Goal: Transaction & Acquisition: Book appointment/travel/reservation

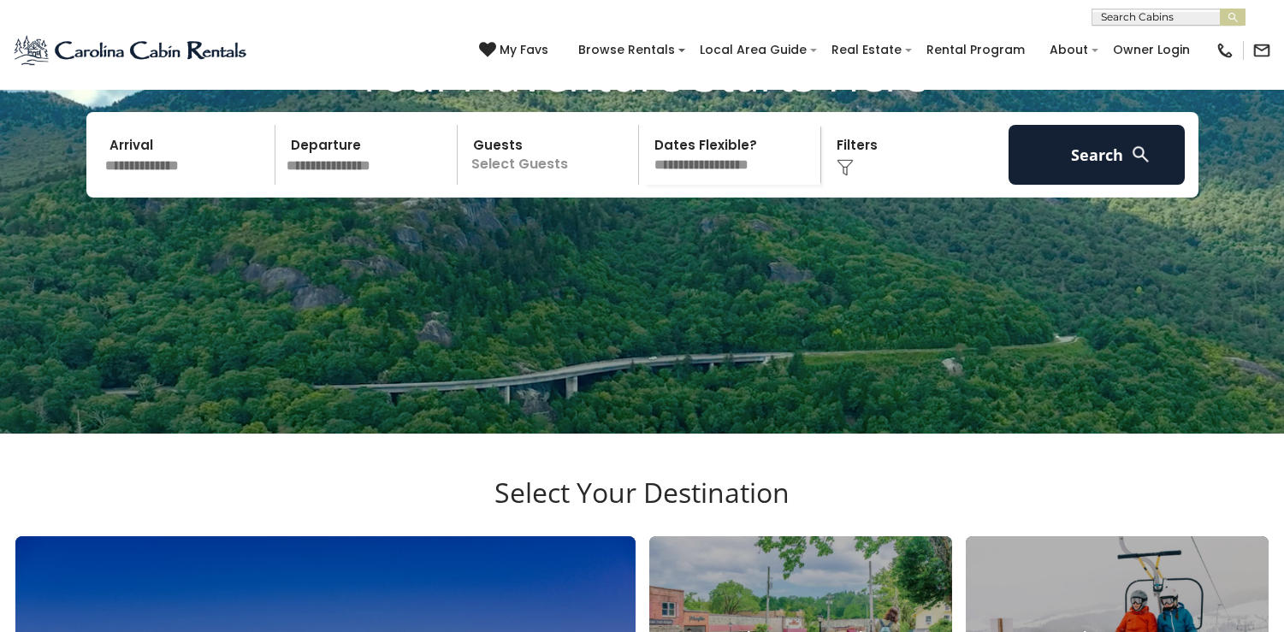
scroll to position [97, 0]
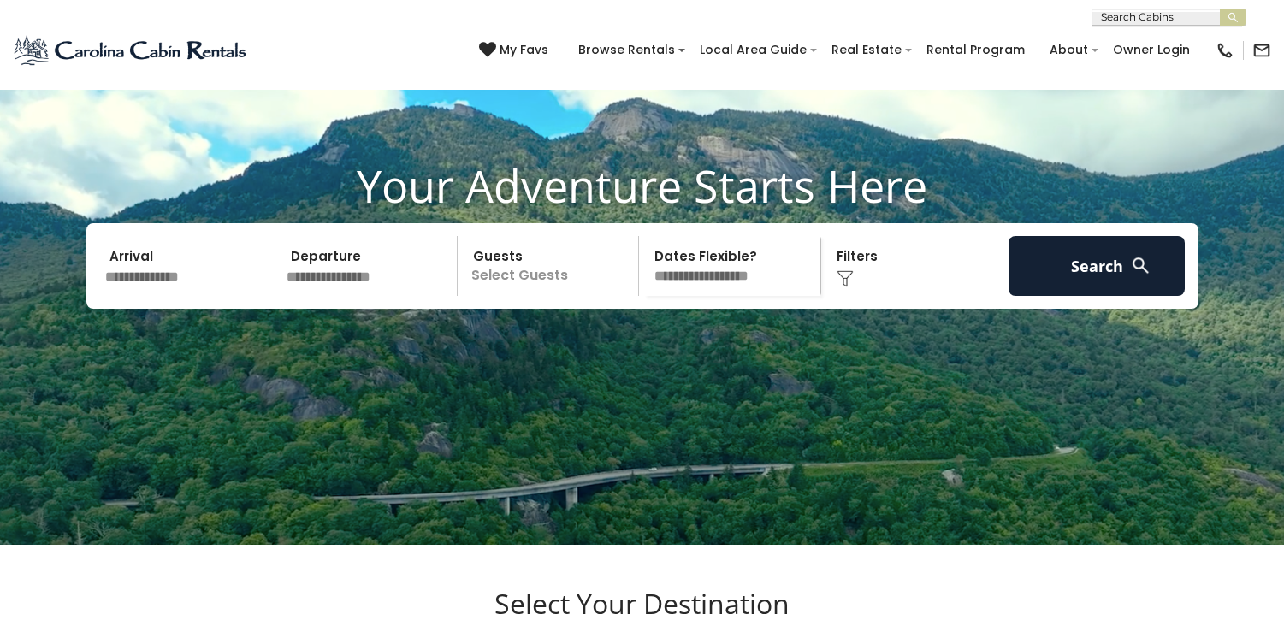
click at [368, 292] on input "text" at bounding box center [368, 266] width 177 height 60
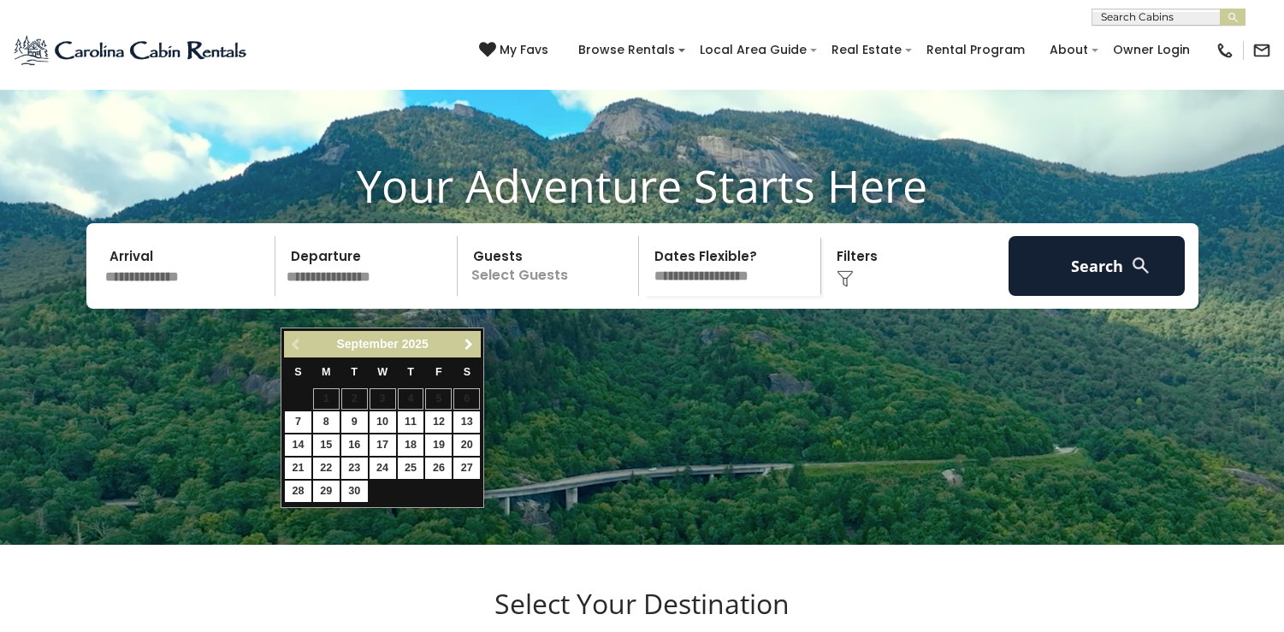
click at [475, 334] on link "Next" at bounding box center [467, 343] width 21 height 21
click at [411, 491] on link "30" at bounding box center [411, 491] width 27 height 21
type input "********"
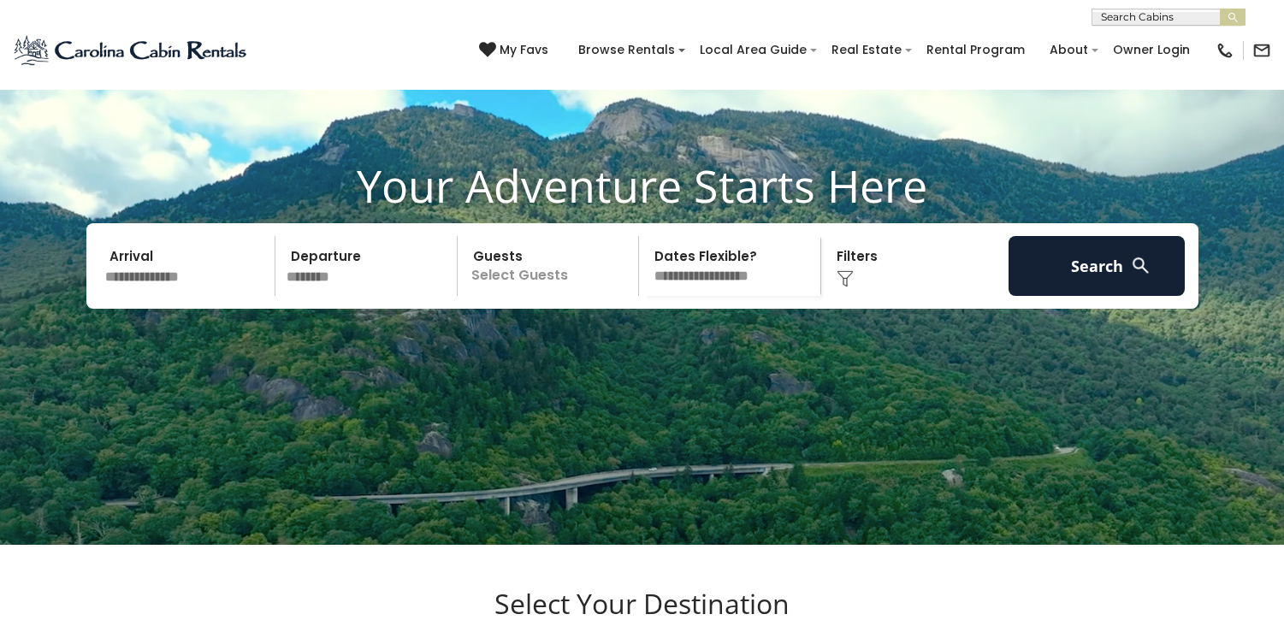
click at [504, 296] on p "Select Guests" at bounding box center [551, 266] width 176 height 60
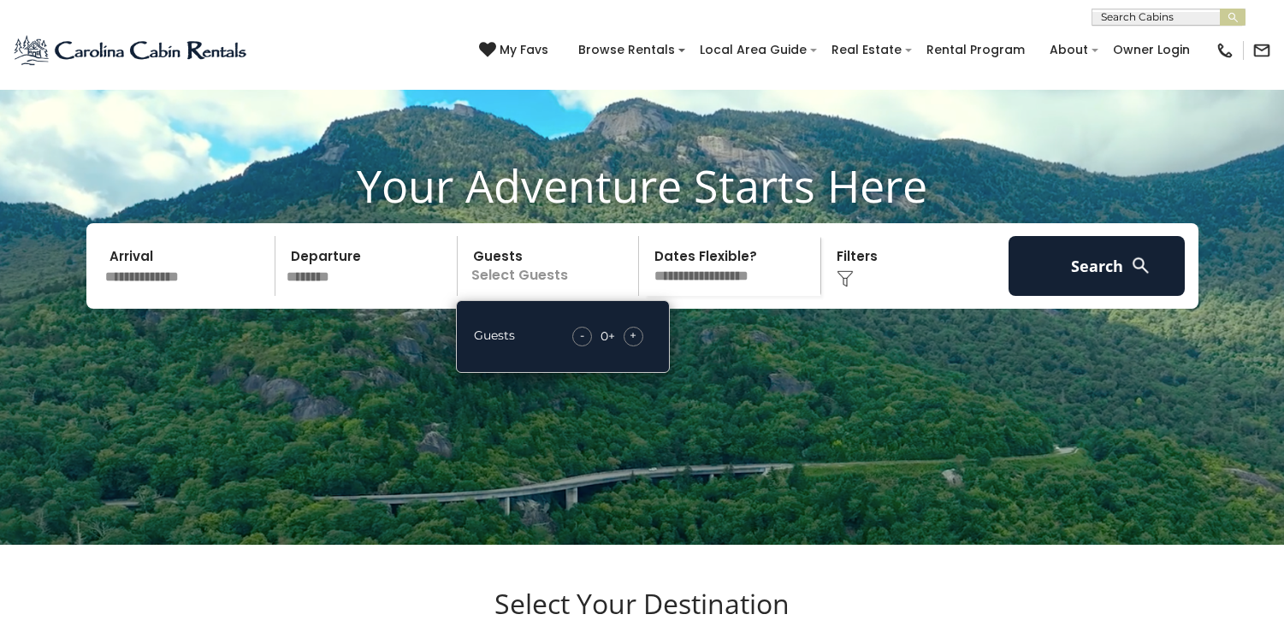
click at [363, 296] on input "********" at bounding box center [368, 266] width 177 height 60
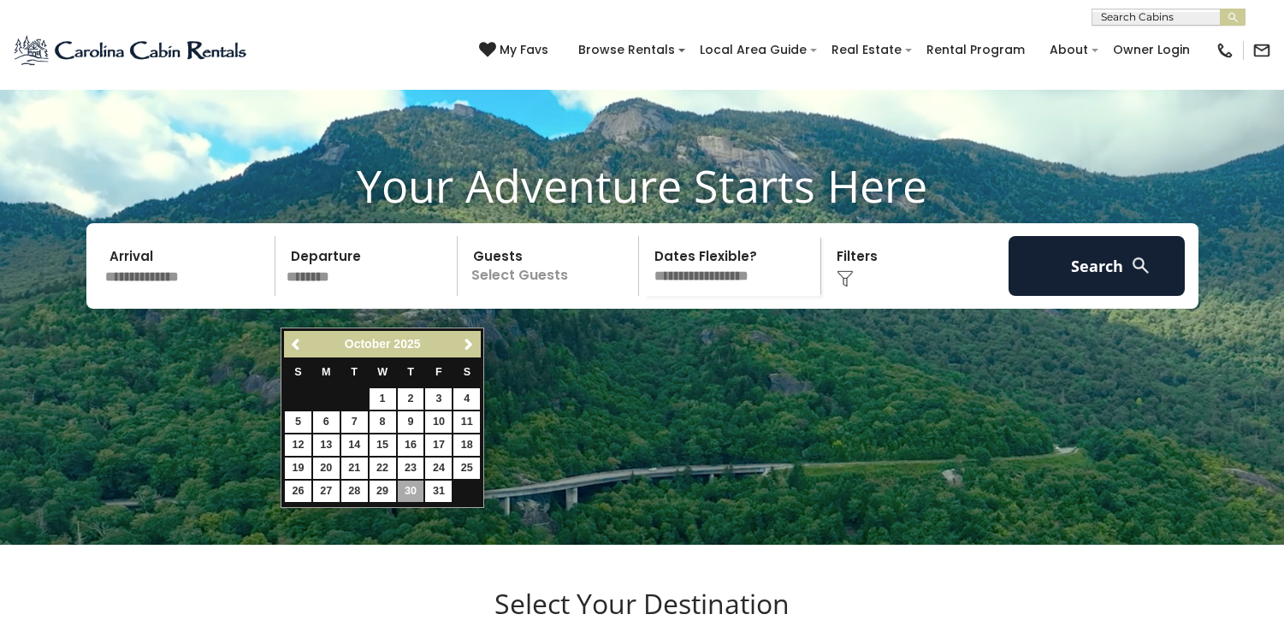
click at [202, 296] on input "text" at bounding box center [187, 266] width 177 height 60
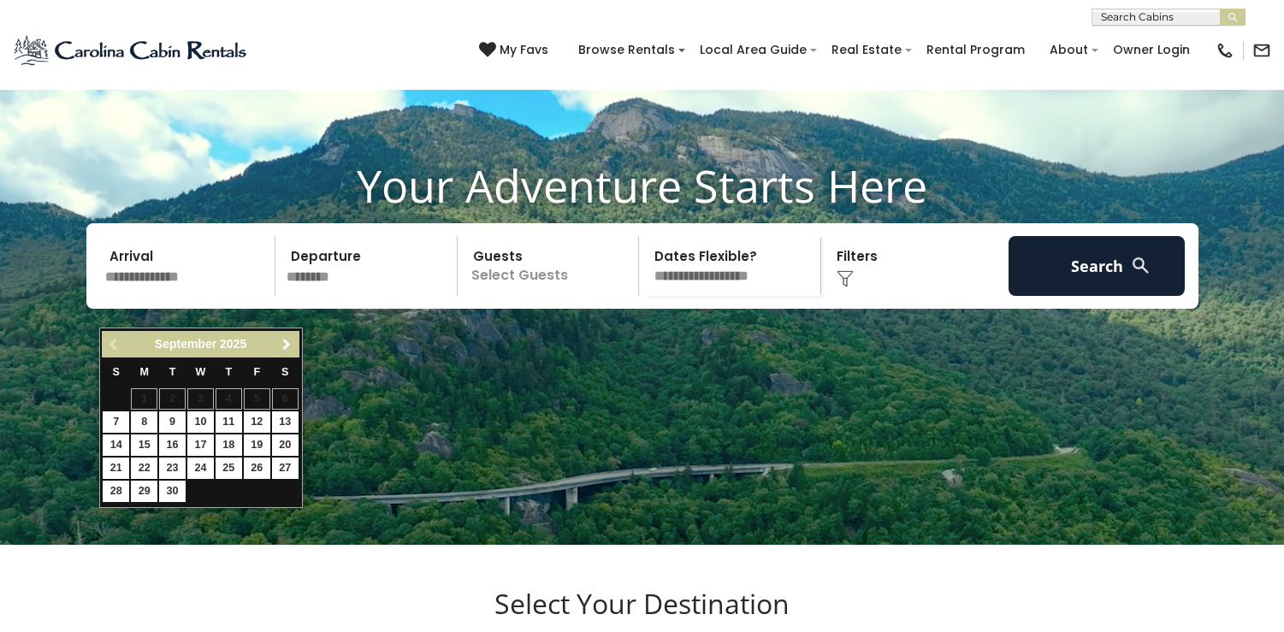
click at [284, 350] on span "Next" at bounding box center [287, 345] width 14 height 14
click at [223, 495] on link "30" at bounding box center [228, 491] width 27 height 21
type input "********"
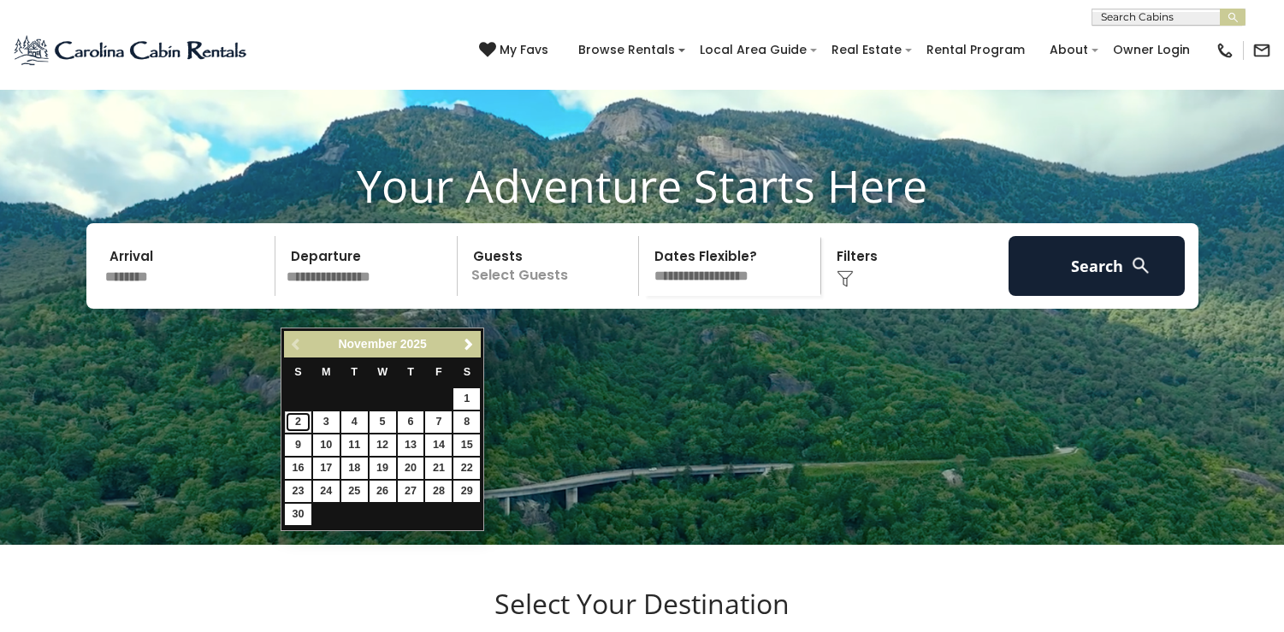
click at [304, 426] on link "2" at bounding box center [298, 421] width 27 height 21
type input "*******"
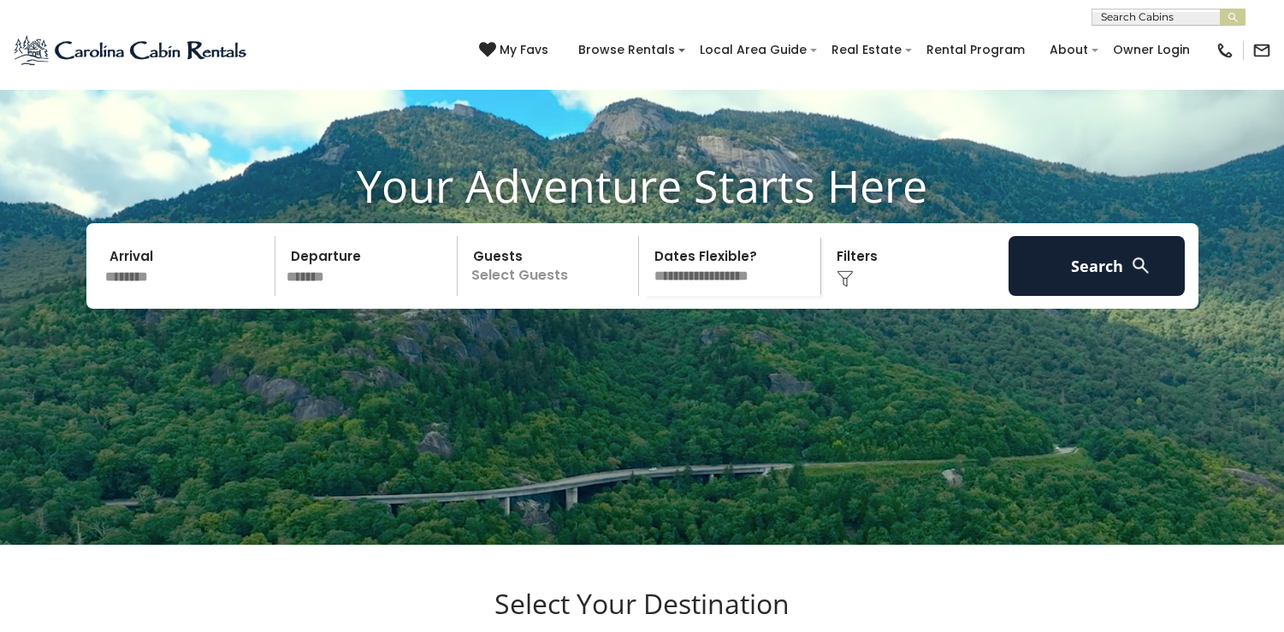
click at [544, 292] on p "Select Guests" at bounding box center [551, 266] width 176 height 60
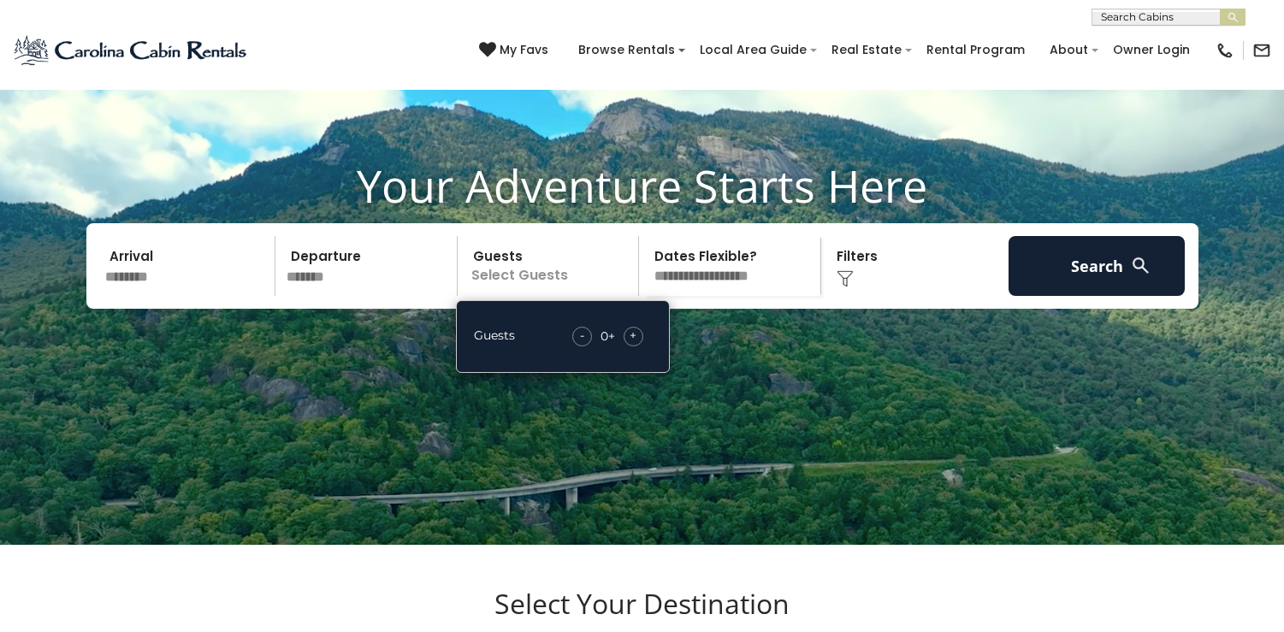
click at [641, 346] on div "- 0 + +" at bounding box center [608, 337] width 88 height 20
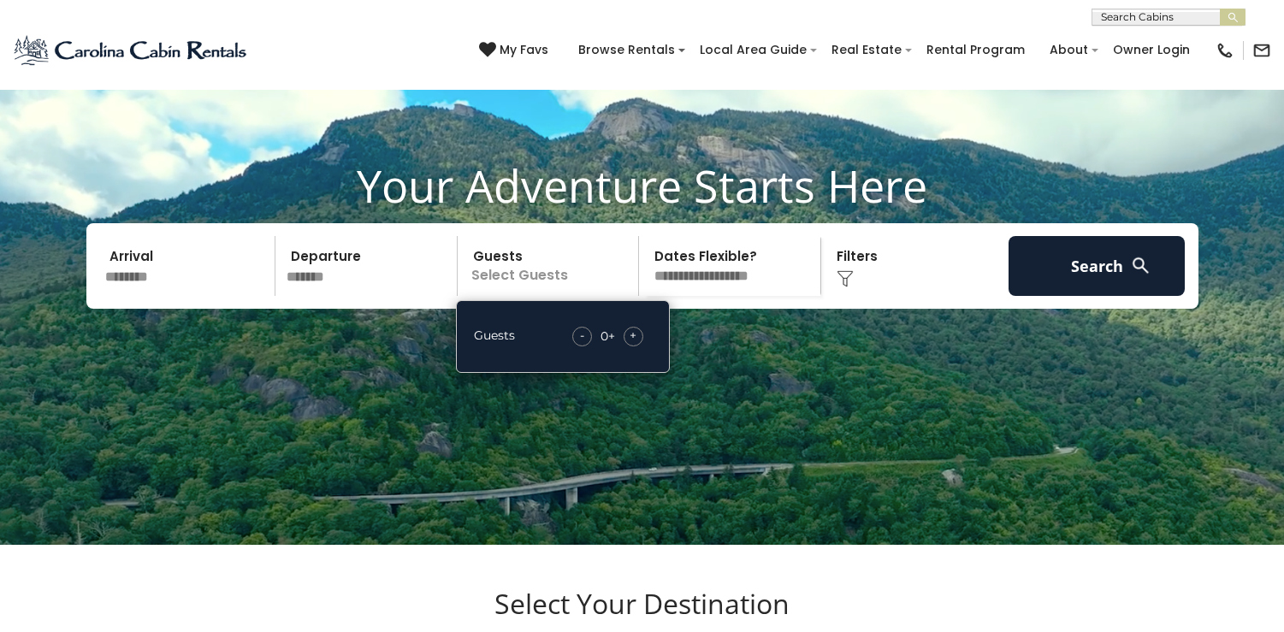
click at [636, 346] on div "+" at bounding box center [633, 337] width 20 height 20
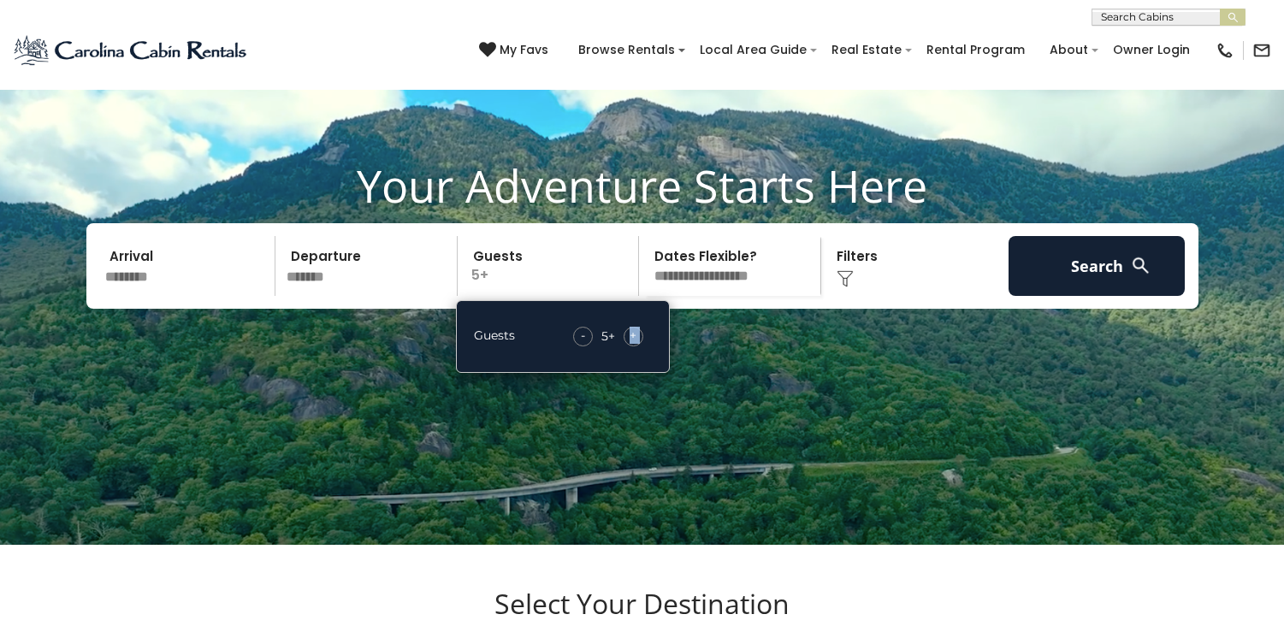
click at [636, 346] on div "+" at bounding box center [633, 337] width 20 height 20
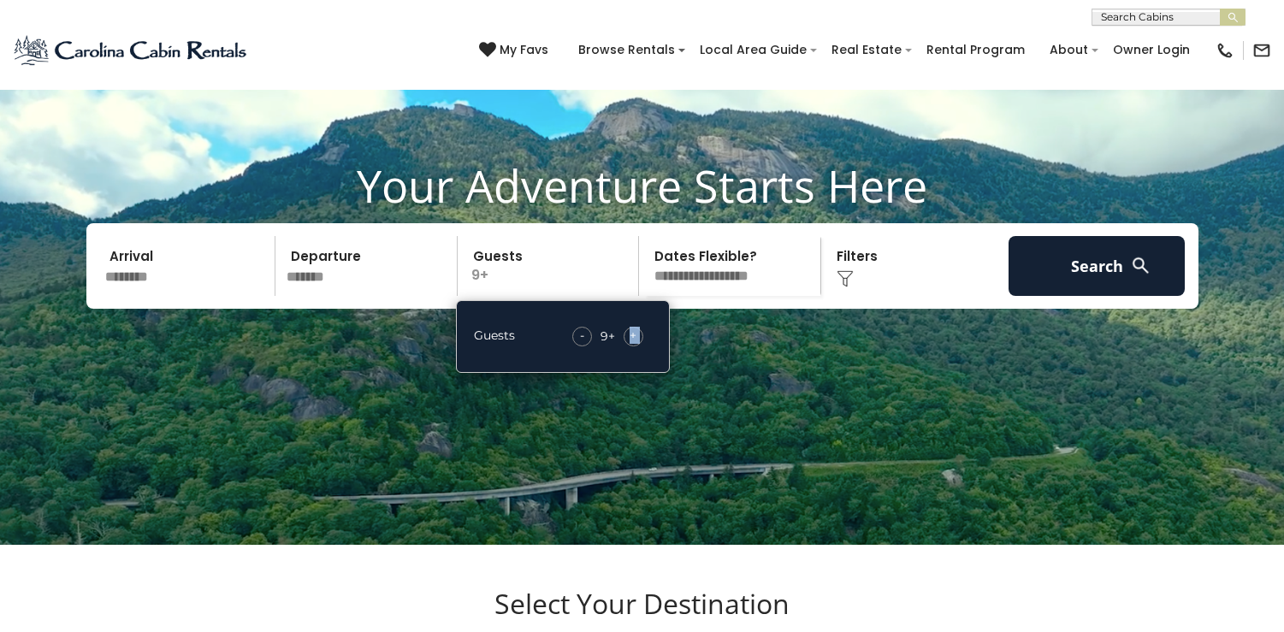
click at [636, 346] on div "+" at bounding box center [633, 337] width 20 height 20
click at [699, 296] on select "**********" at bounding box center [732, 266] width 176 height 60
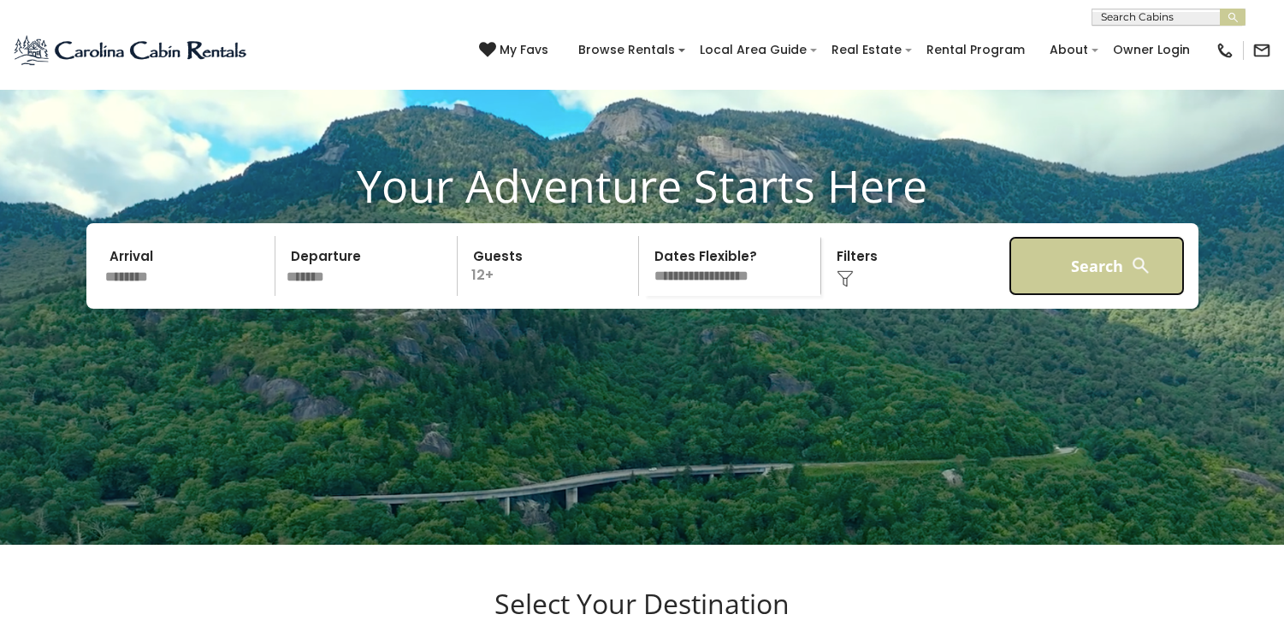
click at [1057, 296] on button "Search" at bounding box center [1096, 266] width 177 height 60
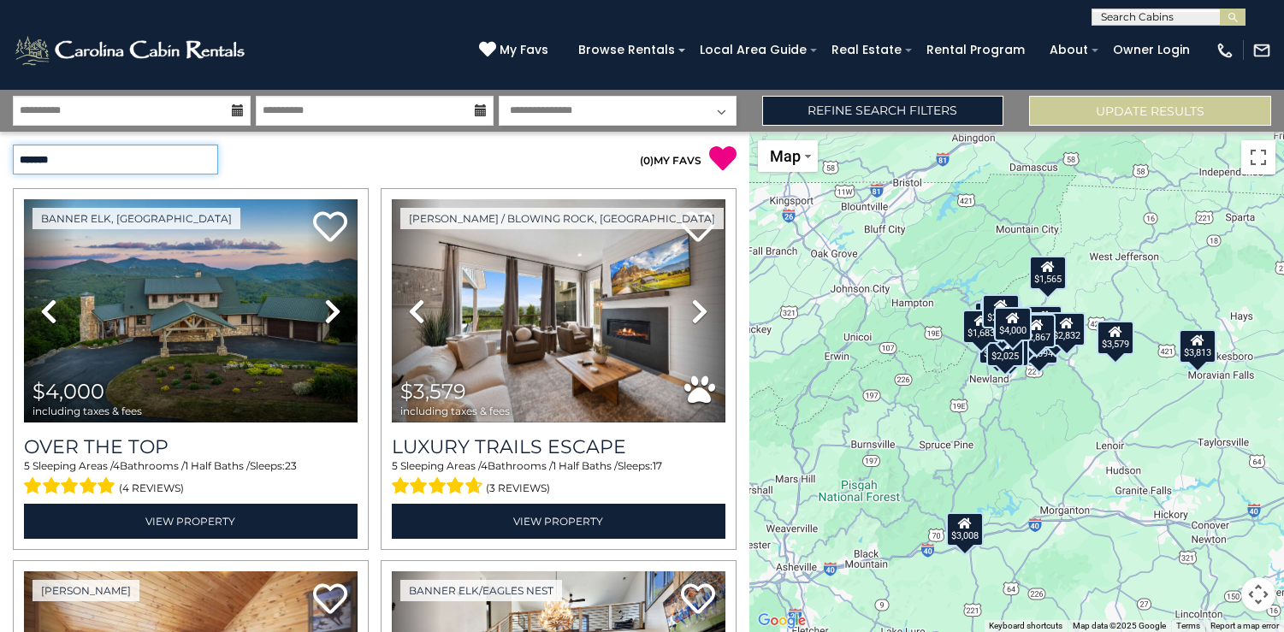
click at [200, 160] on select "**********" at bounding box center [115, 160] width 205 height 30
select select "**********"
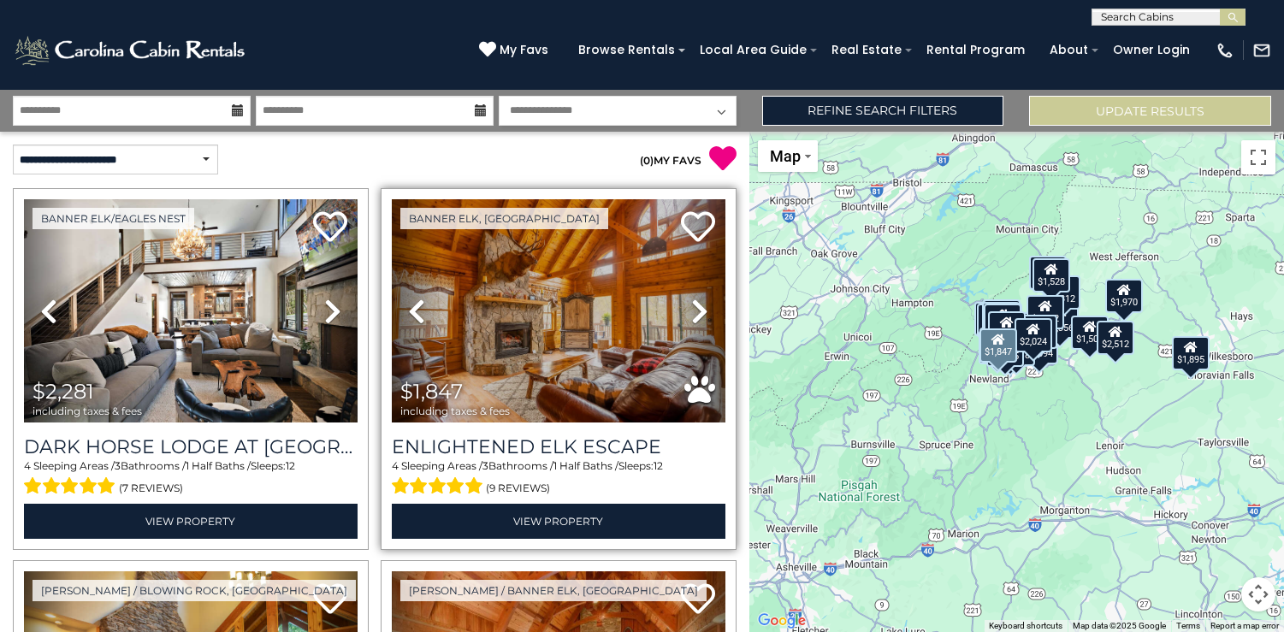
click at [696, 311] on icon at bounding box center [699, 311] width 17 height 27
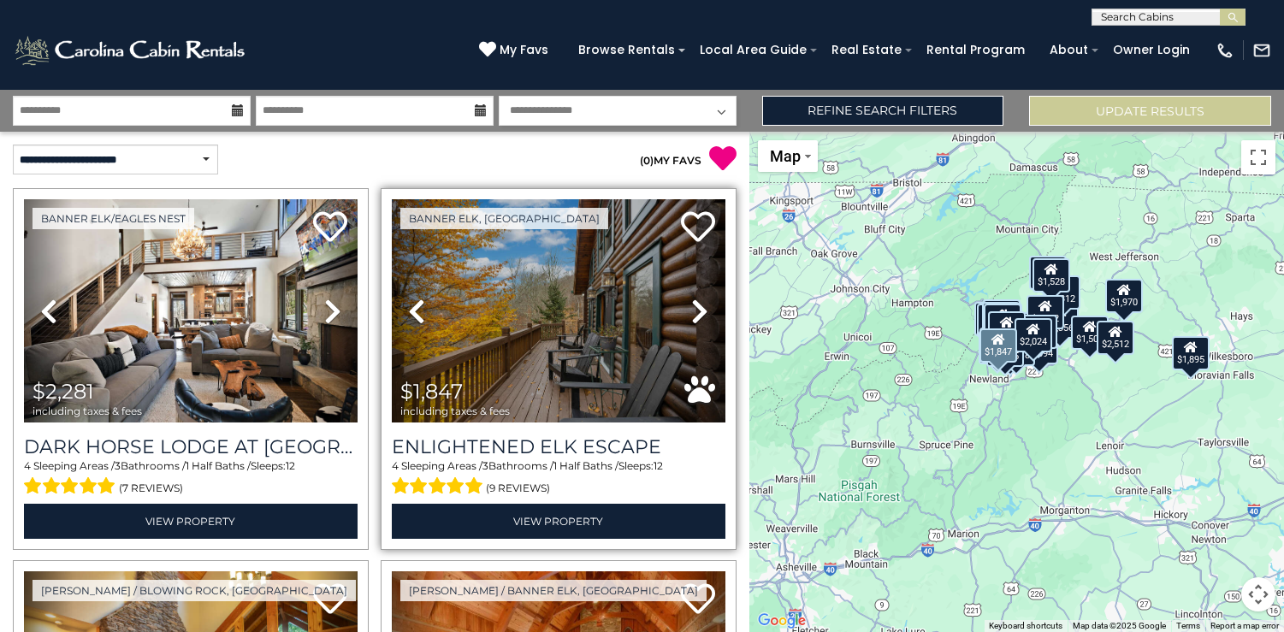
click at [696, 311] on icon at bounding box center [699, 311] width 17 height 27
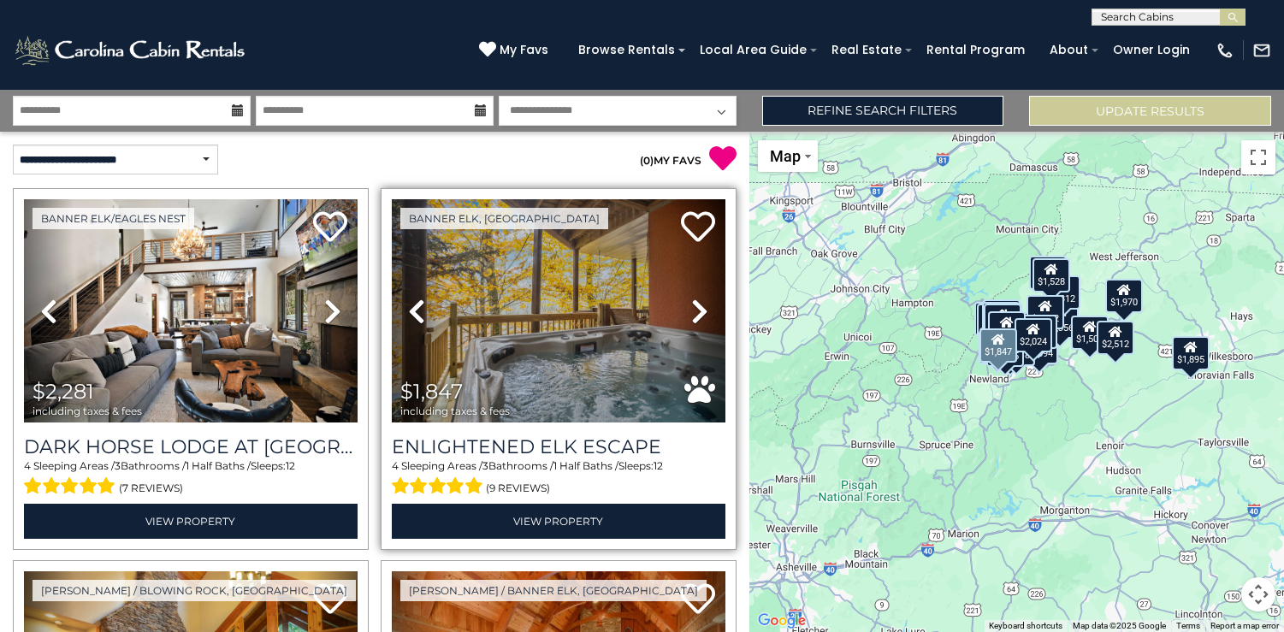
click at [696, 311] on icon at bounding box center [699, 311] width 17 height 27
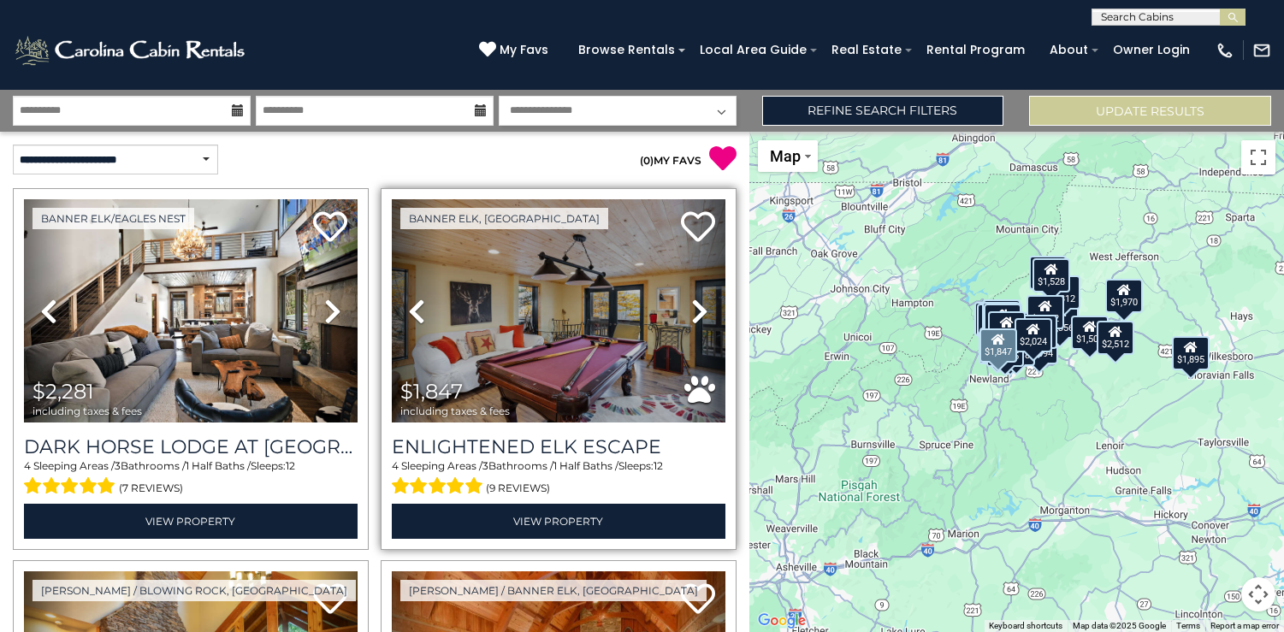
click at [696, 311] on icon at bounding box center [699, 311] width 17 height 27
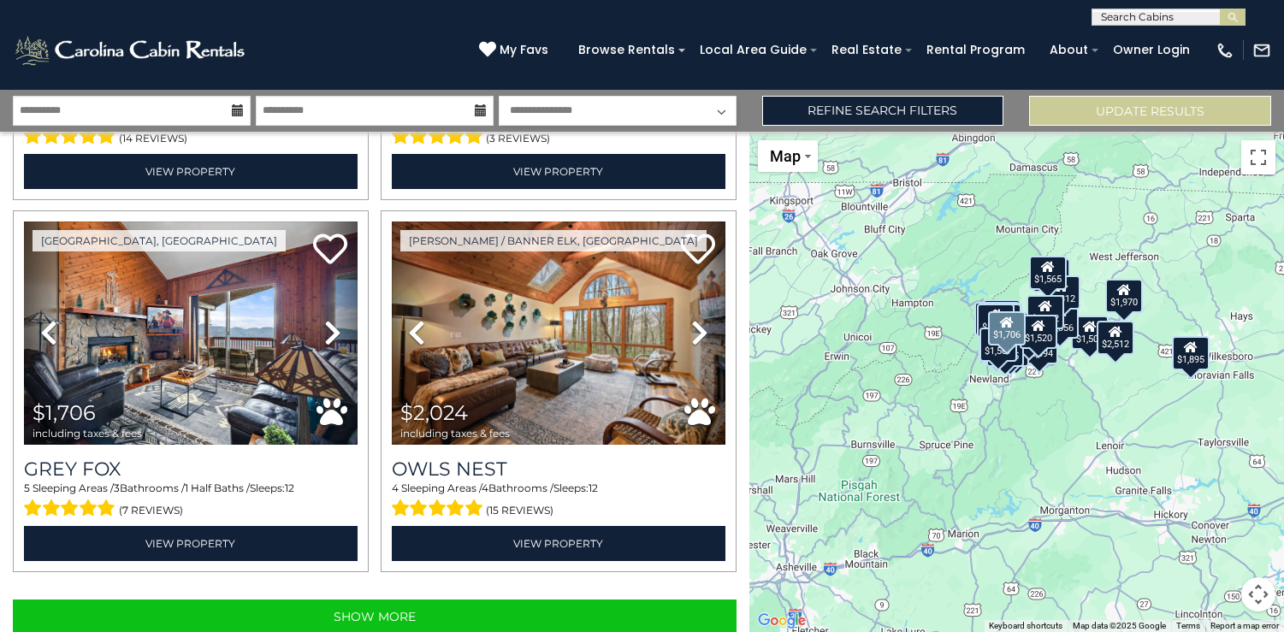
scroll to position [5235, 0]
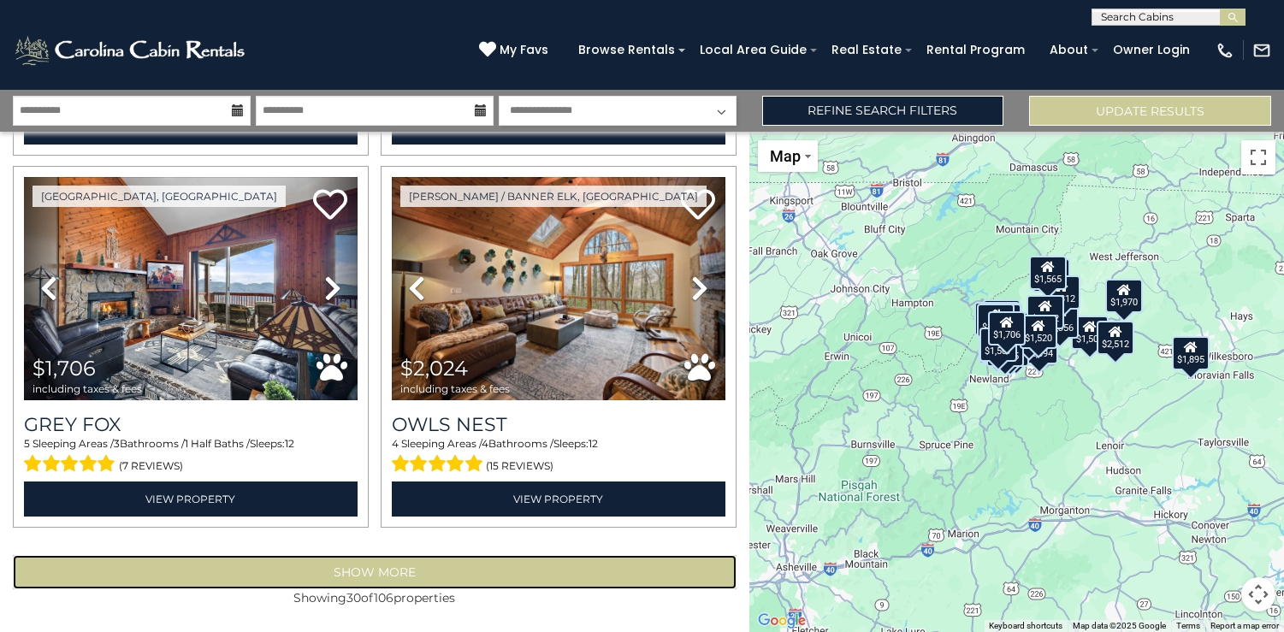
click at [239, 576] on button "Show More" at bounding box center [374, 572] width 723 height 34
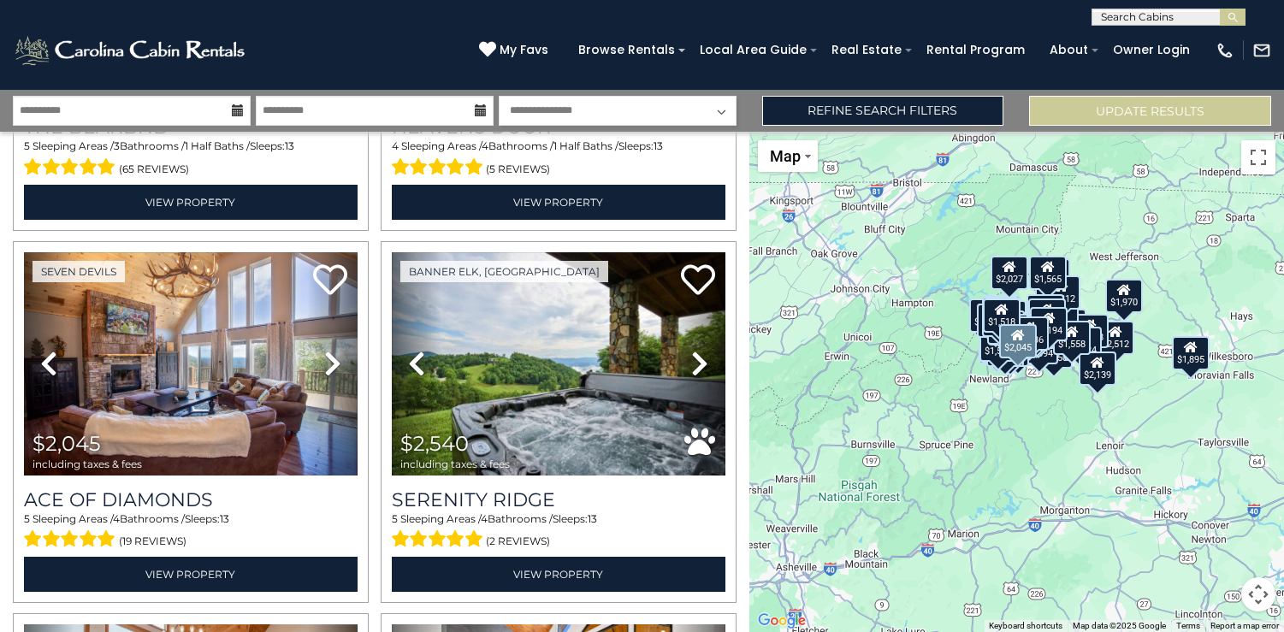
scroll to position [8512, 0]
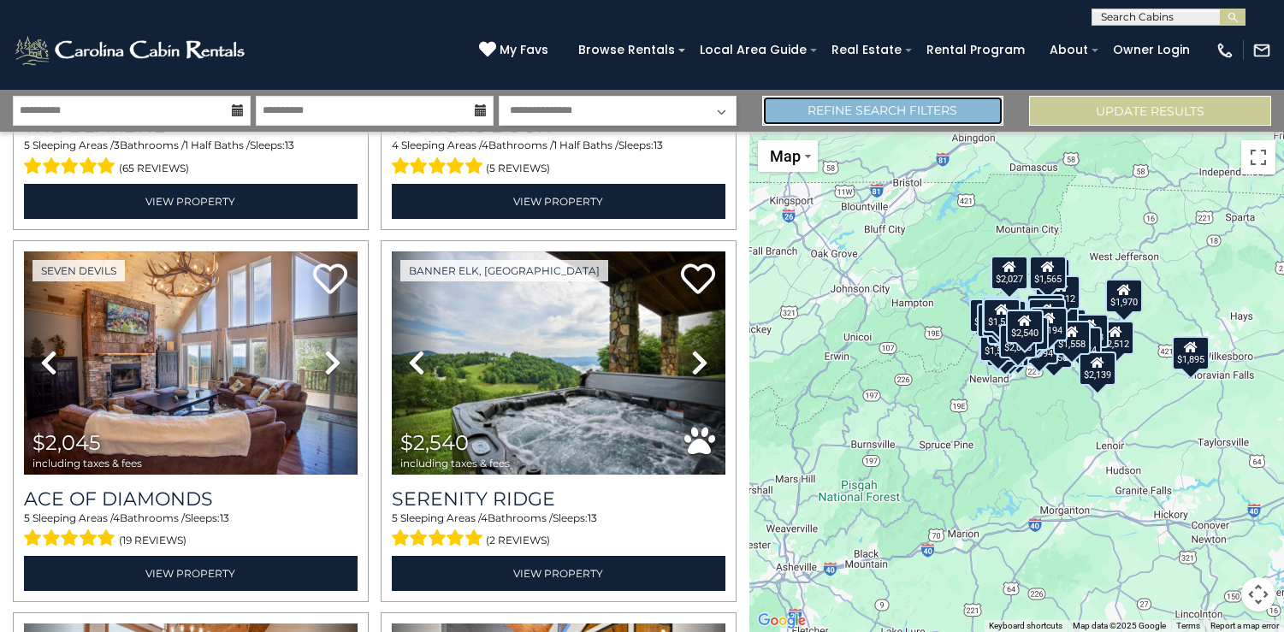
click at [870, 109] on link "Refine Search Filters" at bounding box center [883, 111] width 242 height 30
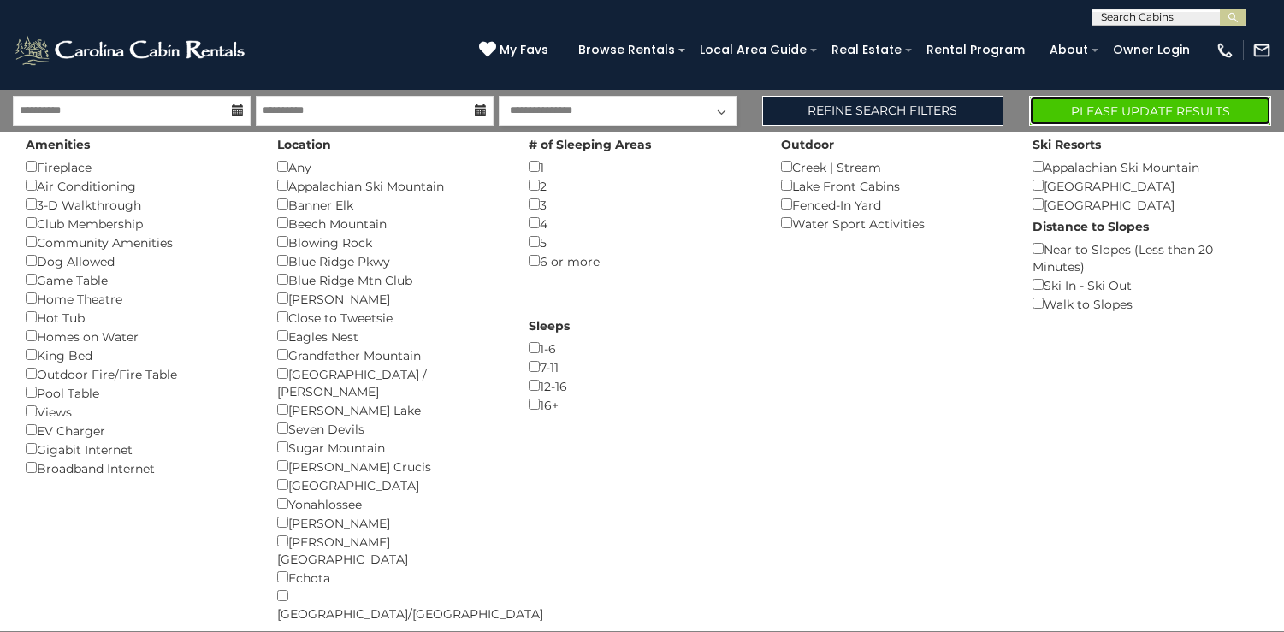
click at [1062, 118] on button "Please Update Results" at bounding box center [1150, 111] width 242 height 30
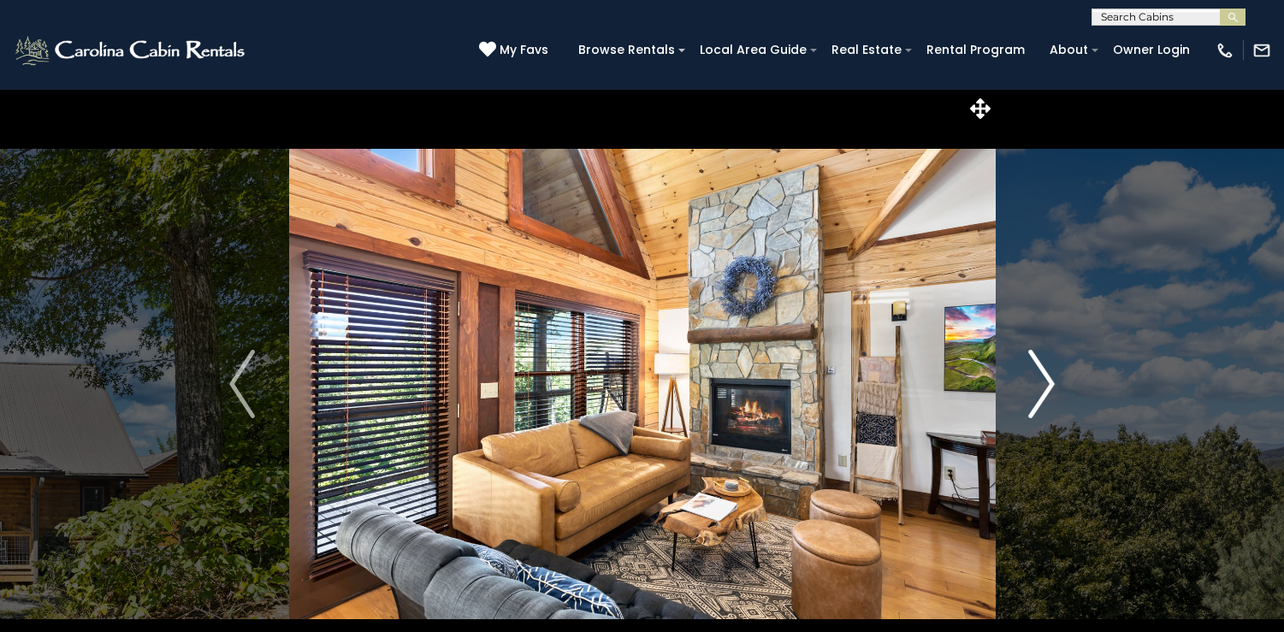
click at [1042, 383] on img "Next" at bounding box center [1042, 384] width 26 height 68
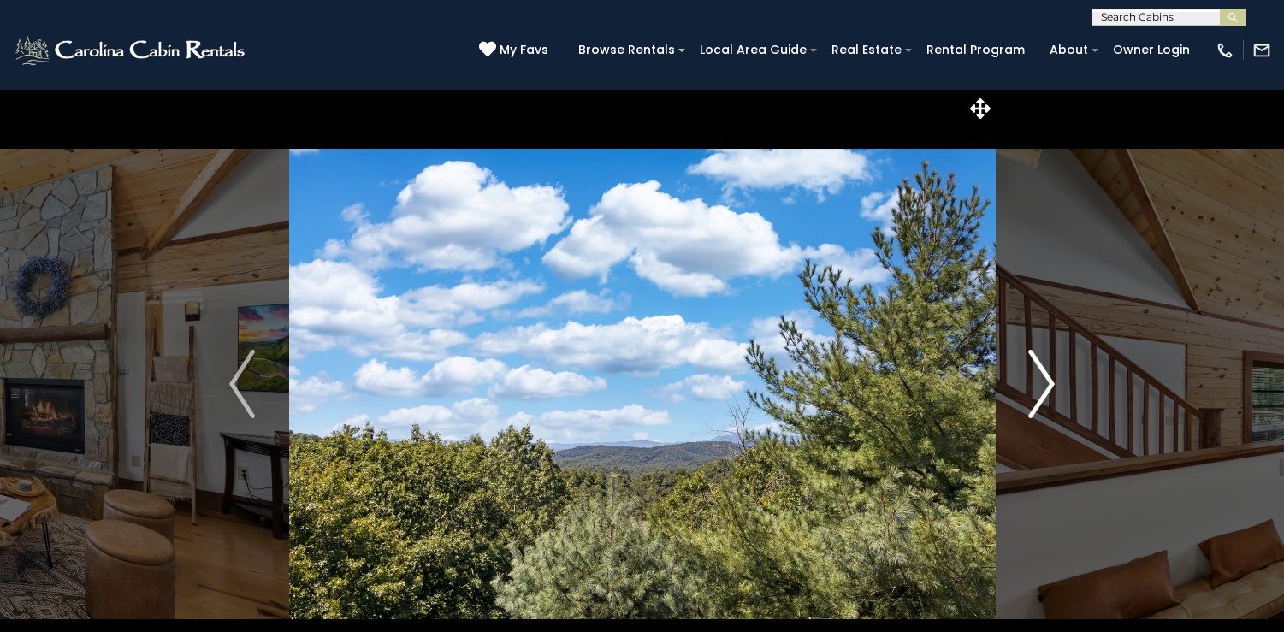
click at [1042, 383] on img "Next" at bounding box center [1042, 384] width 26 height 68
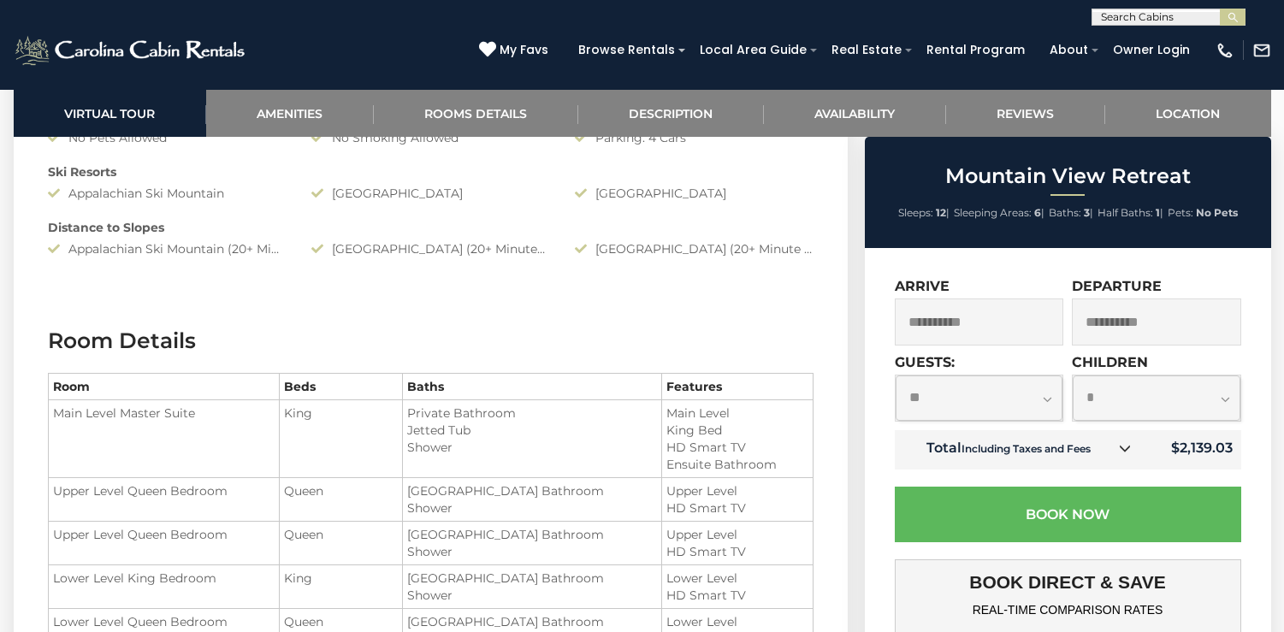
scroll to position [2104, 0]
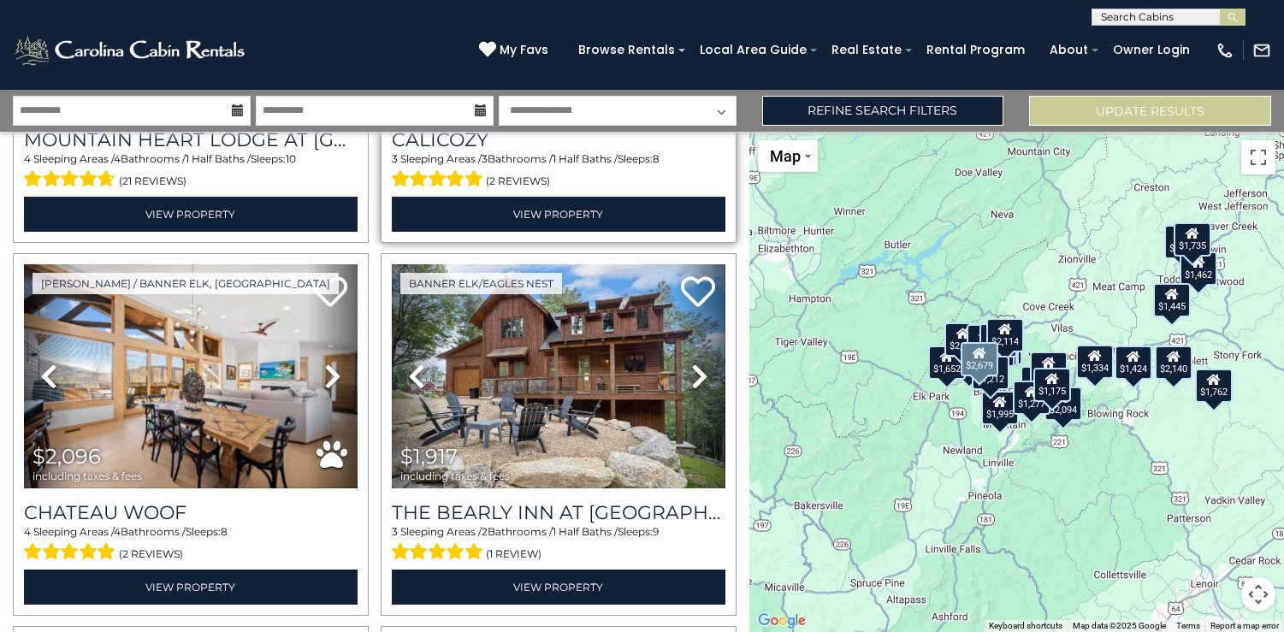
scroll to position [311, 0]
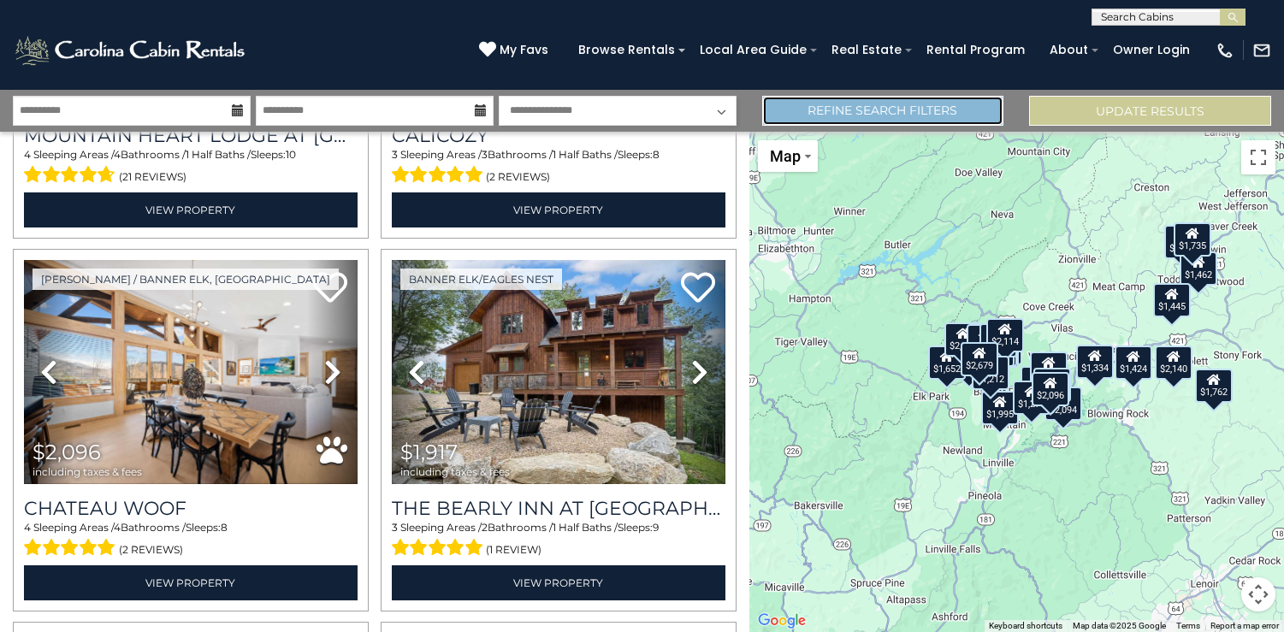
click at [935, 100] on link "Refine Search Filters" at bounding box center [883, 111] width 242 height 30
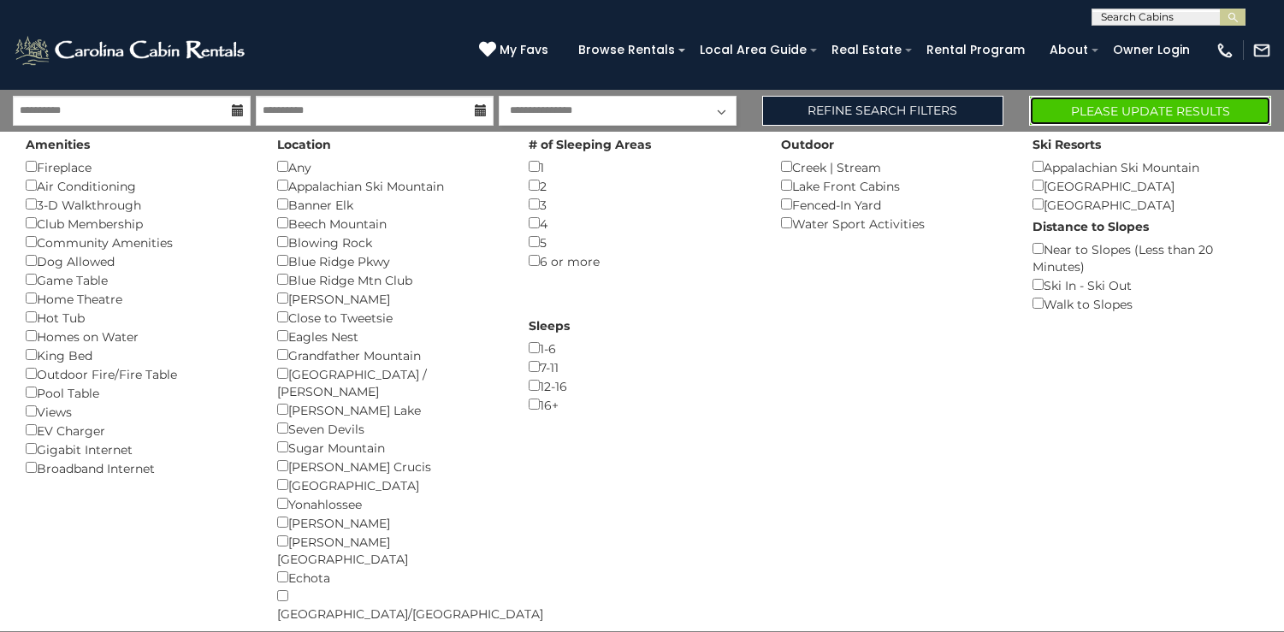
click at [1108, 121] on button "Please Update Results" at bounding box center [1150, 111] width 242 height 30
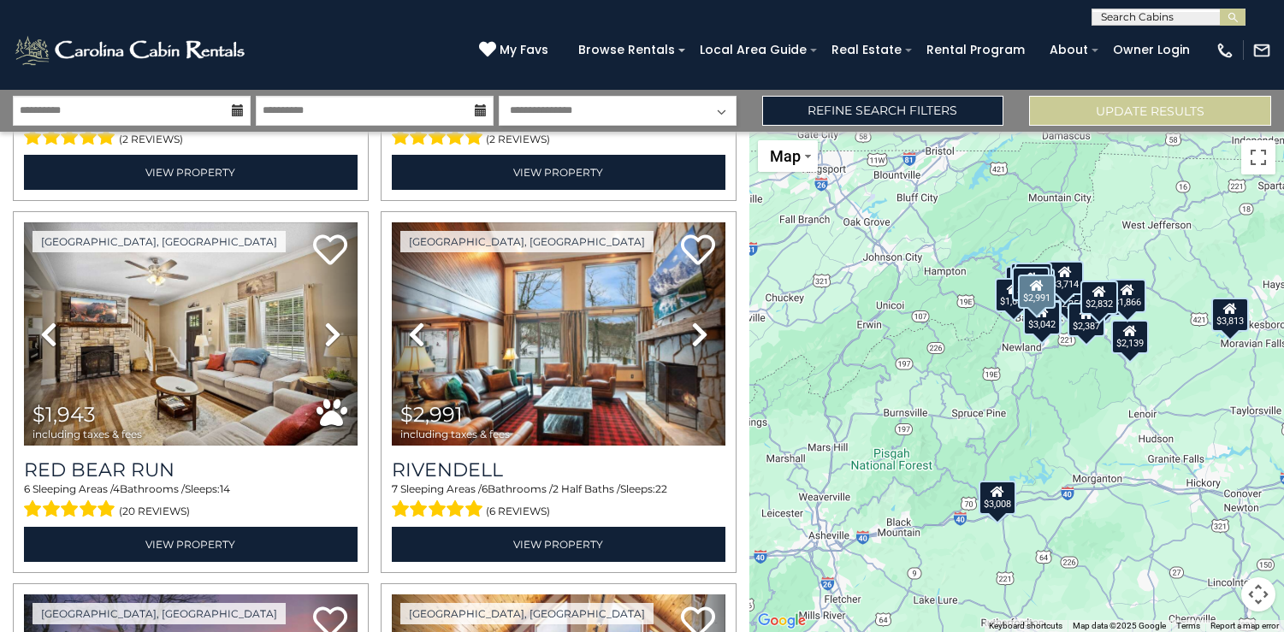
scroll to position [2588, 0]
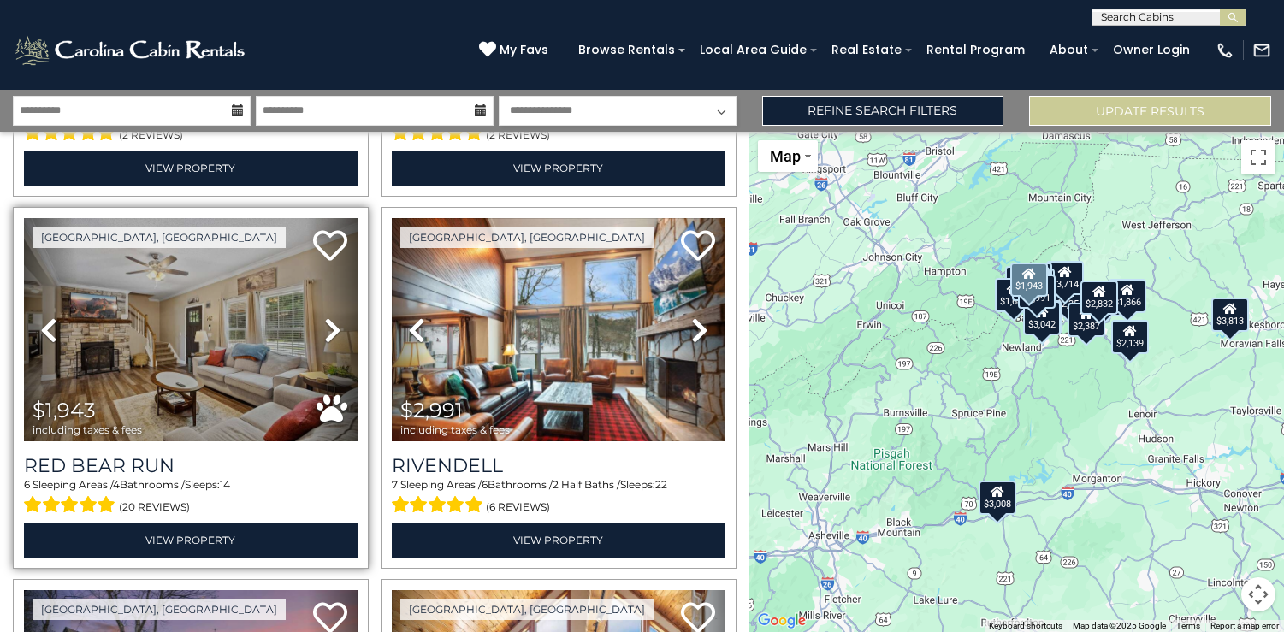
click at [333, 336] on icon at bounding box center [332, 329] width 17 height 27
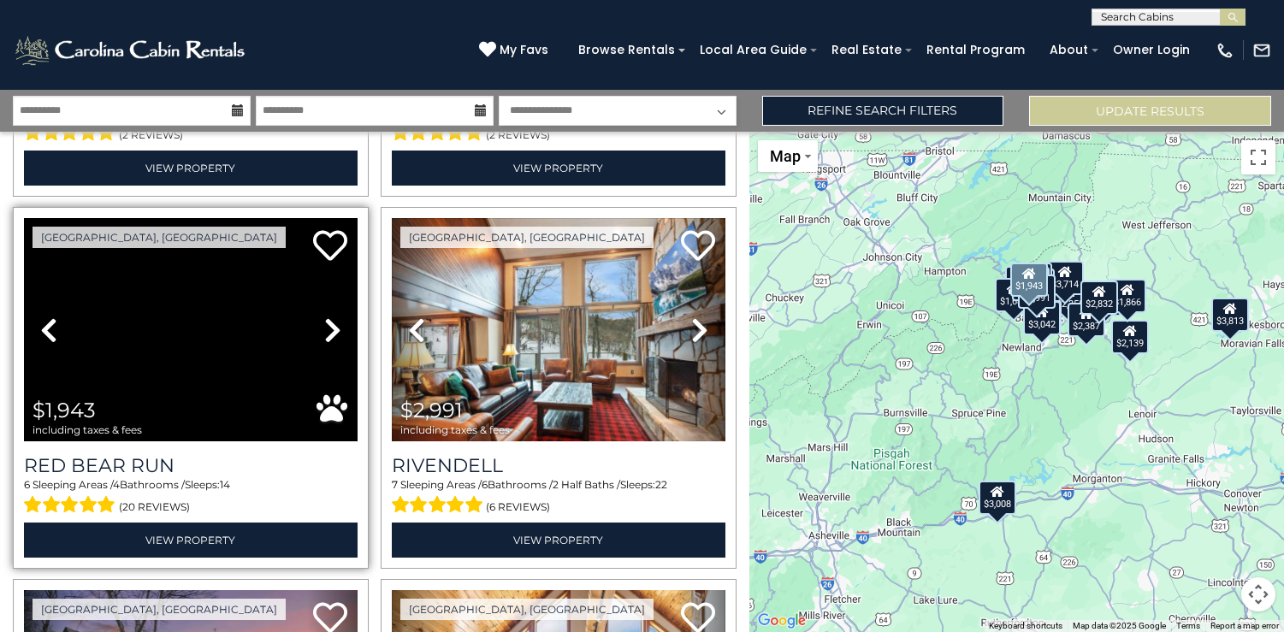
click at [333, 336] on icon at bounding box center [332, 329] width 17 height 27
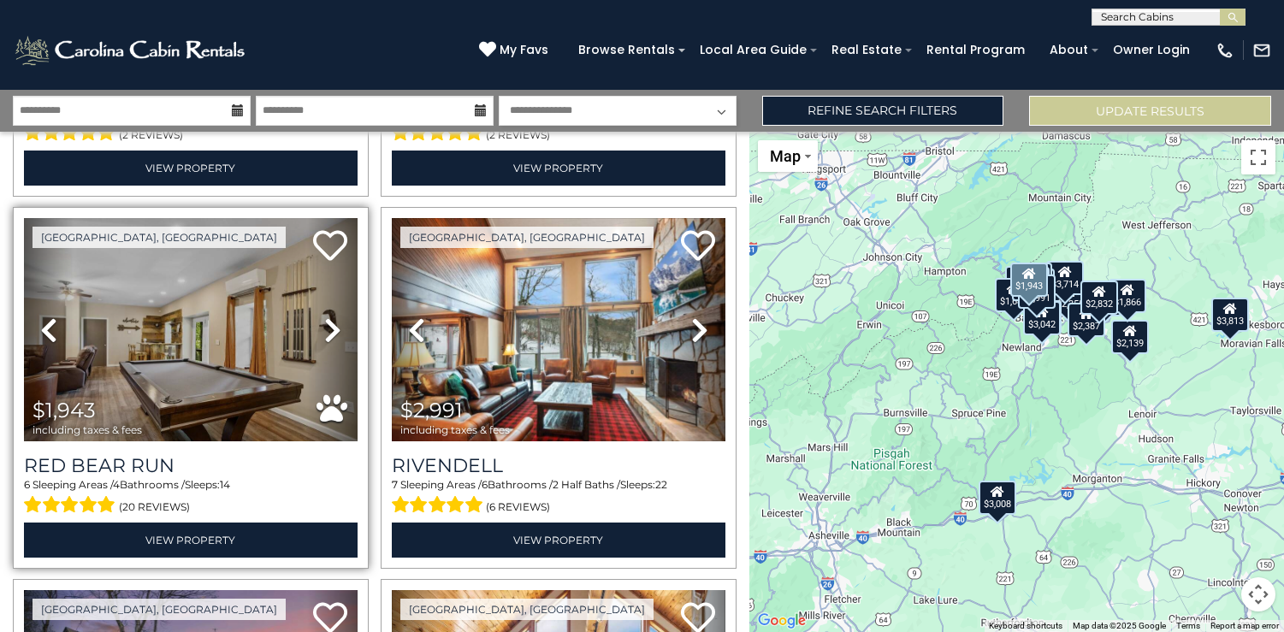
click at [333, 335] on icon at bounding box center [332, 329] width 17 height 27
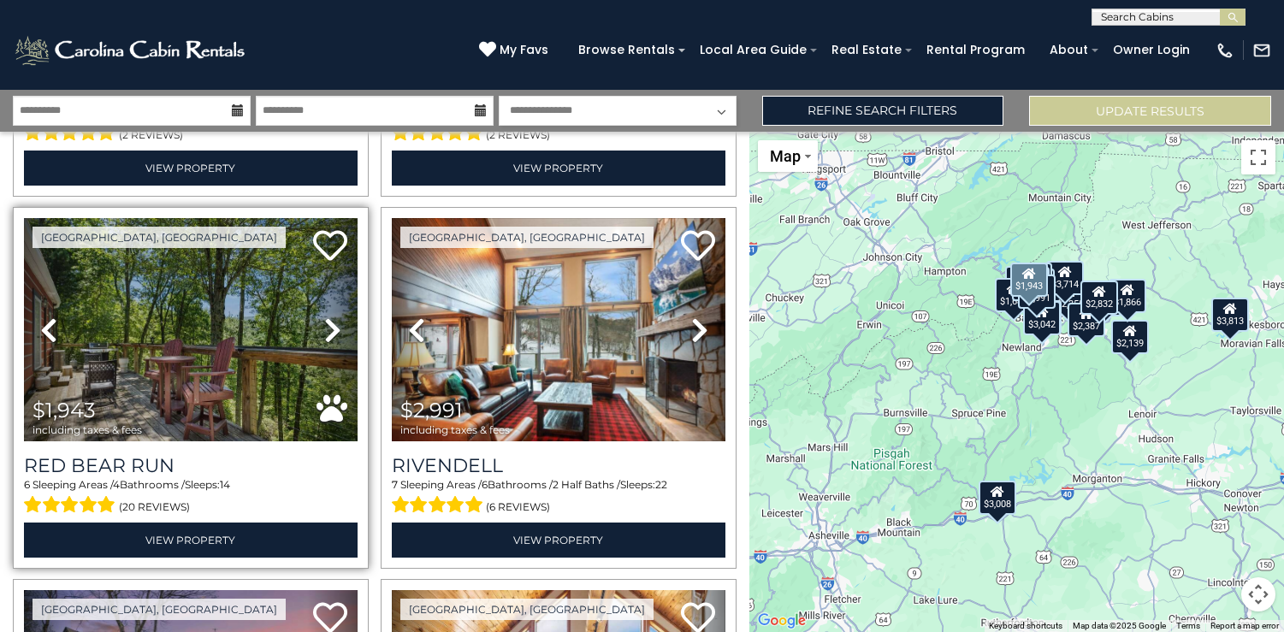
click at [333, 335] on icon at bounding box center [332, 329] width 17 height 27
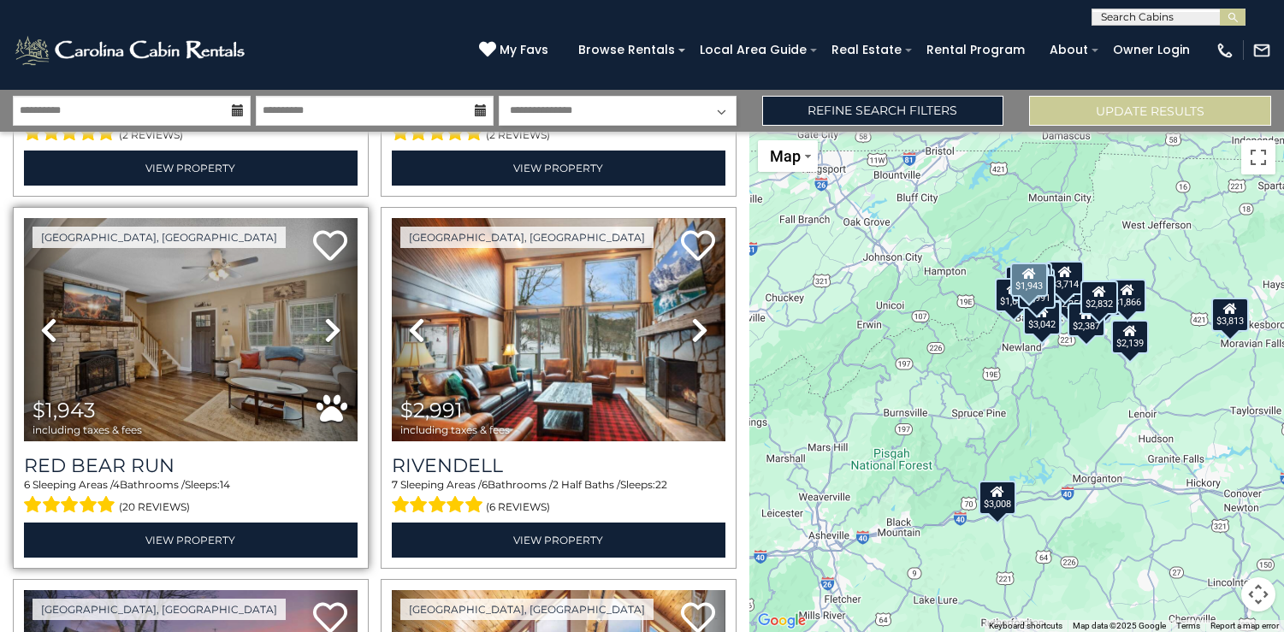
click at [333, 335] on icon at bounding box center [332, 329] width 17 height 27
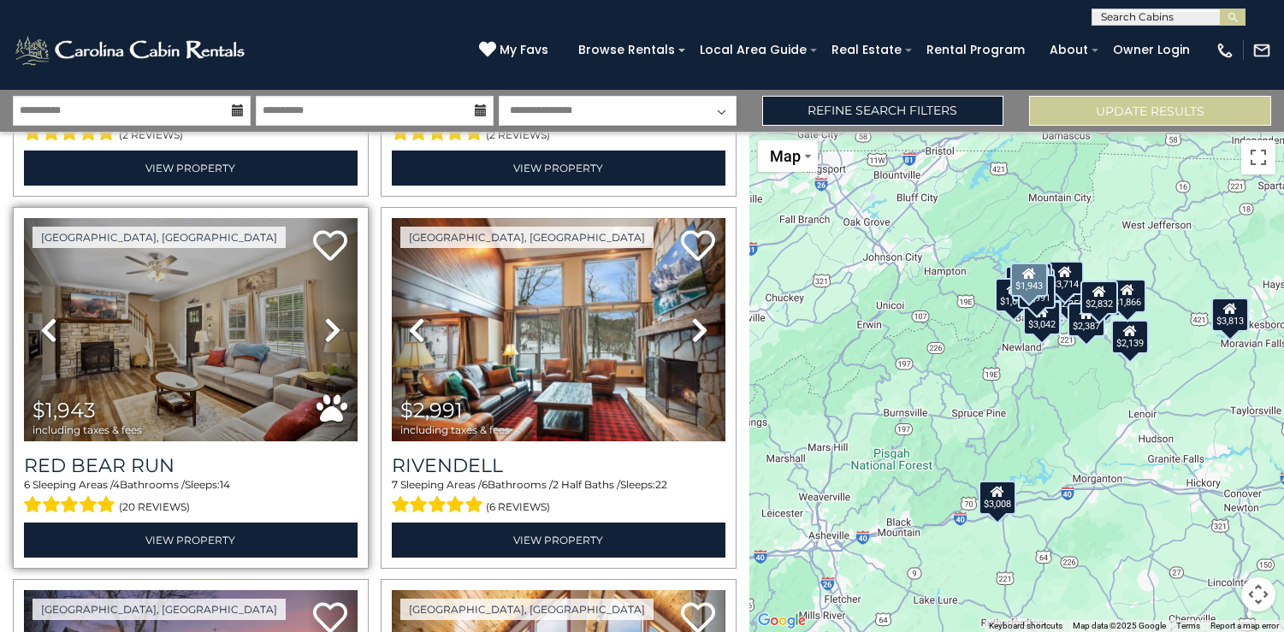
click at [333, 335] on icon at bounding box center [332, 329] width 17 height 27
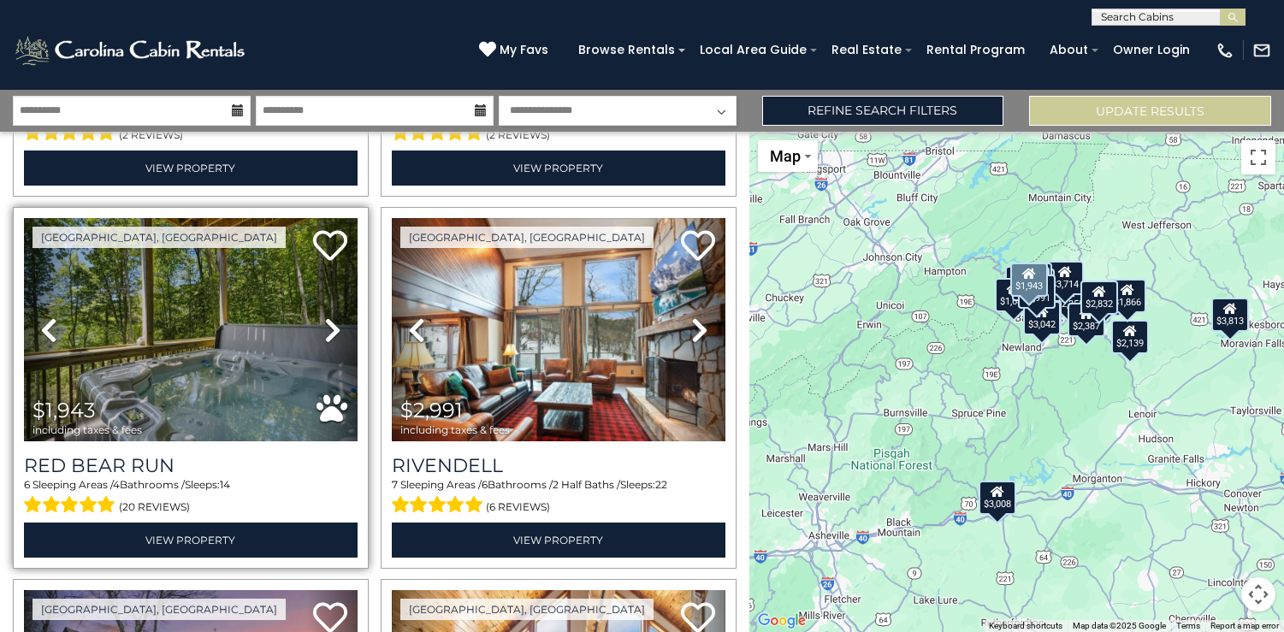
click at [333, 335] on icon at bounding box center [332, 329] width 17 height 27
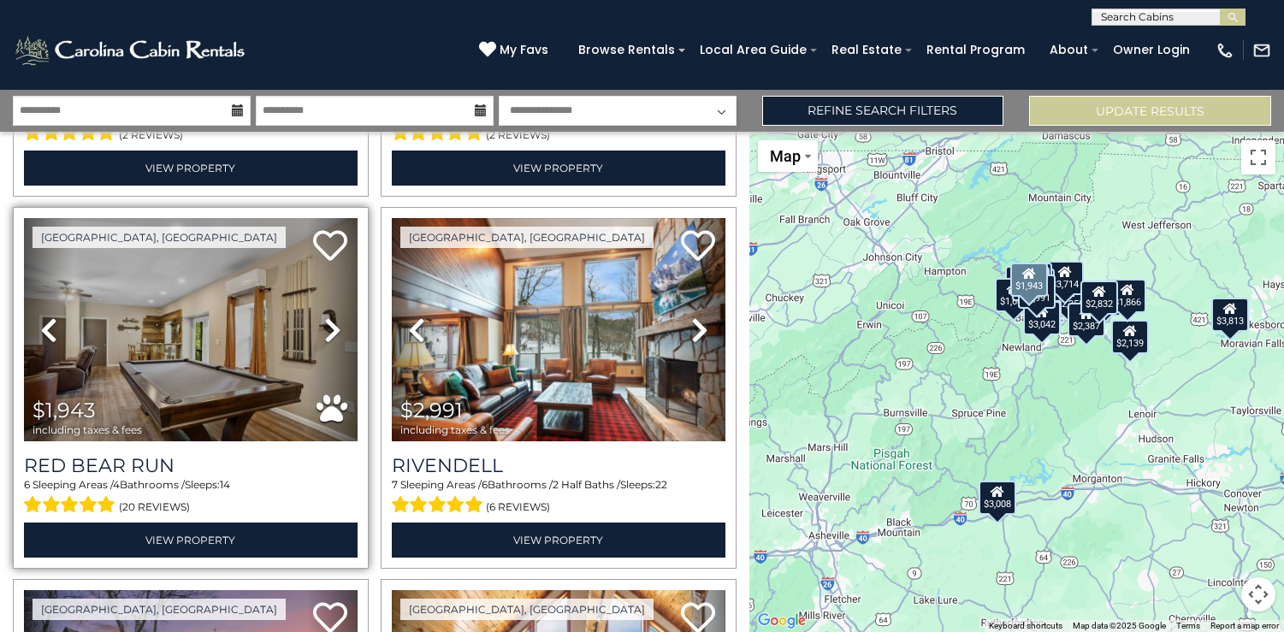
click at [333, 335] on icon at bounding box center [332, 329] width 17 height 27
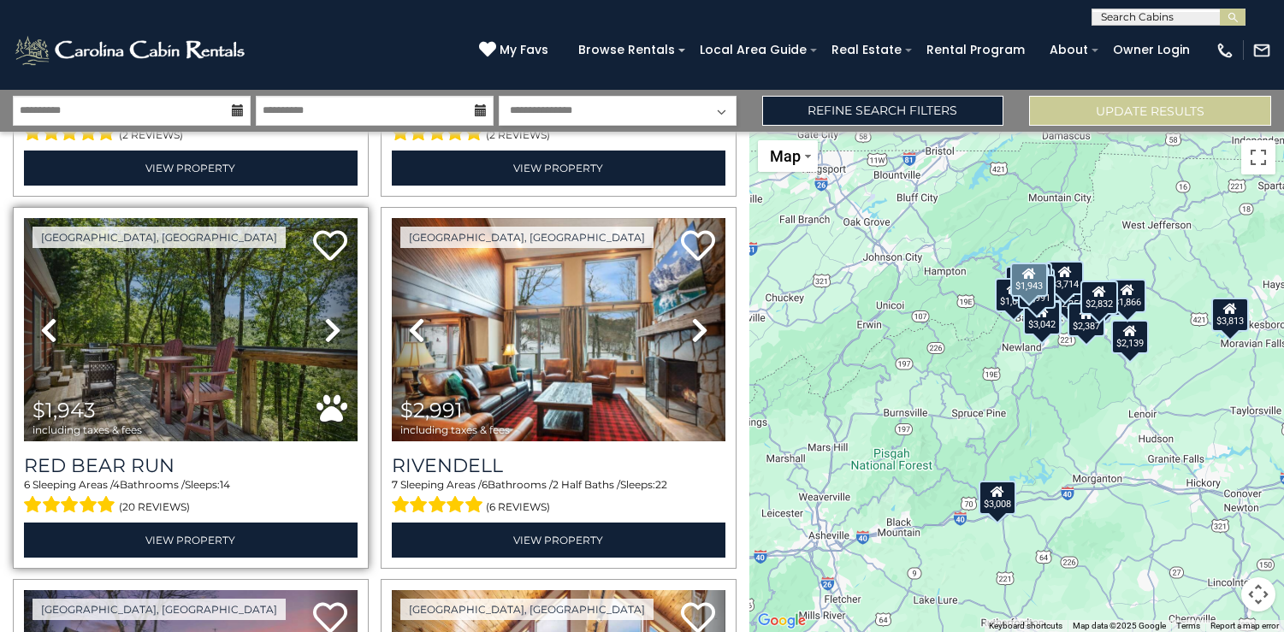
click at [336, 331] on icon at bounding box center [332, 329] width 17 height 27
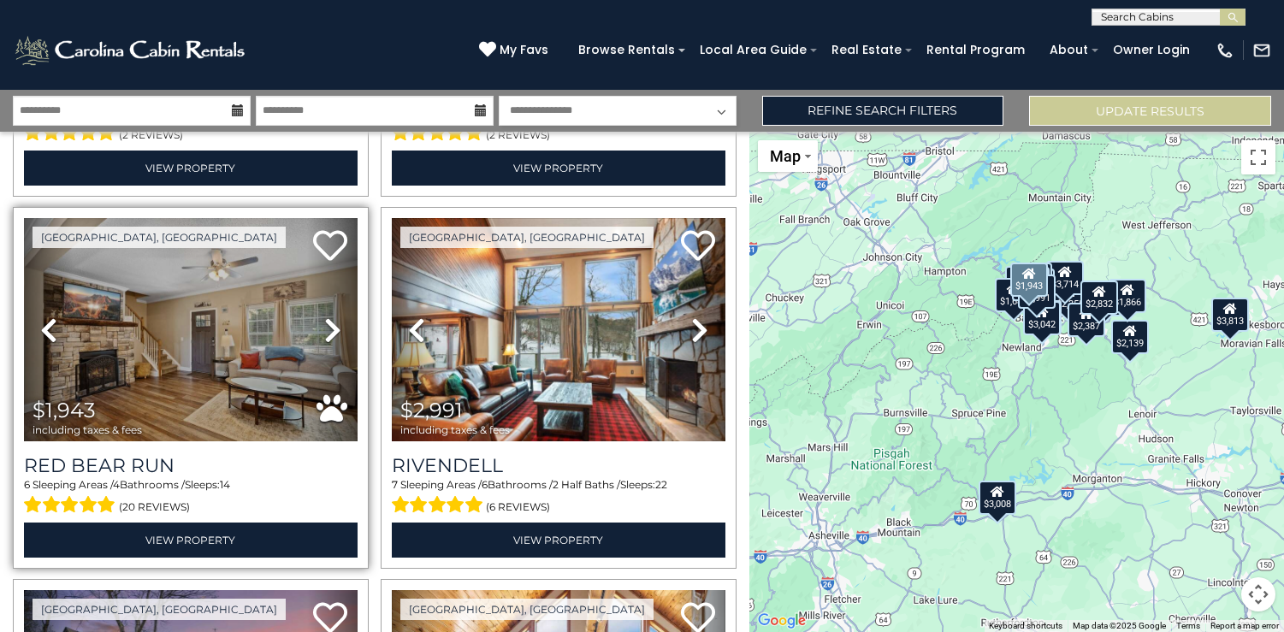
click at [336, 331] on icon at bounding box center [332, 329] width 17 height 27
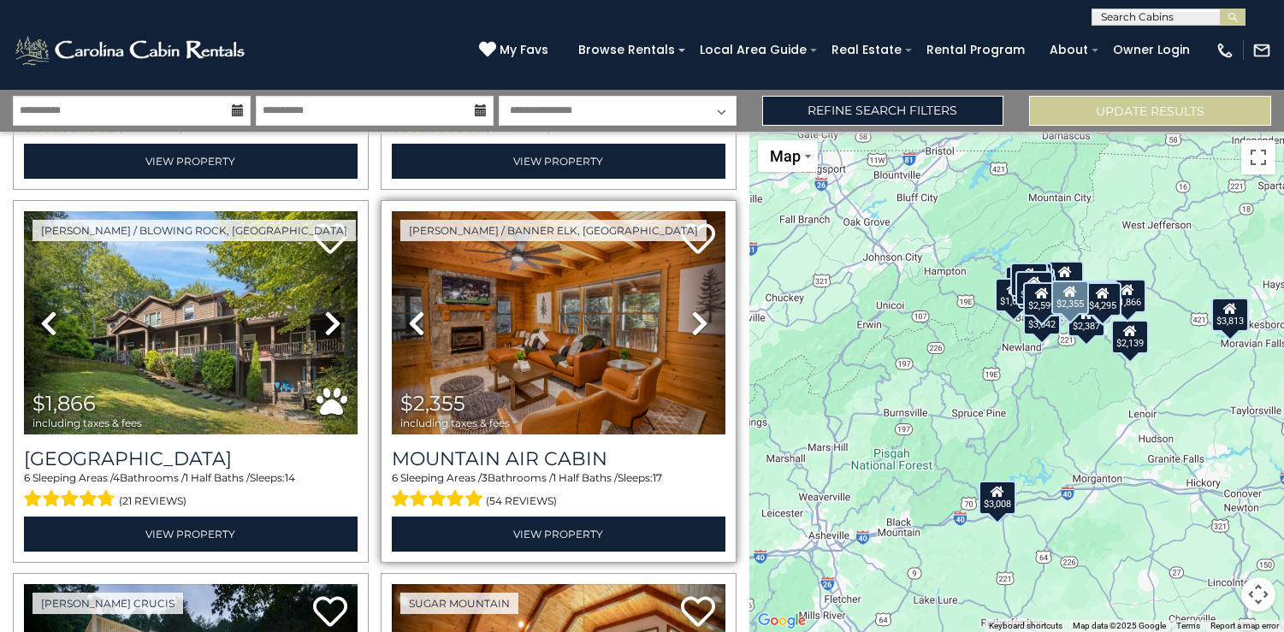
scroll to position [3722, 0]
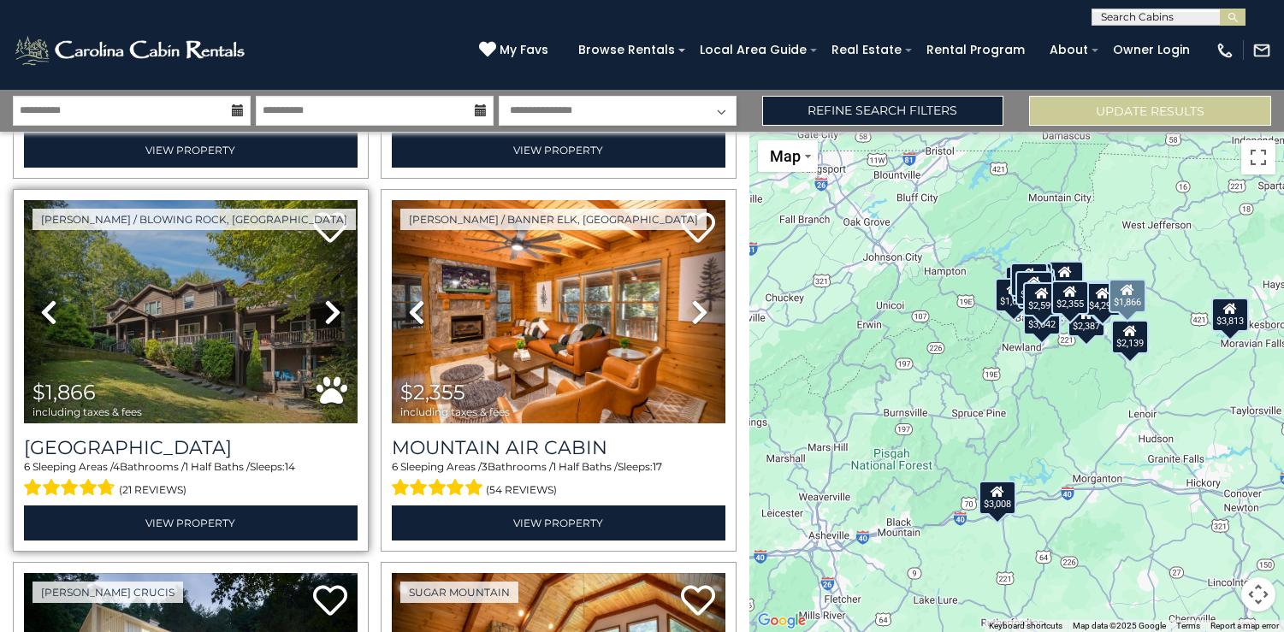
click at [329, 312] on icon at bounding box center [332, 311] width 17 height 27
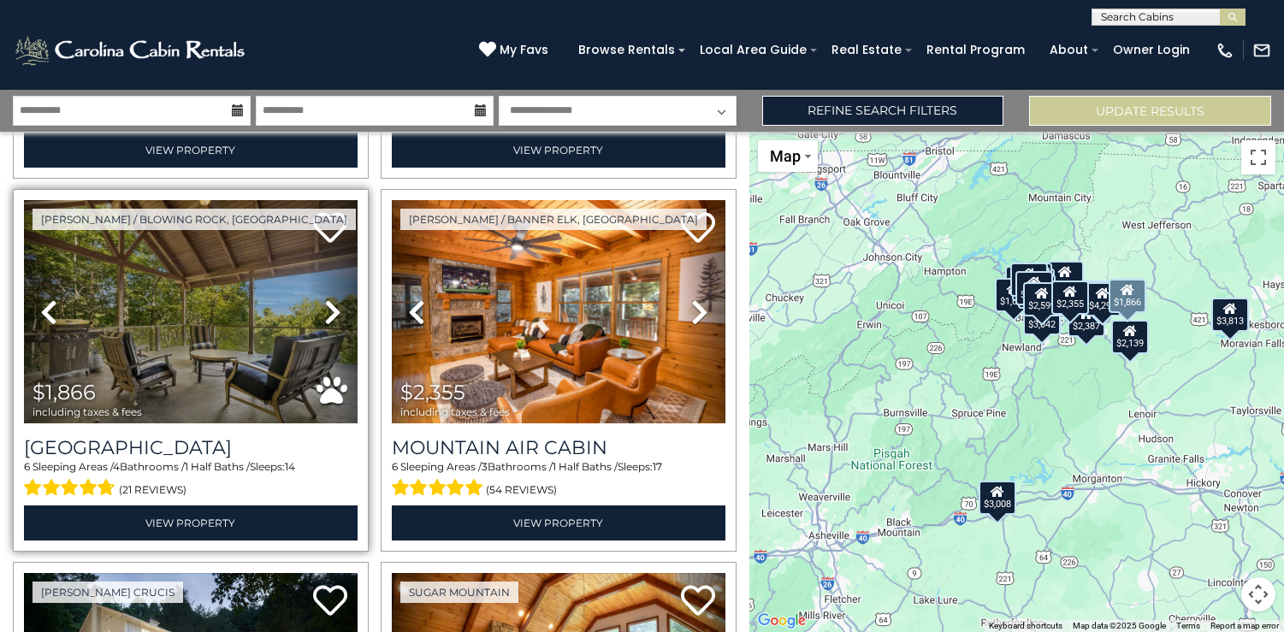
click at [330, 312] on icon at bounding box center [332, 311] width 17 height 27
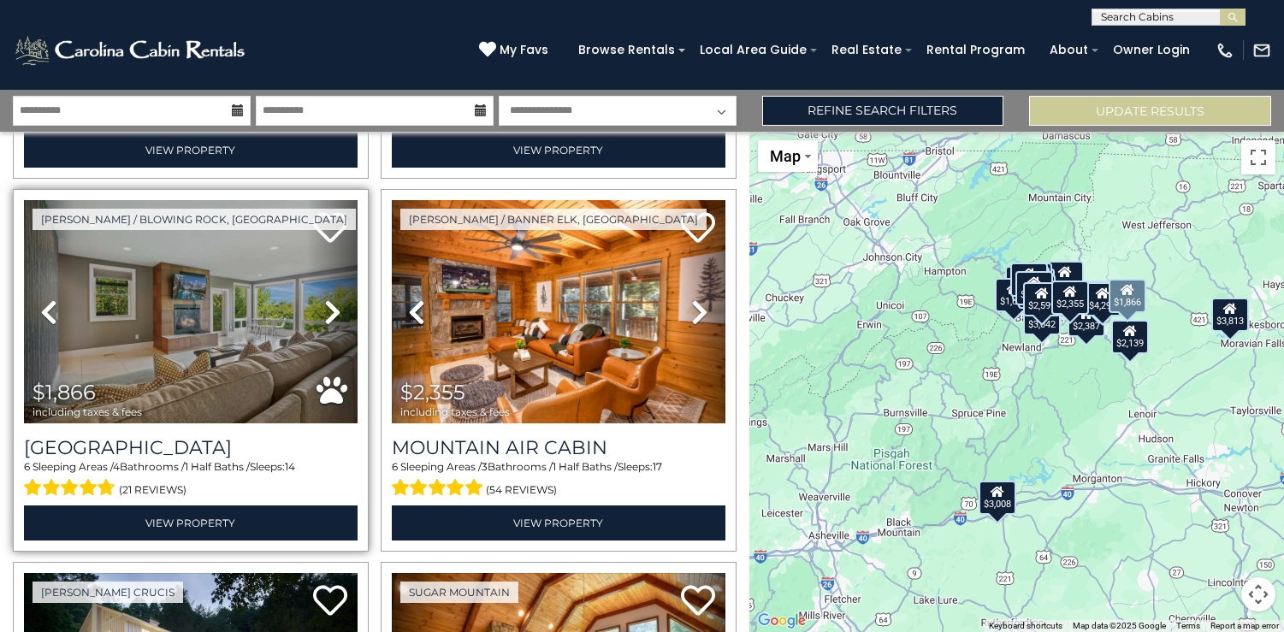
click at [330, 312] on icon at bounding box center [332, 311] width 17 height 27
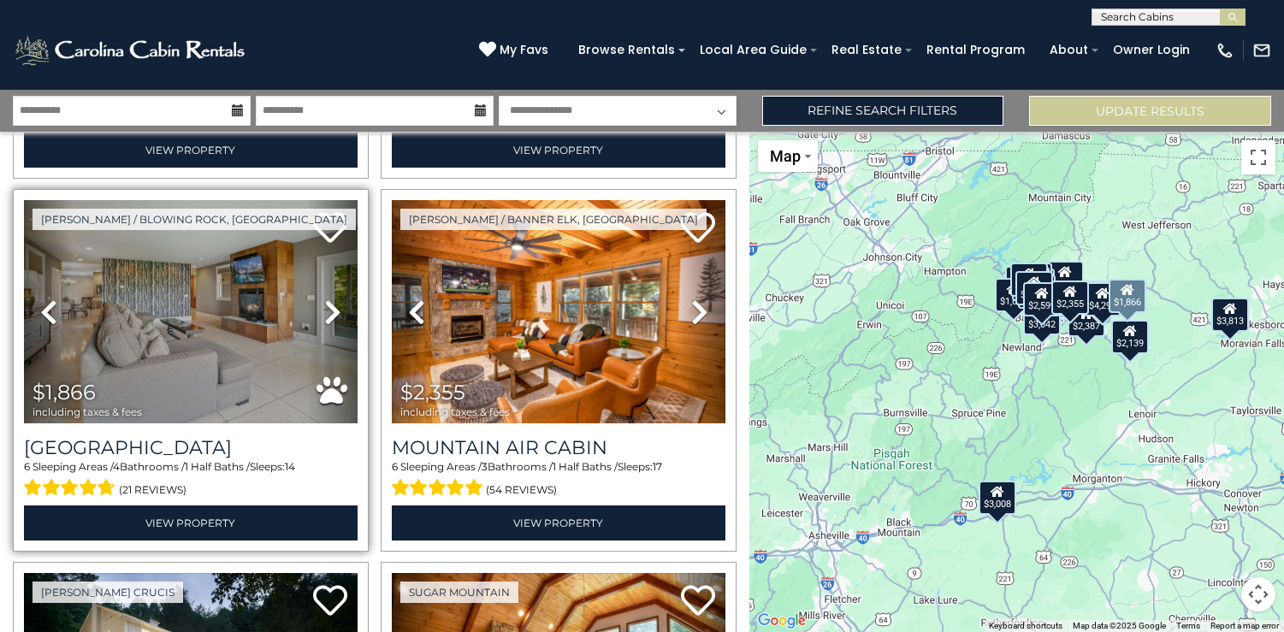
click at [330, 312] on icon at bounding box center [332, 311] width 17 height 27
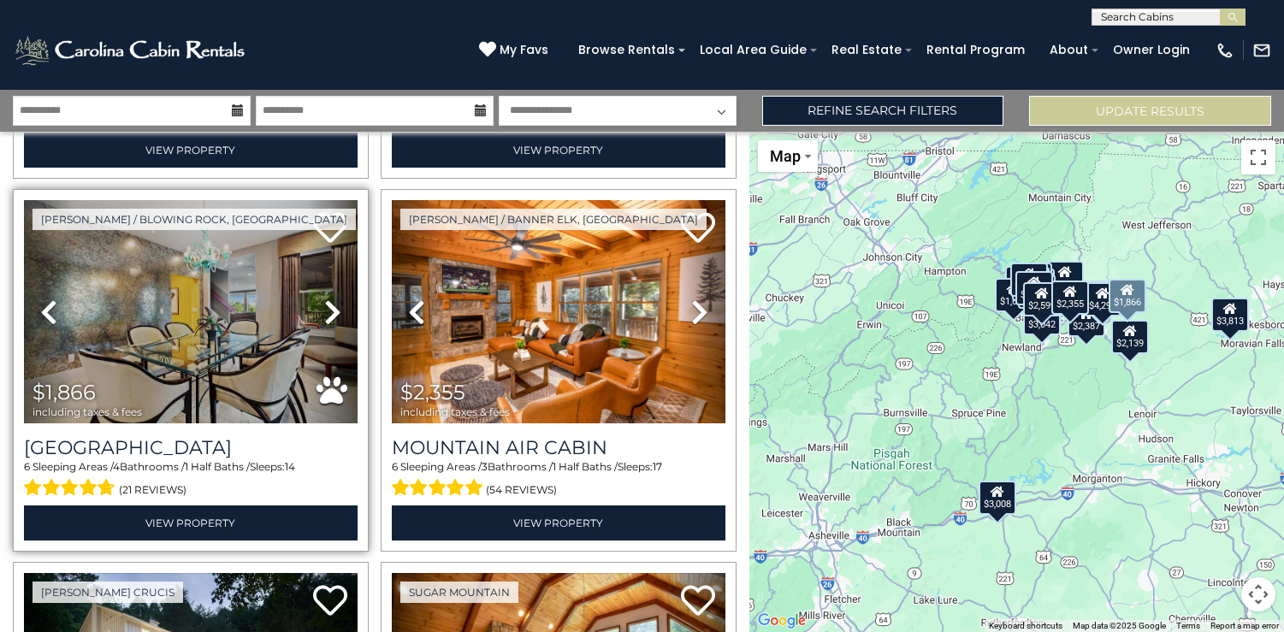
click at [330, 312] on icon at bounding box center [332, 311] width 17 height 27
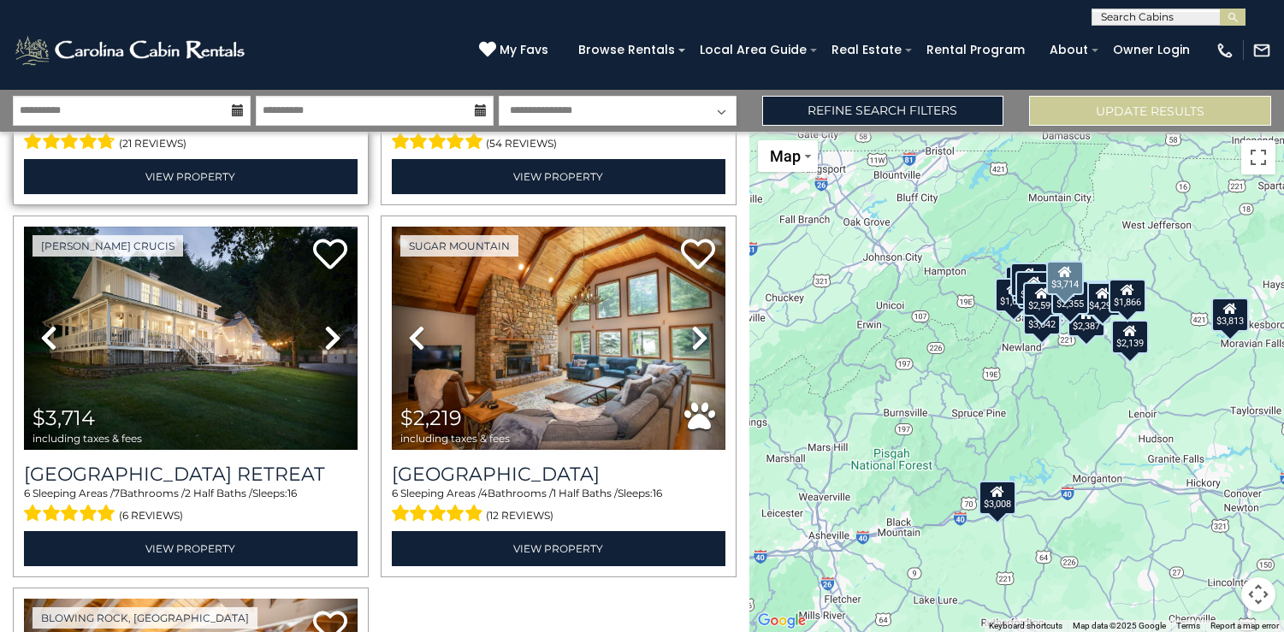
scroll to position [4075, 0]
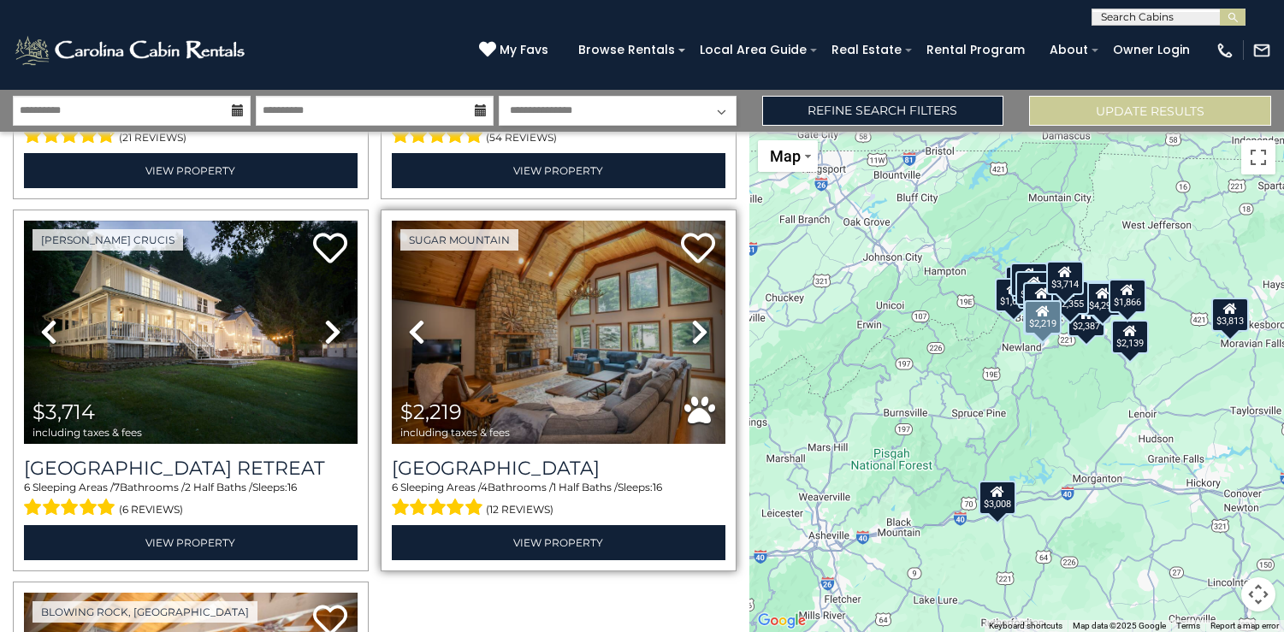
click at [705, 339] on icon at bounding box center [699, 331] width 17 height 27
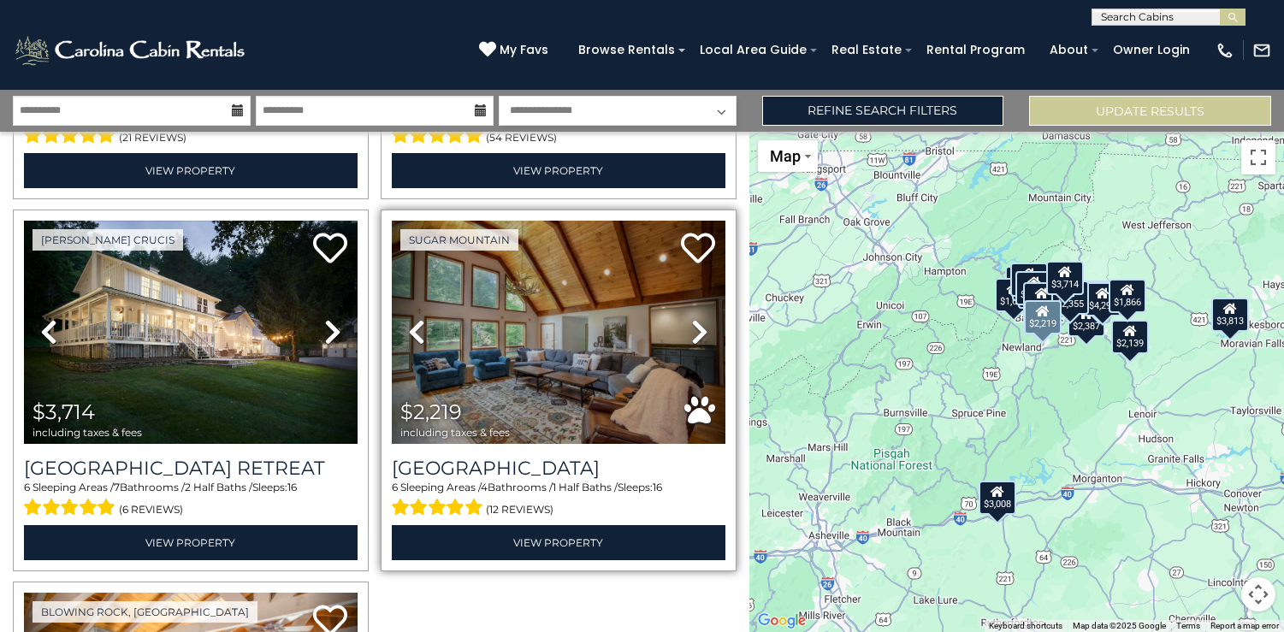
click at [705, 339] on icon at bounding box center [699, 331] width 17 height 27
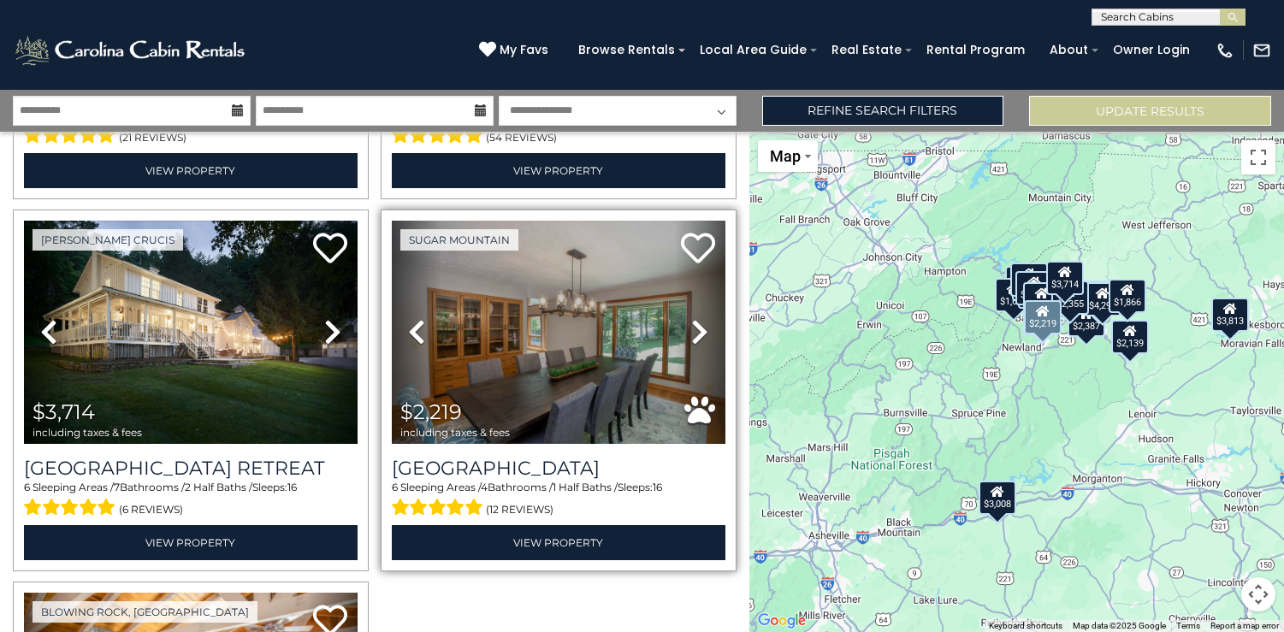
click at [705, 339] on icon at bounding box center [699, 331] width 17 height 27
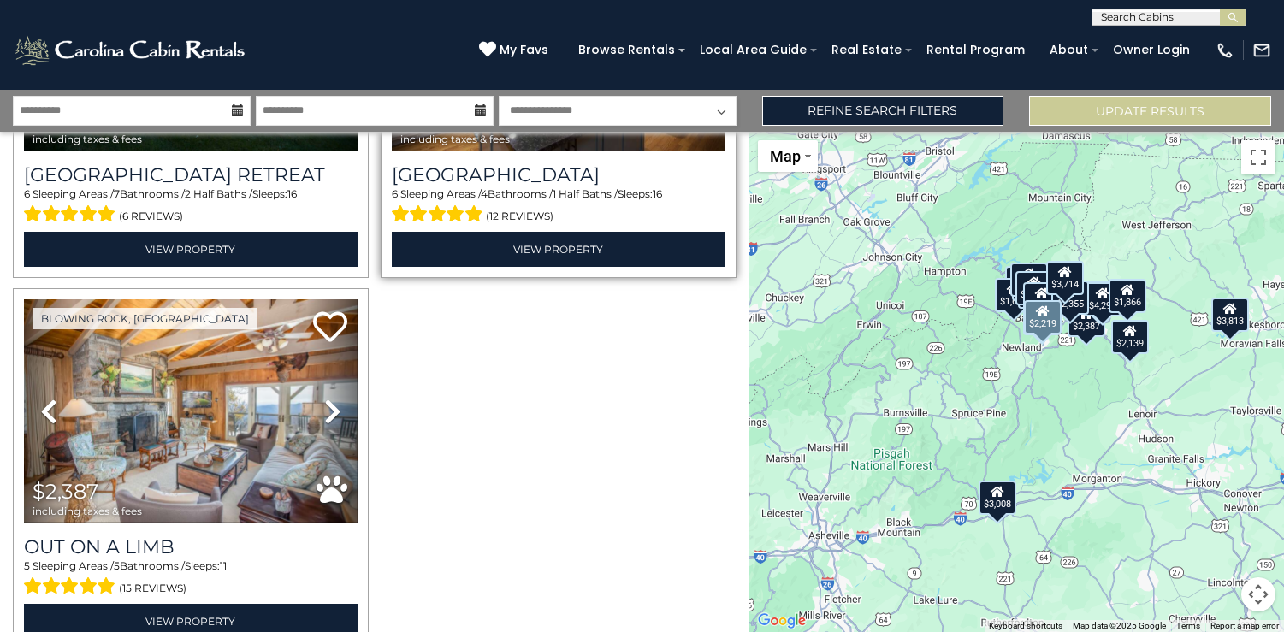
scroll to position [4456, 0]
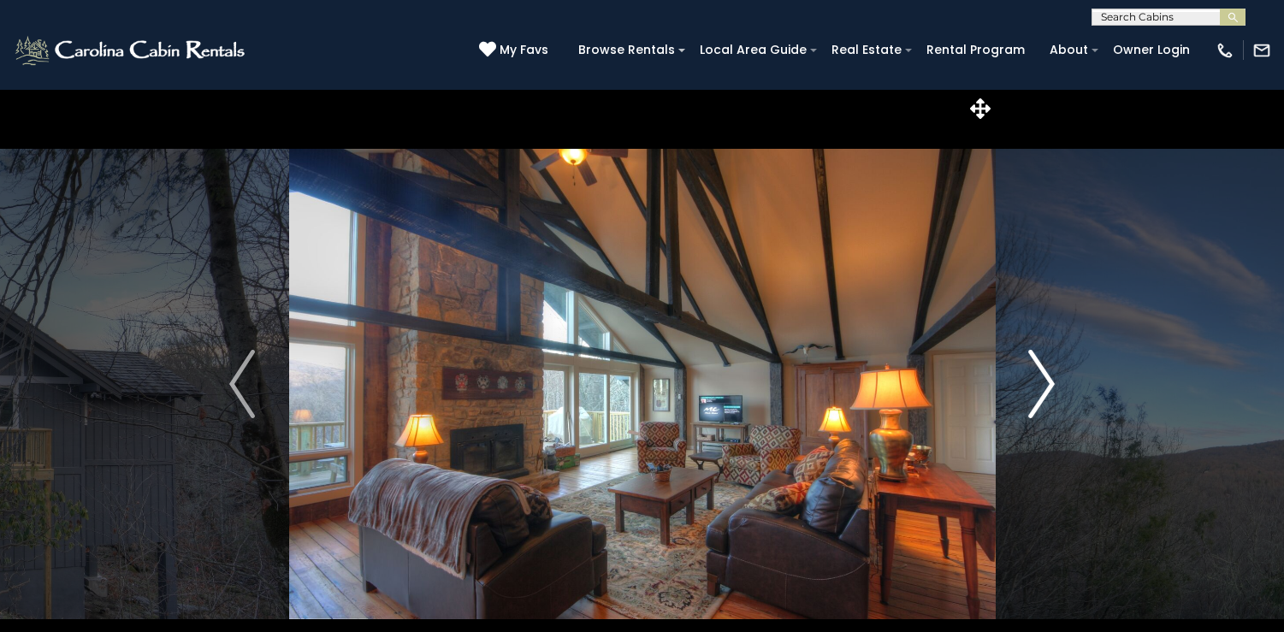
click at [1051, 388] on img "Next" at bounding box center [1042, 384] width 26 height 68
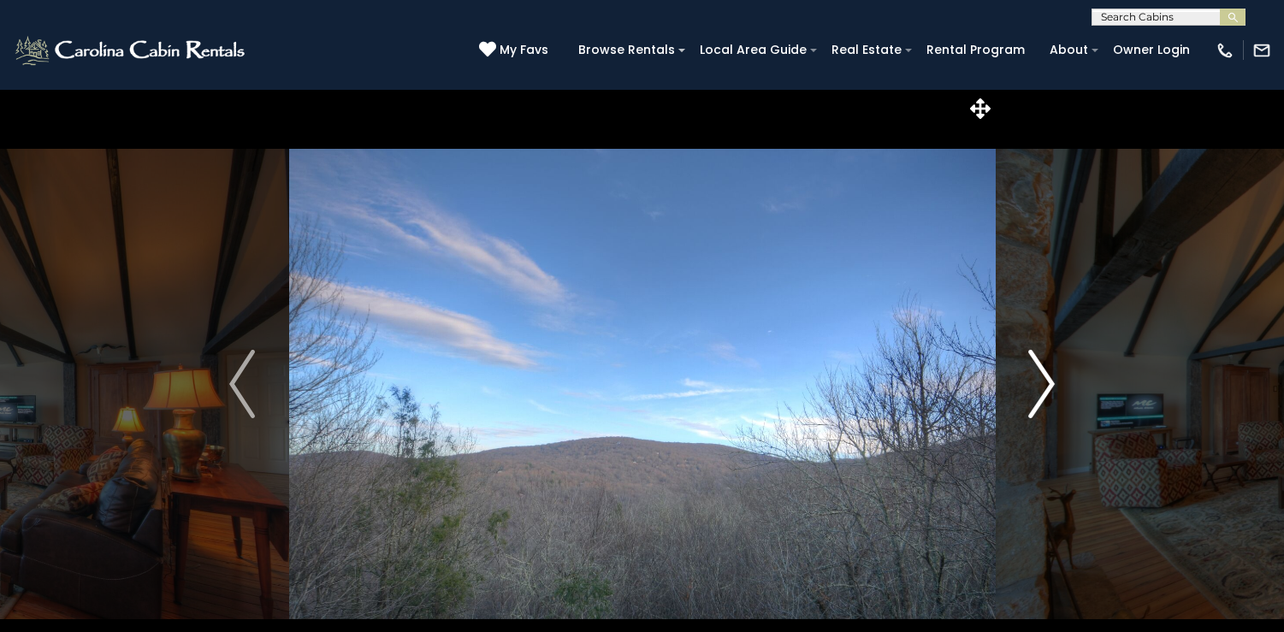
click at [1051, 388] on img "Next" at bounding box center [1042, 384] width 26 height 68
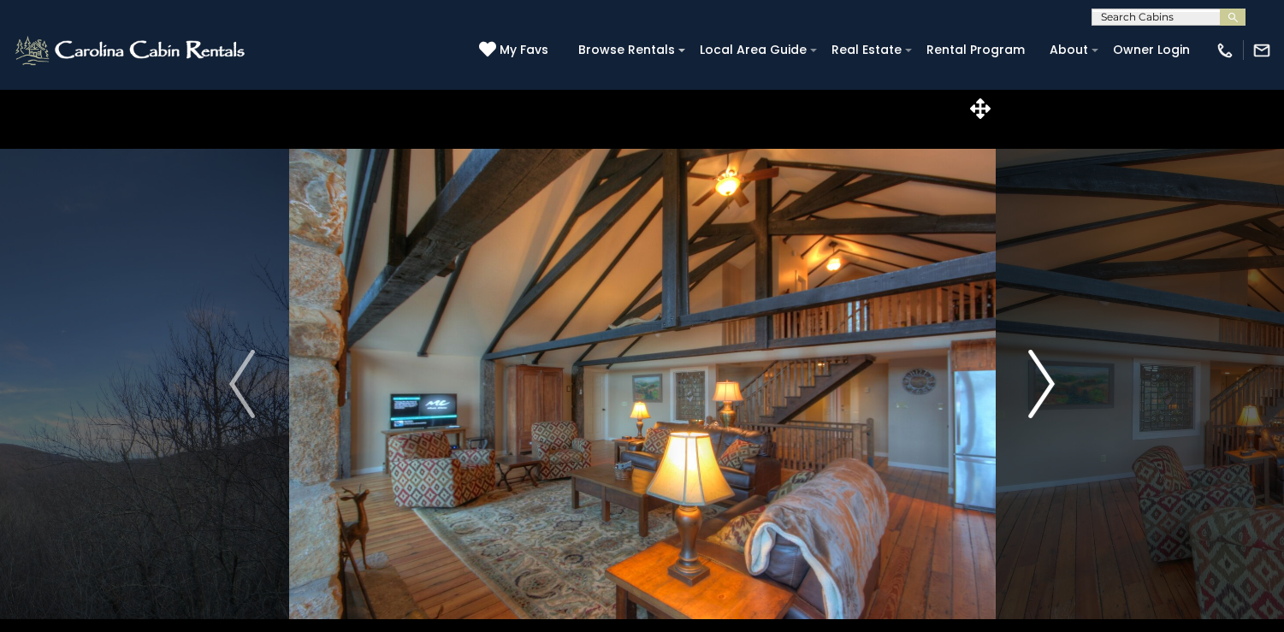
click at [1051, 387] on img "Next" at bounding box center [1042, 384] width 26 height 68
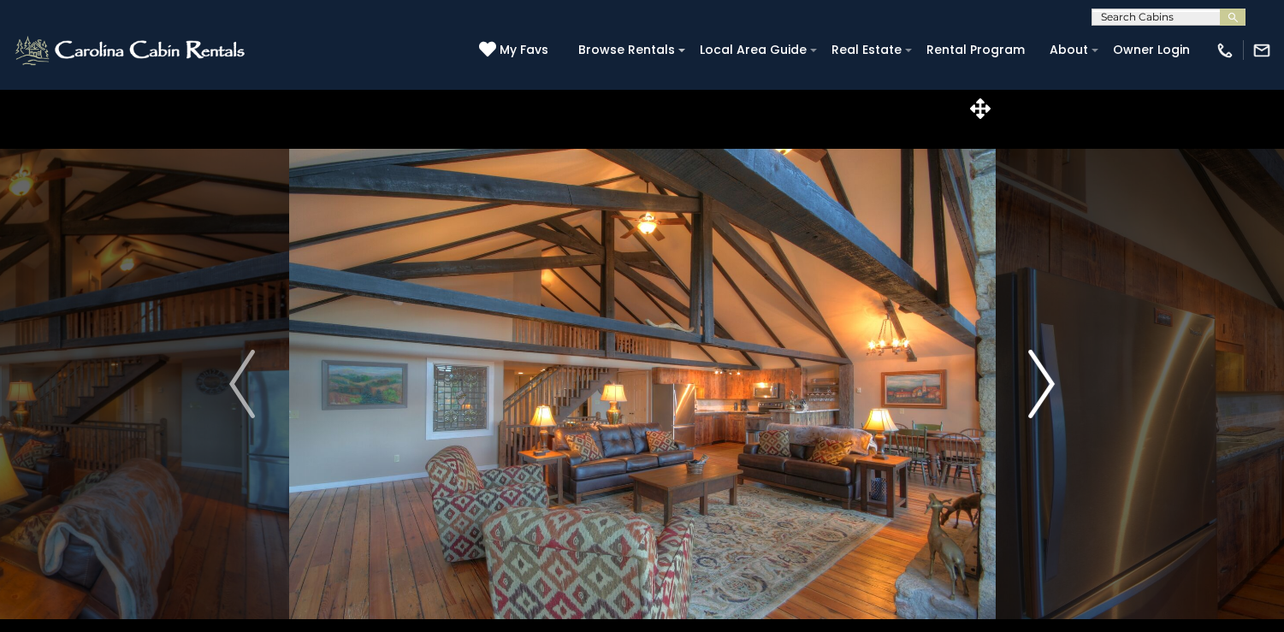
click at [1051, 387] on img "Next" at bounding box center [1042, 384] width 26 height 68
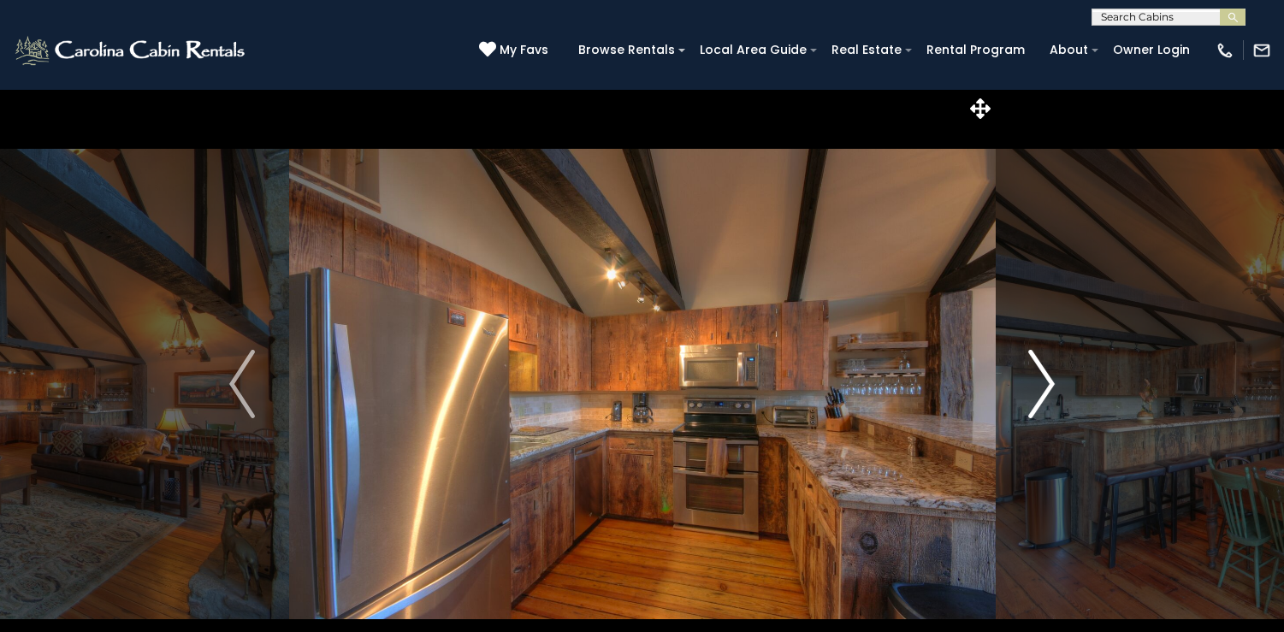
click at [1051, 387] on img "Next" at bounding box center [1042, 384] width 26 height 68
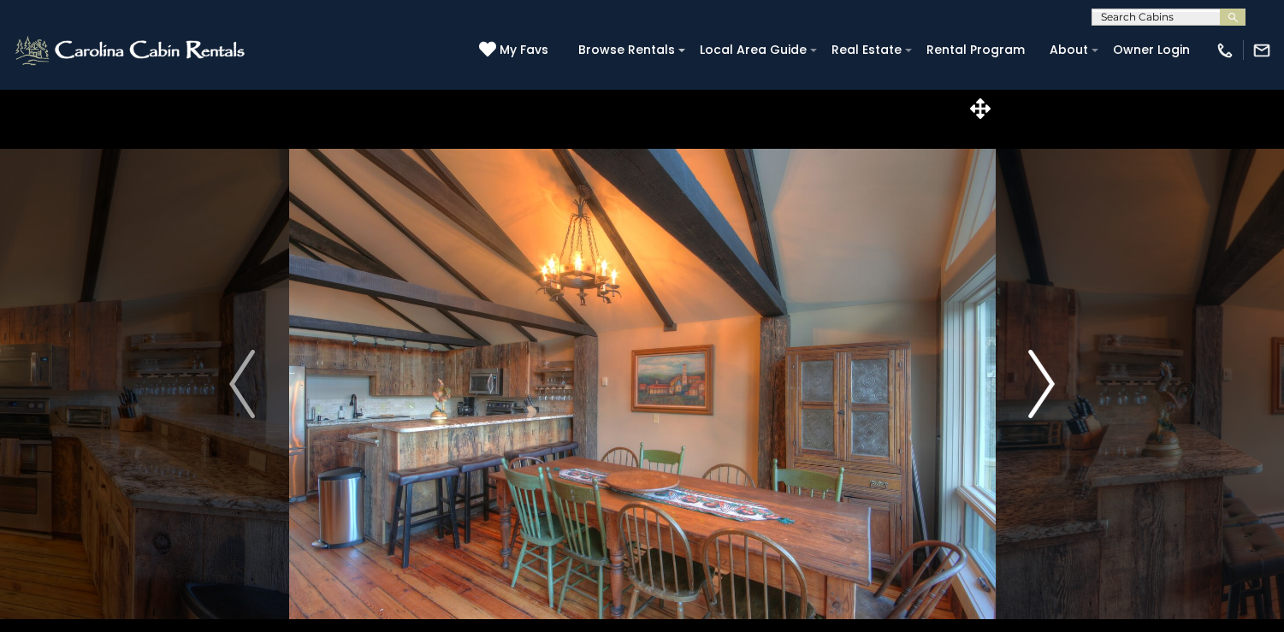
click at [1051, 387] on img "Next" at bounding box center [1042, 384] width 26 height 68
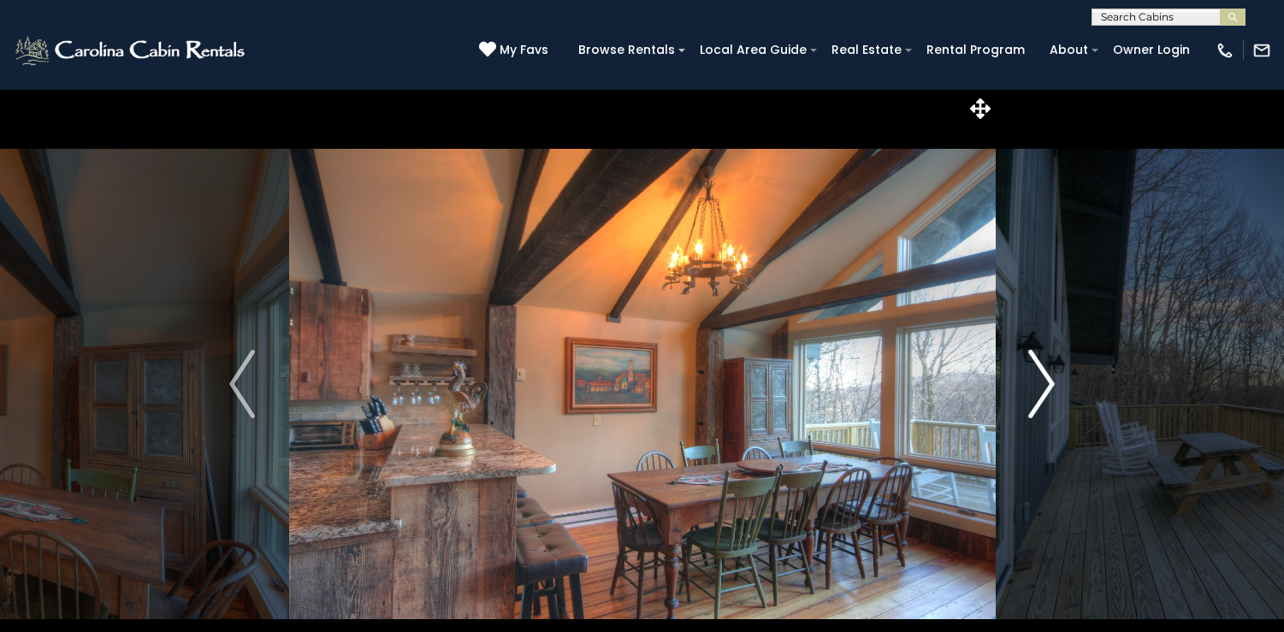
click at [1051, 387] on img "Next" at bounding box center [1042, 384] width 26 height 68
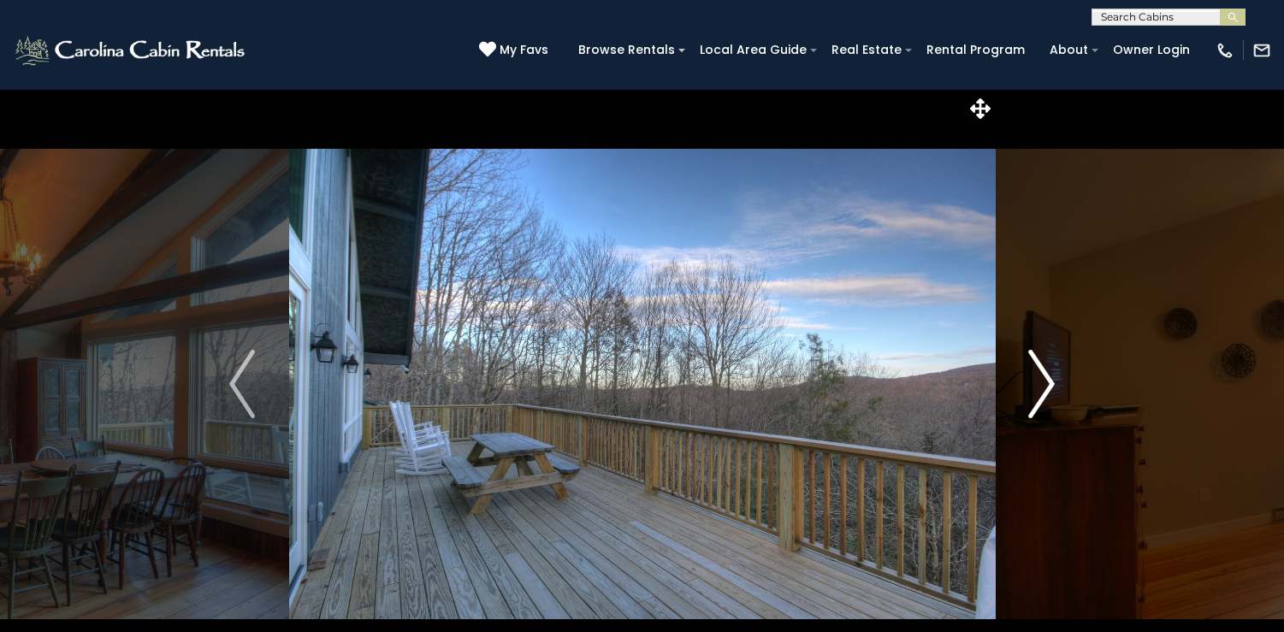
click at [1051, 387] on img "Next" at bounding box center [1042, 384] width 26 height 68
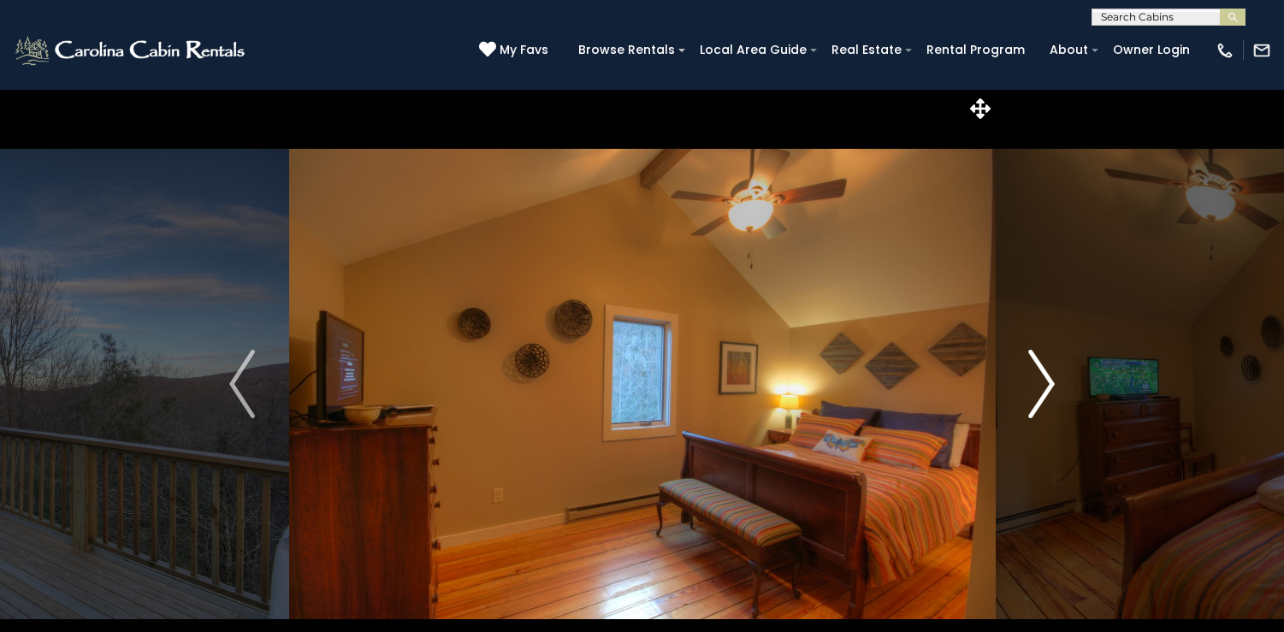
click at [1052, 387] on img "Next" at bounding box center [1042, 384] width 26 height 68
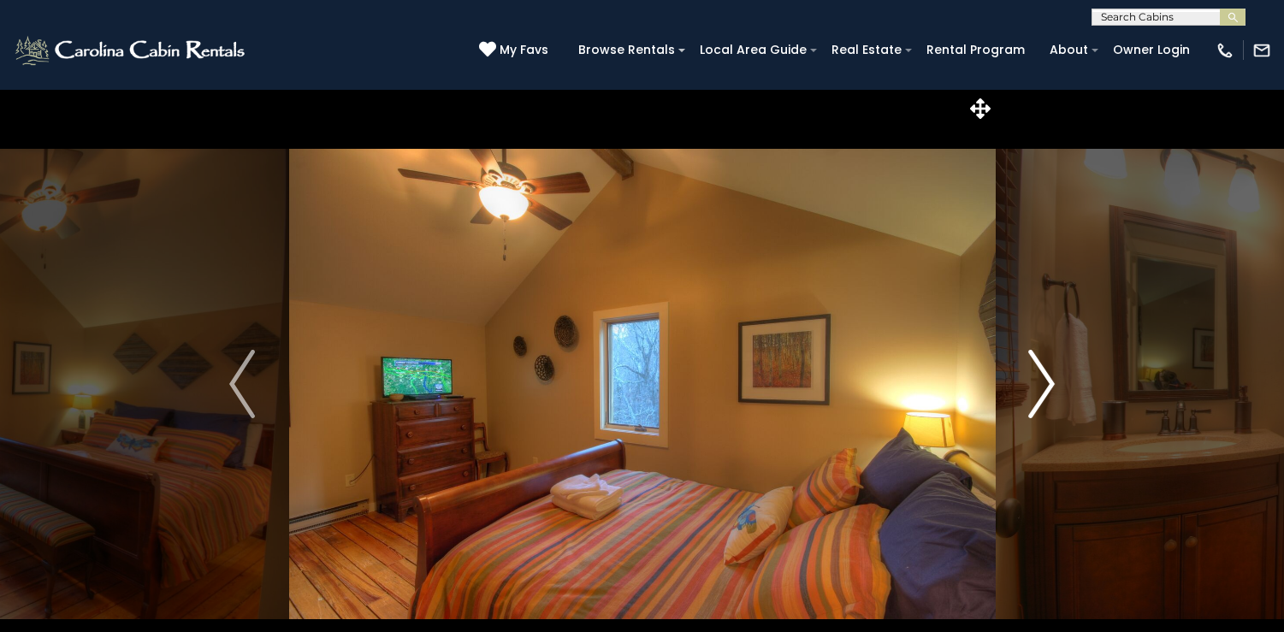
click at [1052, 387] on img "Next" at bounding box center [1042, 384] width 26 height 68
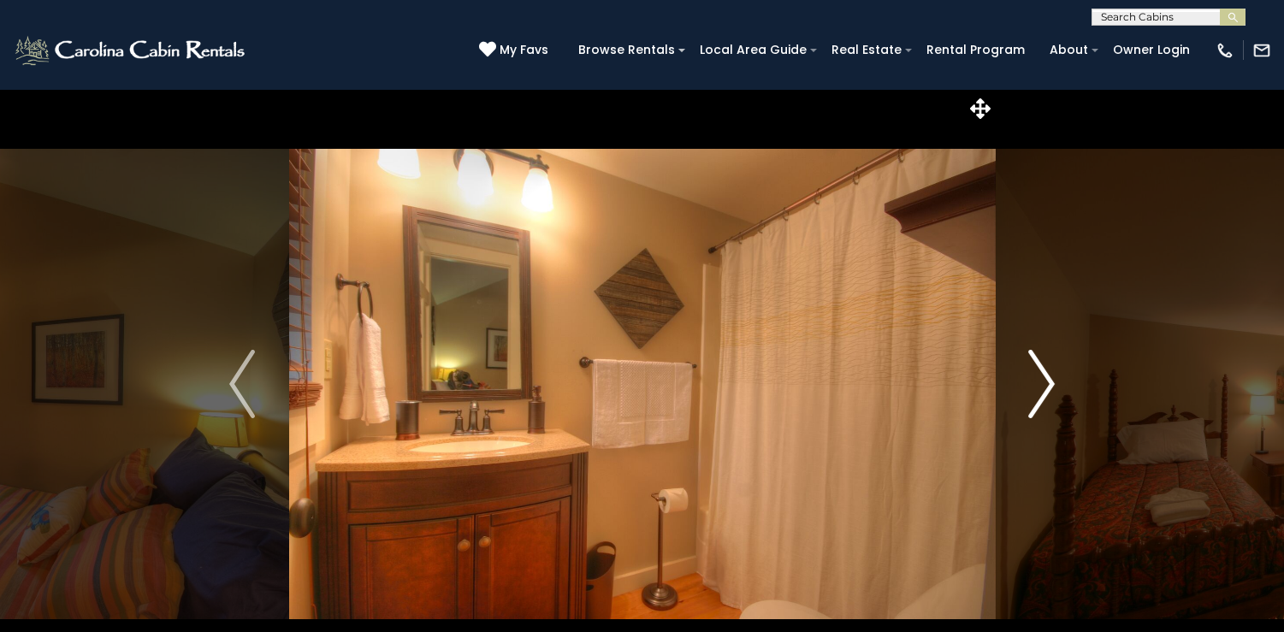
click at [1052, 387] on img "Next" at bounding box center [1042, 384] width 26 height 68
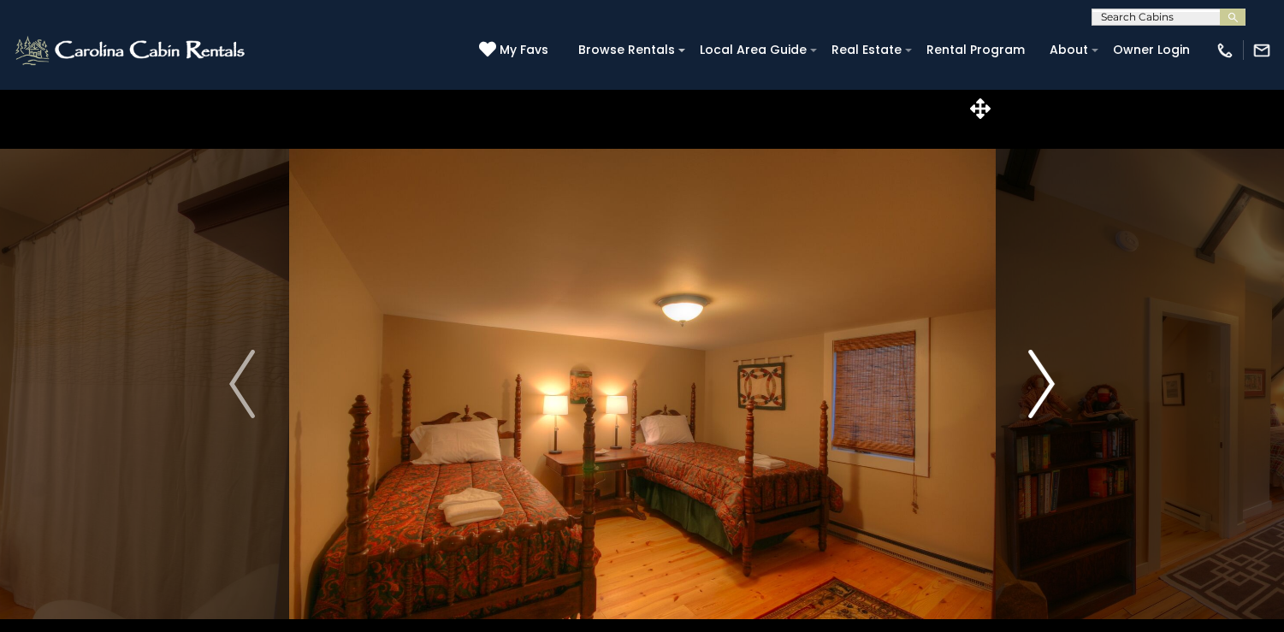
click at [1052, 387] on img "Next" at bounding box center [1042, 384] width 26 height 68
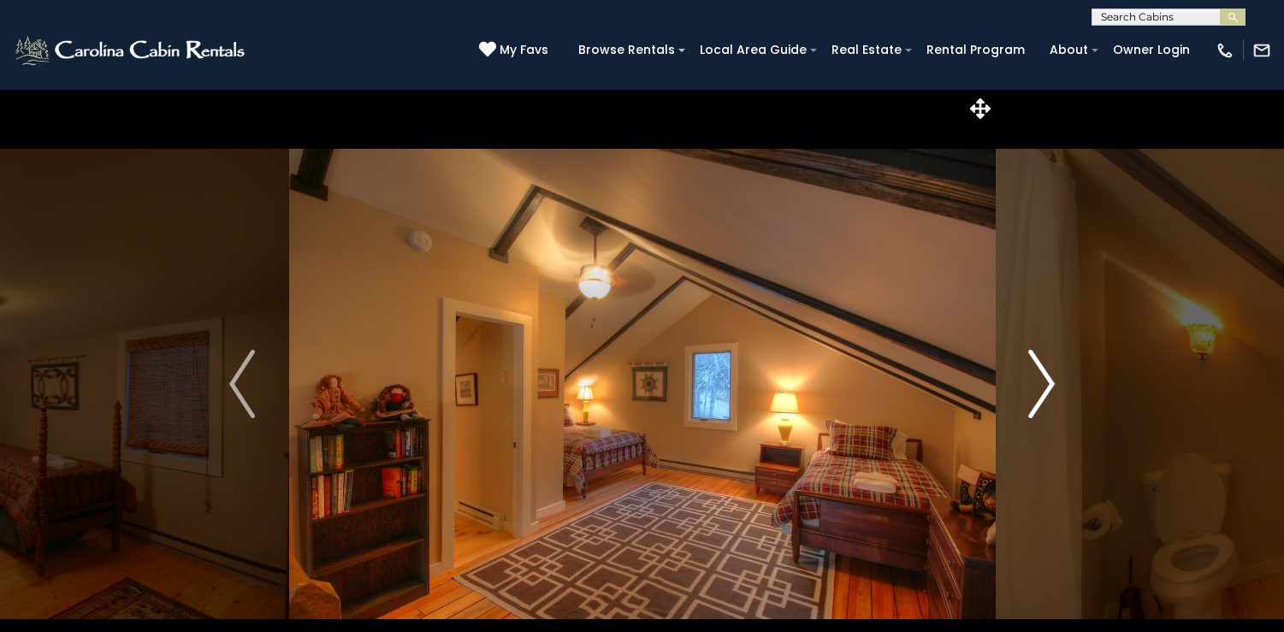
click at [1052, 387] on img "Next" at bounding box center [1042, 384] width 26 height 68
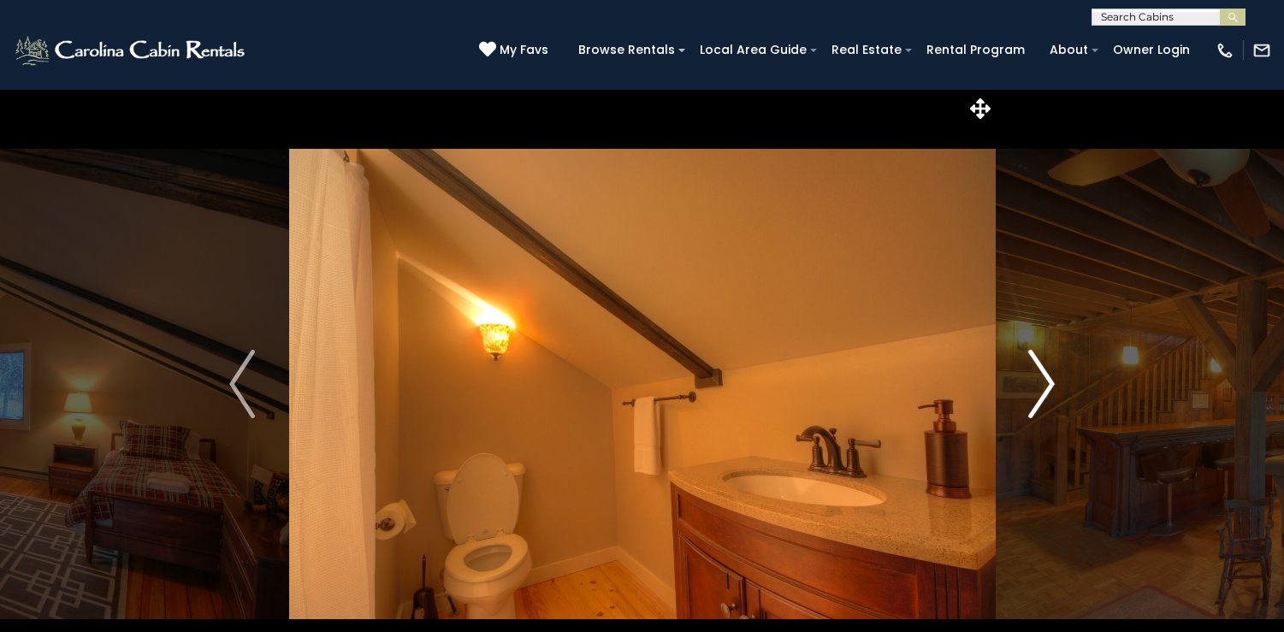
click at [1052, 387] on img "Next" at bounding box center [1042, 384] width 26 height 68
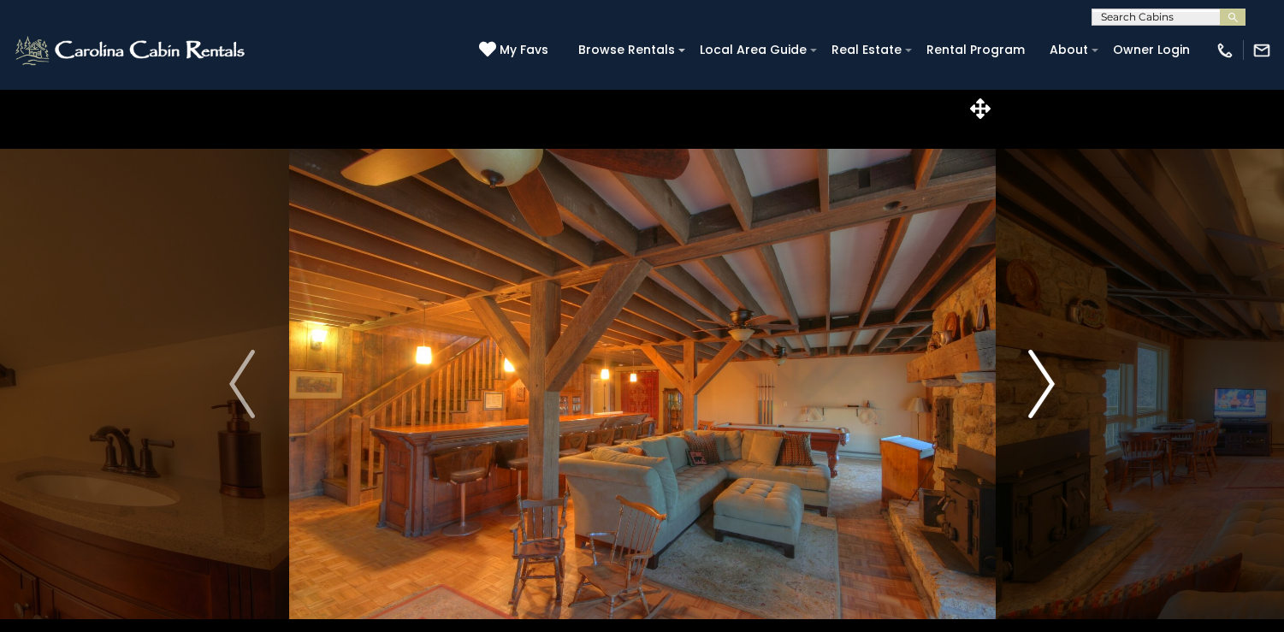
click at [1052, 387] on img "Next" at bounding box center [1042, 384] width 26 height 68
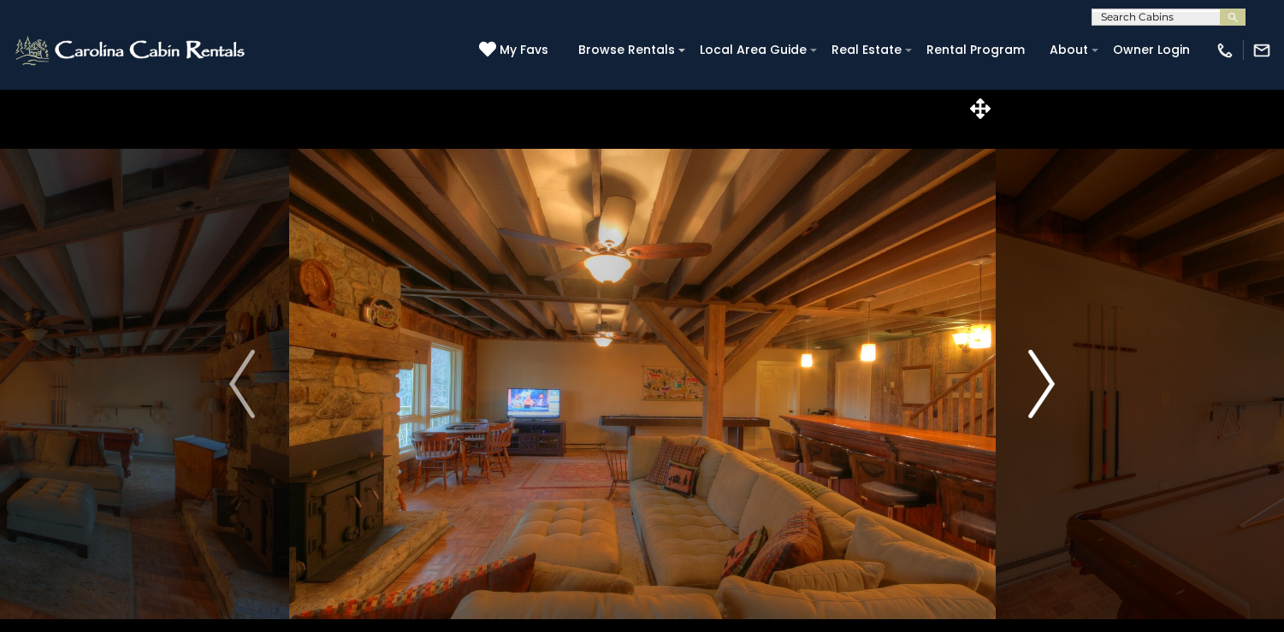
click at [1052, 387] on img "Next" at bounding box center [1042, 384] width 26 height 68
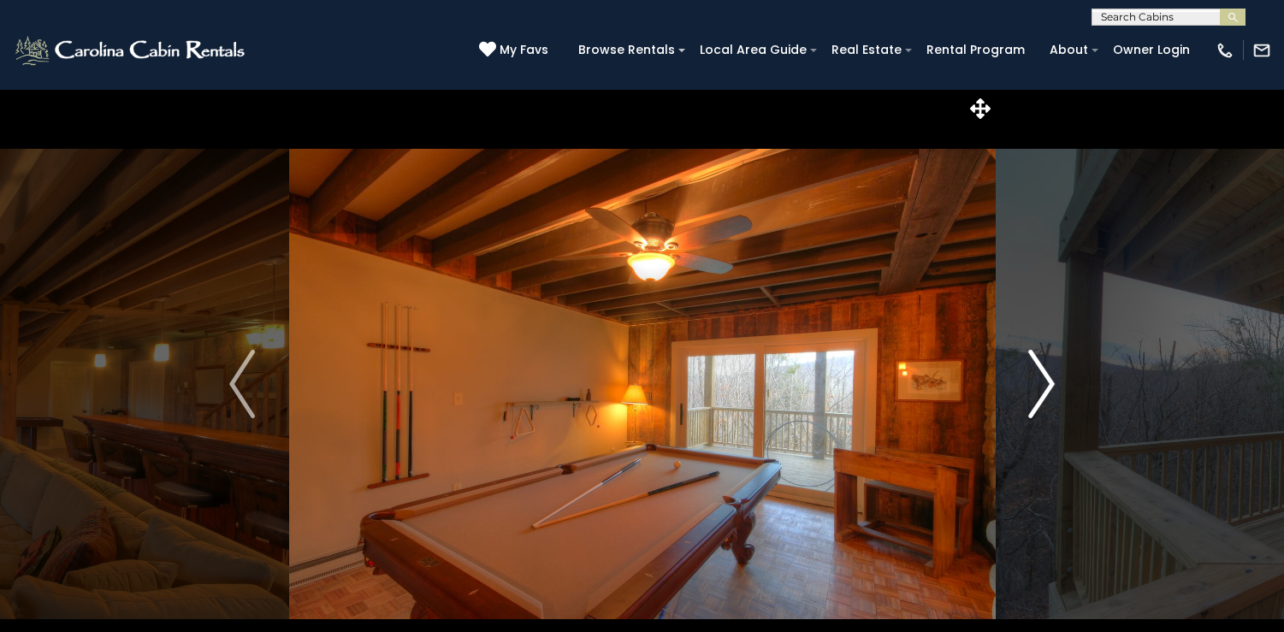
click at [1052, 387] on img "Next" at bounding box center [1042, 384] width 26 height 68
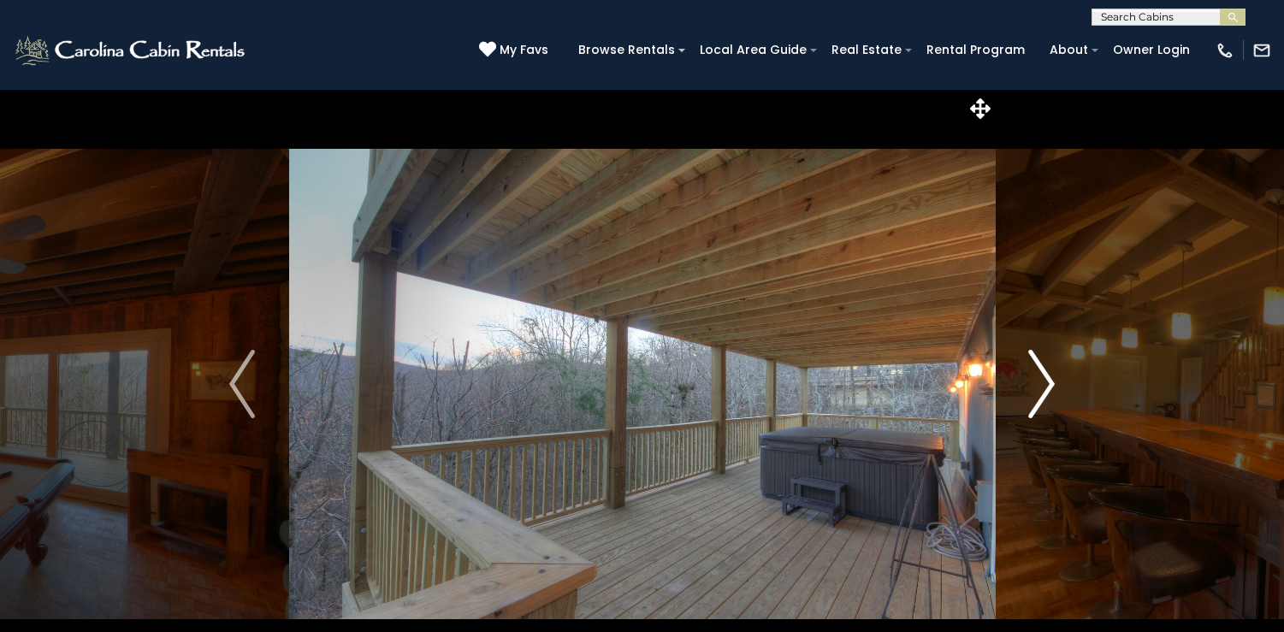
click at [1052, 387] on img "Next" at bounding box center [1042, 384] width 26 height 68
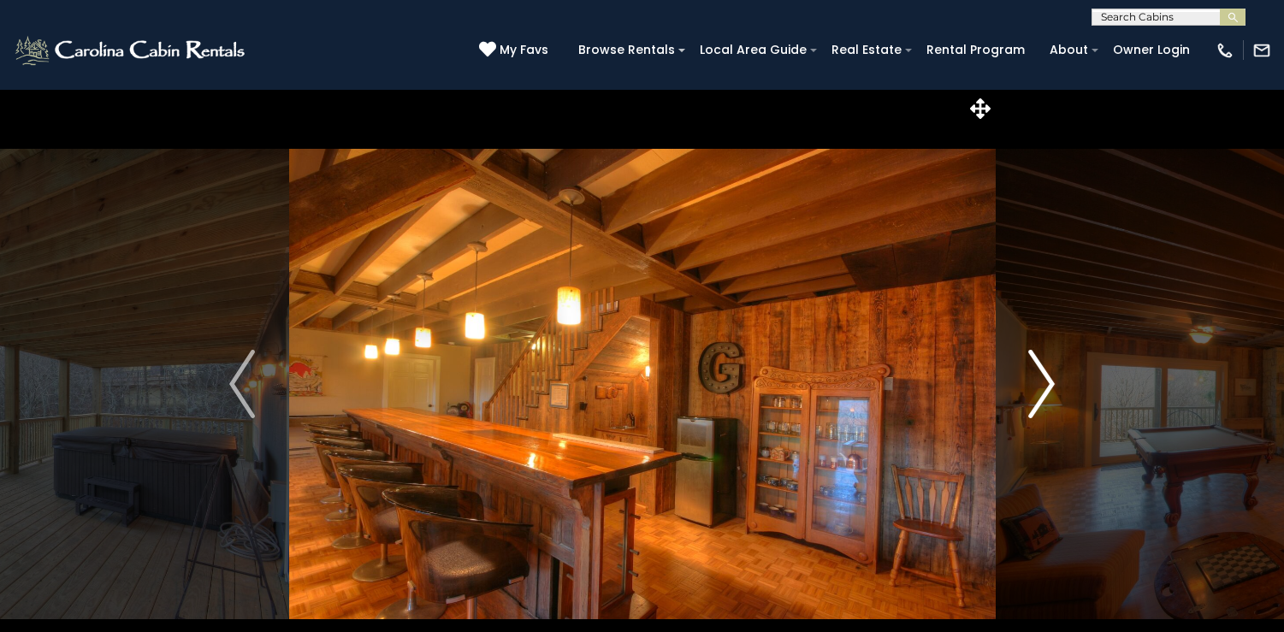
click at [1052, 387] on img "Next" at bounding box center [1042, 384] width 26 height 68
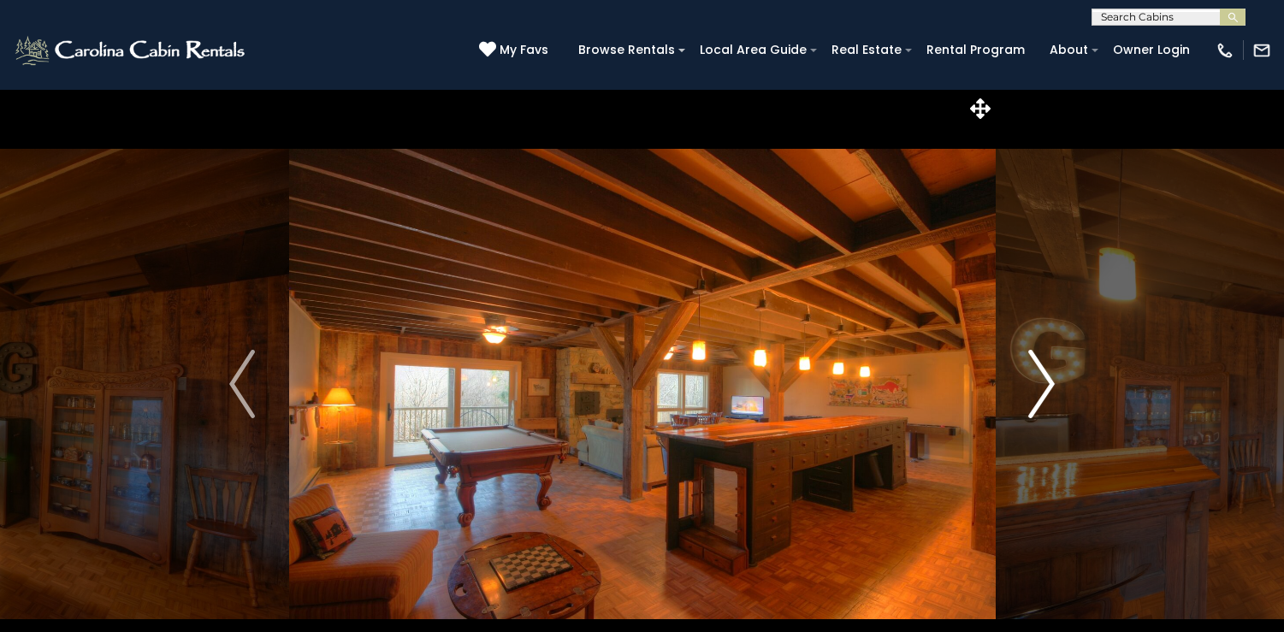
click at [1052, 387] on img "Next" at bounding box center [1042, 384] width 26 height 68
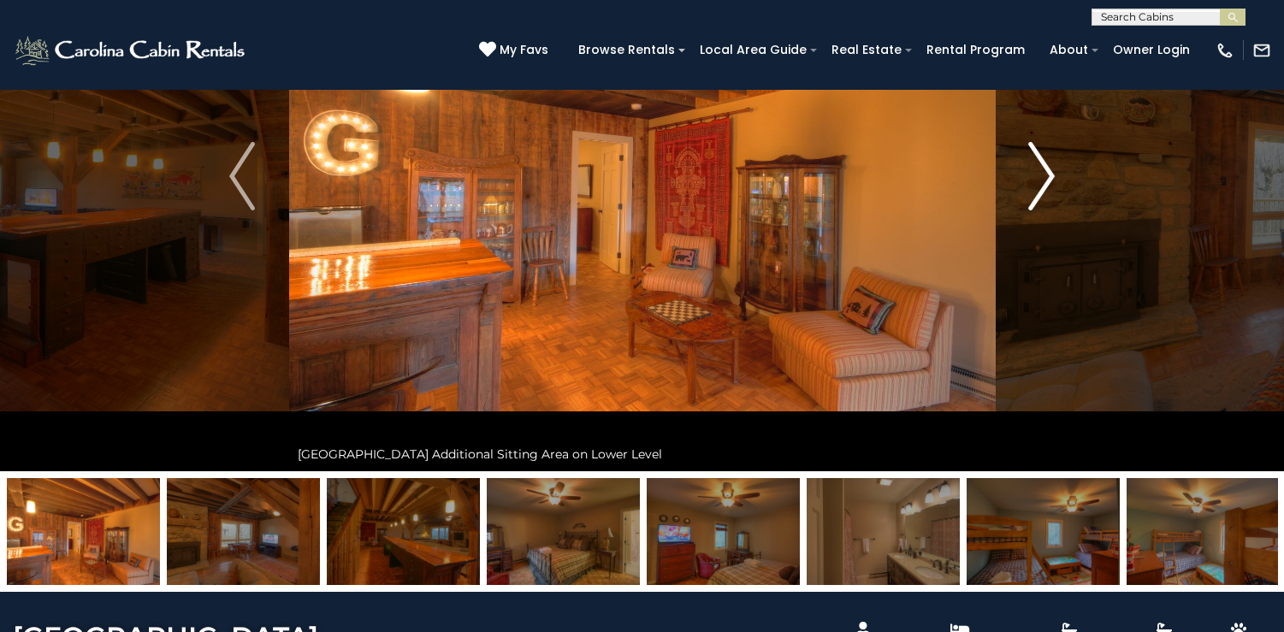
scroll to position [187, 0]
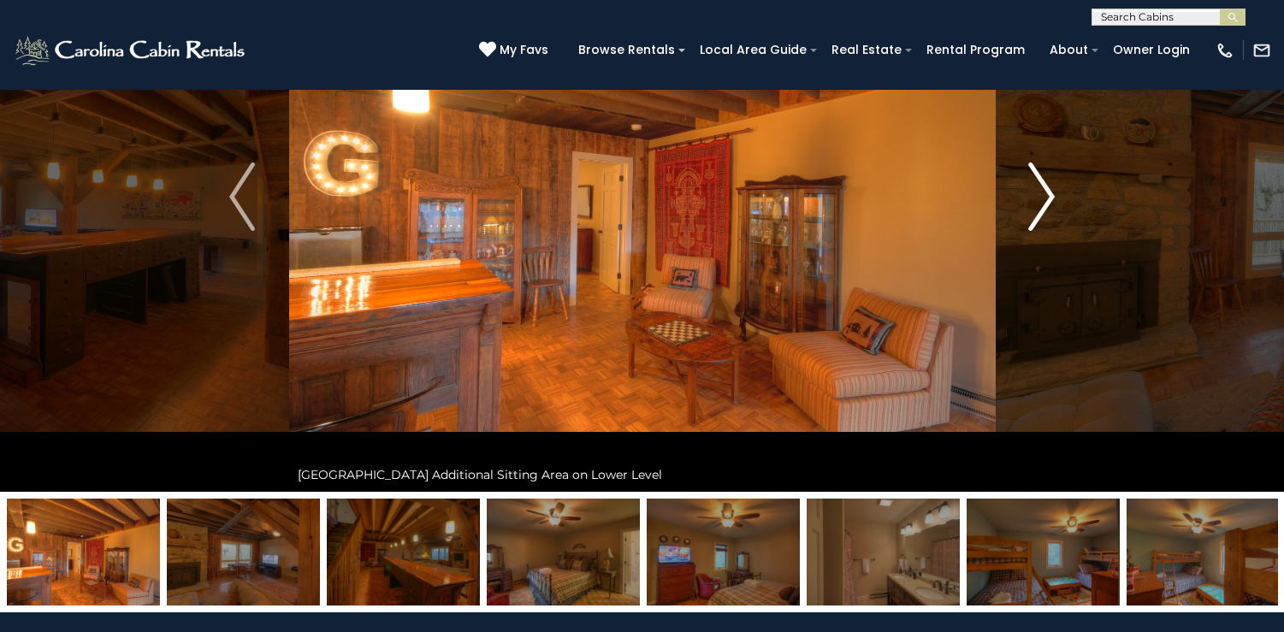
click at [1042, 215] on img "Next" at bounding box center [1042, 196] width 26 height 68
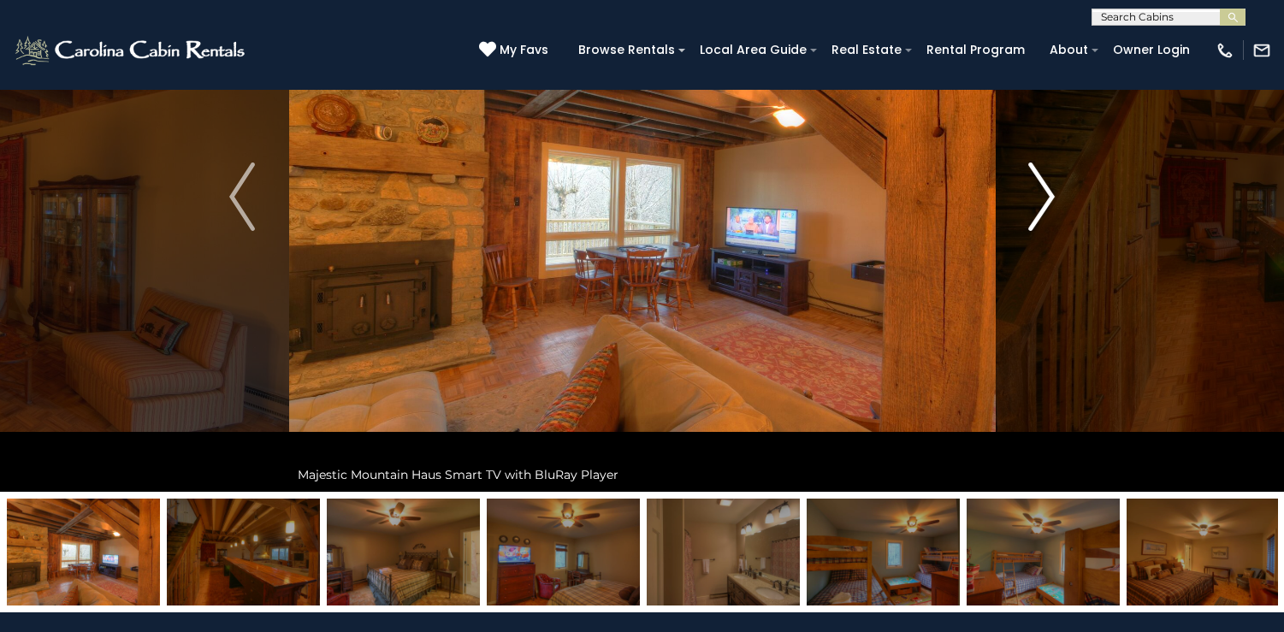
click at [1042, 215] on img "Next" at bounding box center [1042, 196] width 26 height 68
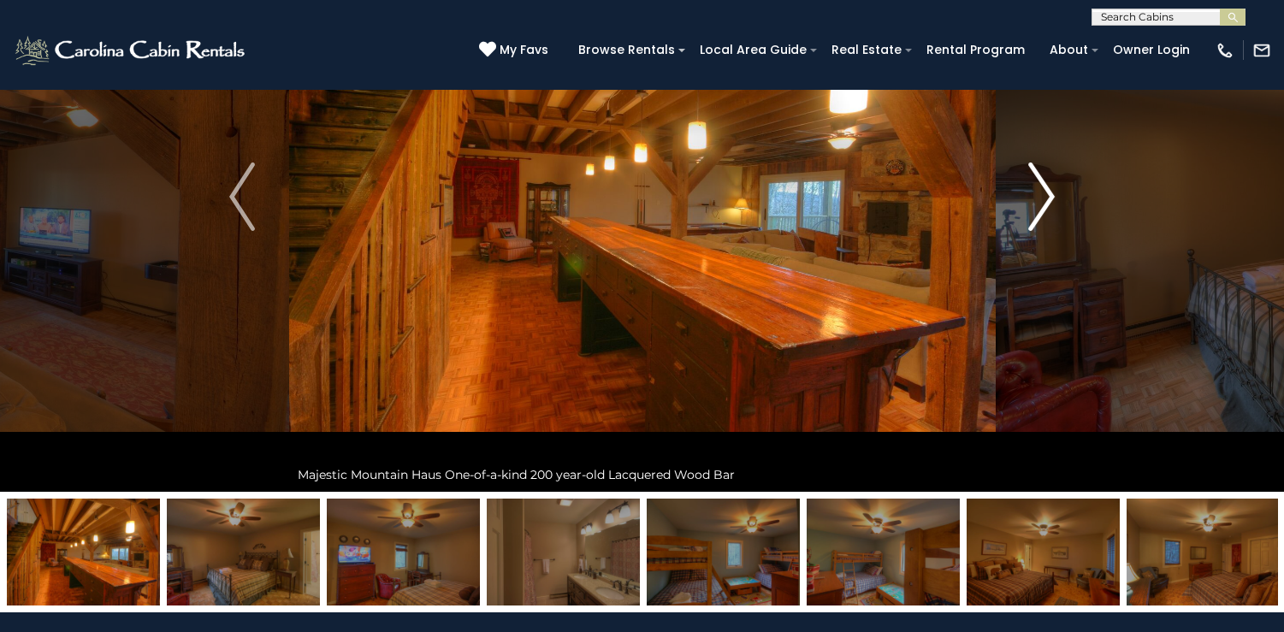
click at [1042, 215] on img "Next" at bounding box center [1042, 196] width 26 height 68
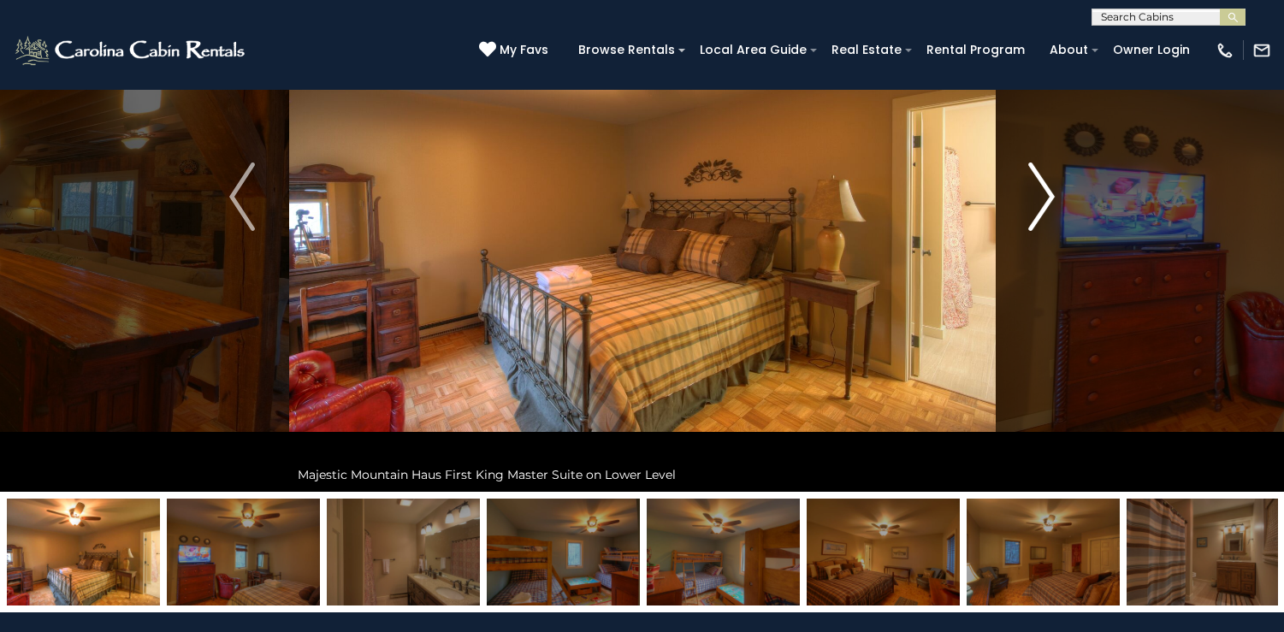
click at [1042, 215] on img "Next" at bounding box center [1042, 196] width 26 height 68
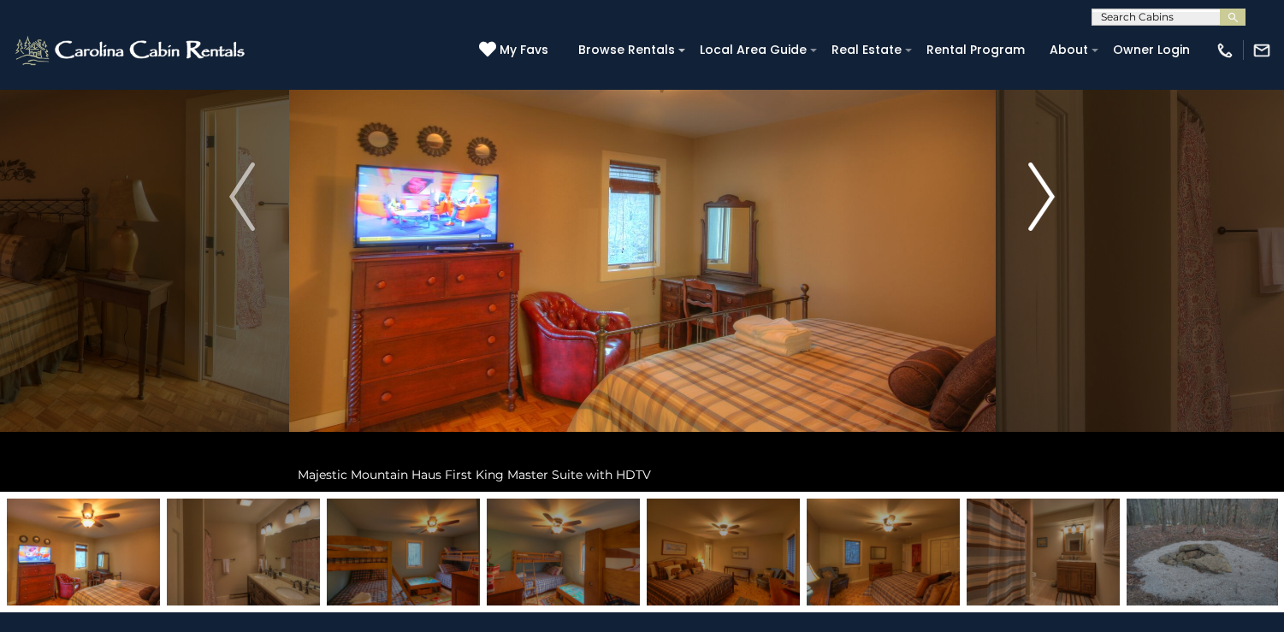
click at [1042, 216] on img "Next" at bounding box center [1042, 196] width 26 height 68
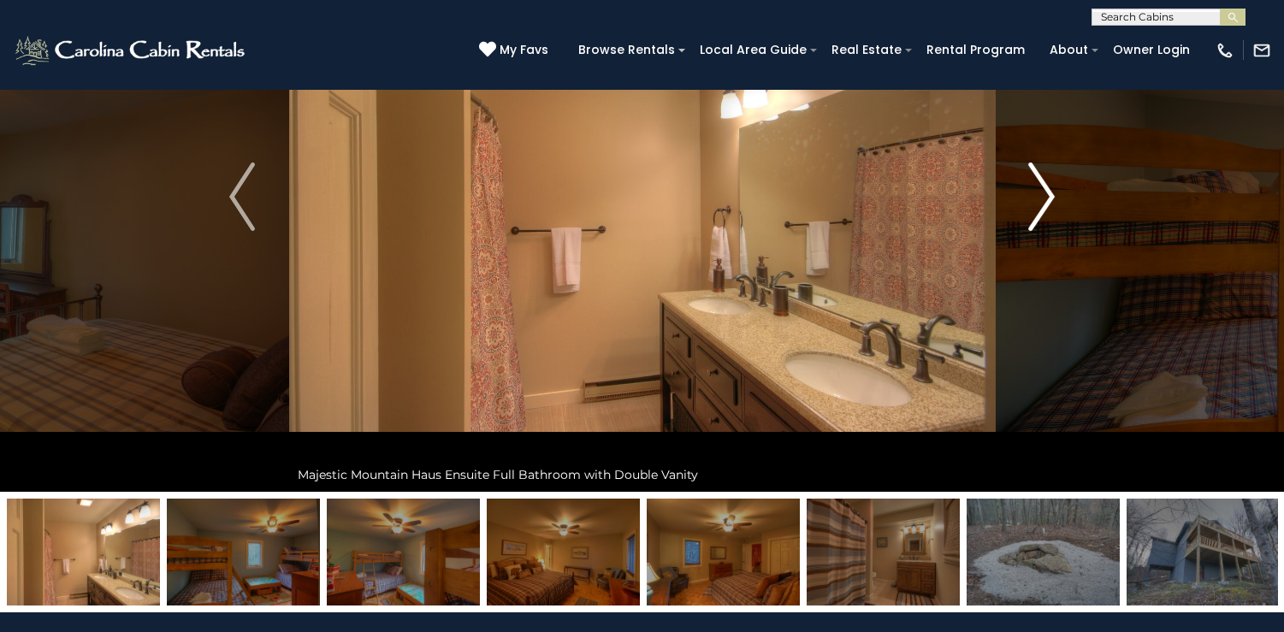
click at [1042, 217] on img "Next" at bounding box center [1042, 196] width 26 height 68
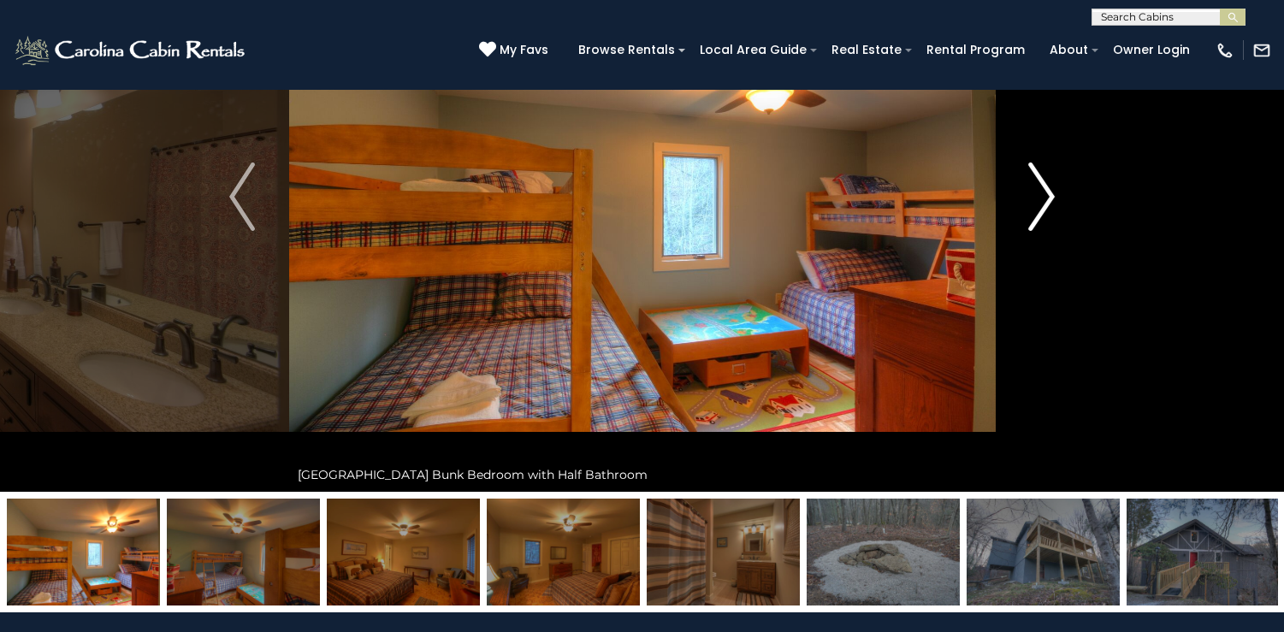
click at [1042, 217] on img "Next" at bounding box center [1042, 196] width 26 height 68
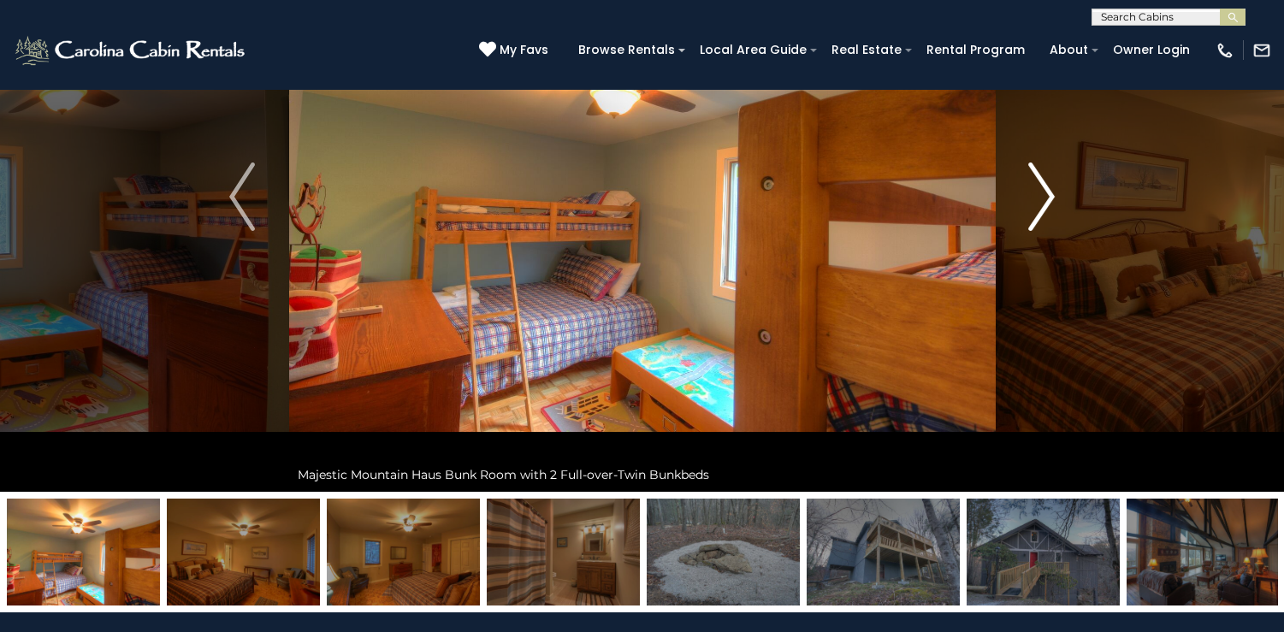
click at [1042, 217] on img "Next" at bounding box center [1042, 196] width 26 height 68
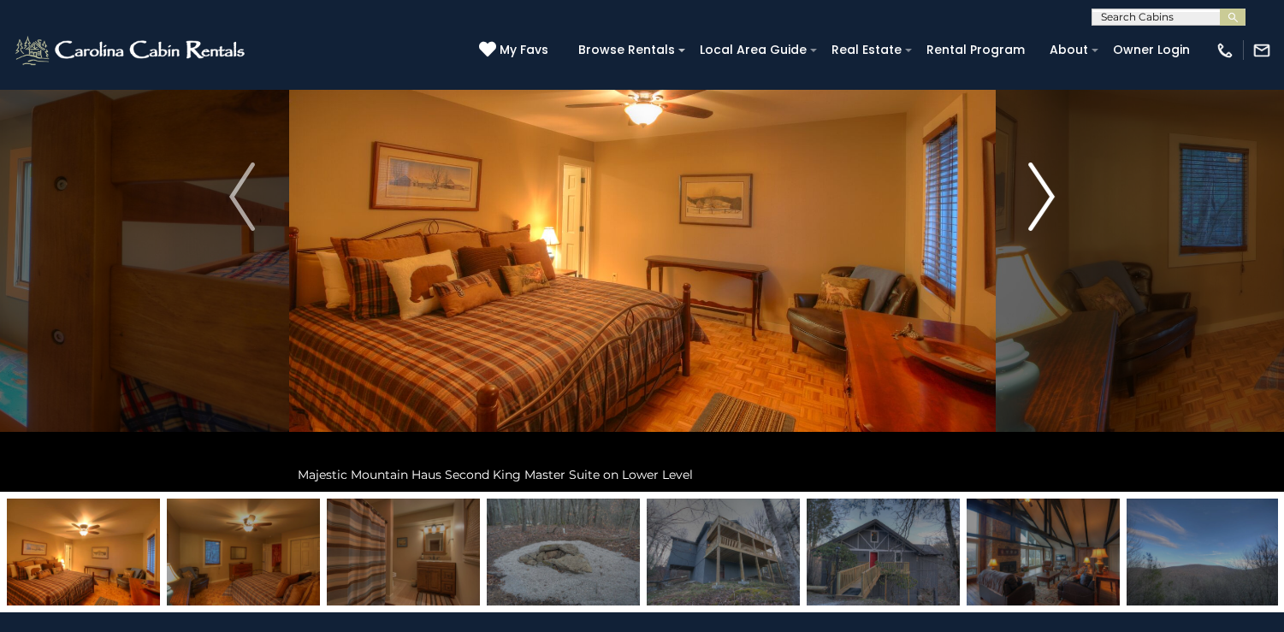
click at [1042, 217] on img "Next" at bounding box center [1042, 196] width 26 height 68
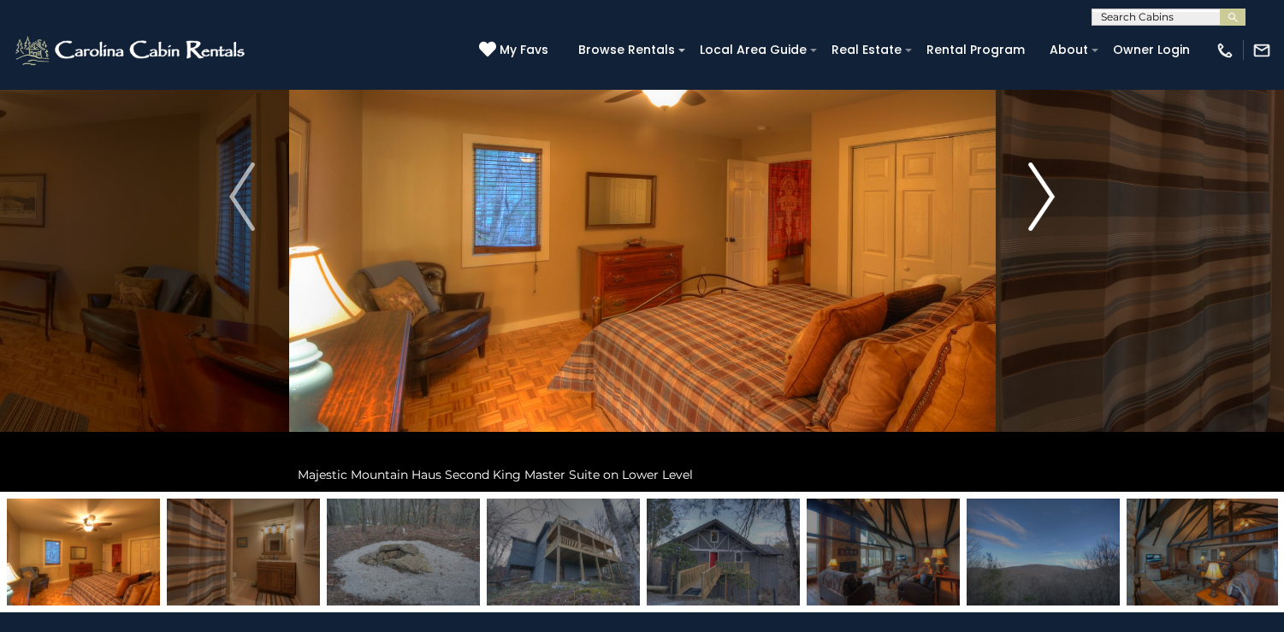
click at [1042, 217] on img "Next" at bounding box center [1042, 196] width 26 height 68
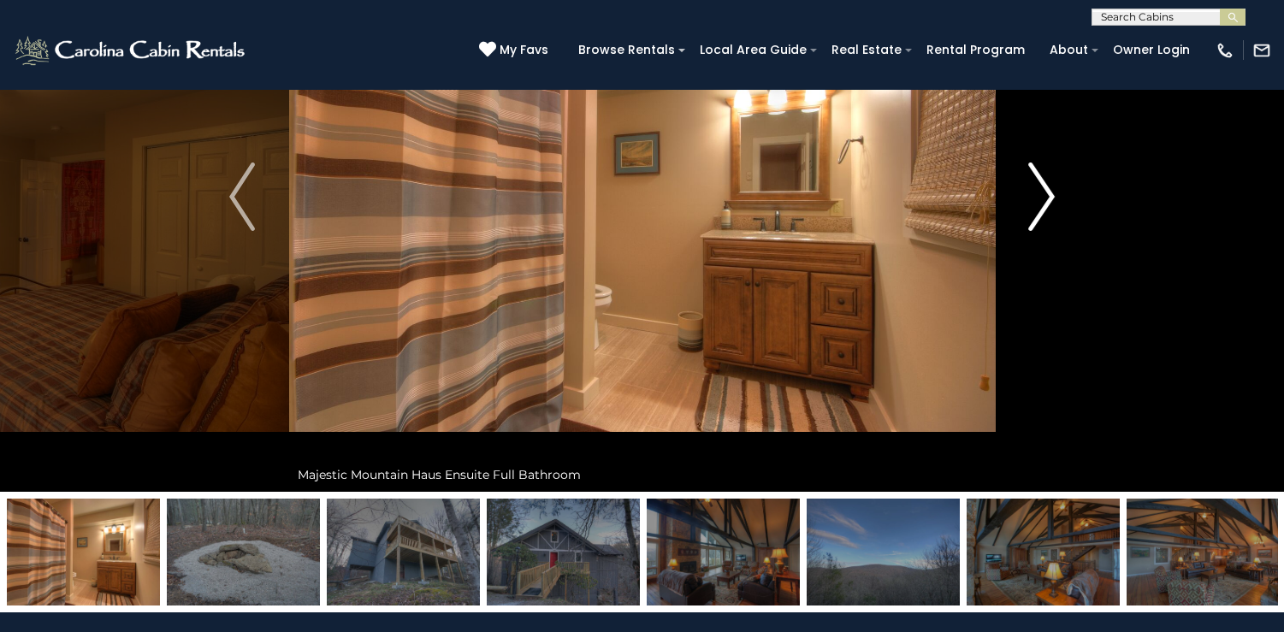
click at [1042, 217] on img "Next" at bounding box center [1042, 196] width 26 height 68
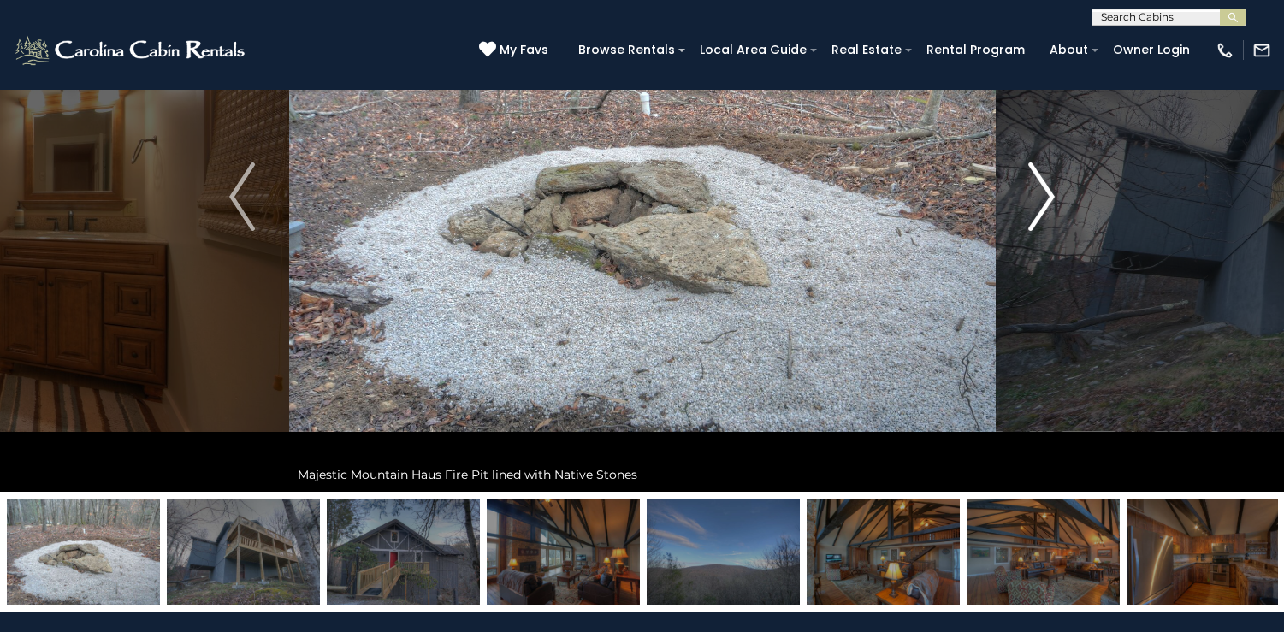
click at [1042, 217] on img "Next" at bounding box center [1042, 196] width 26 height 68
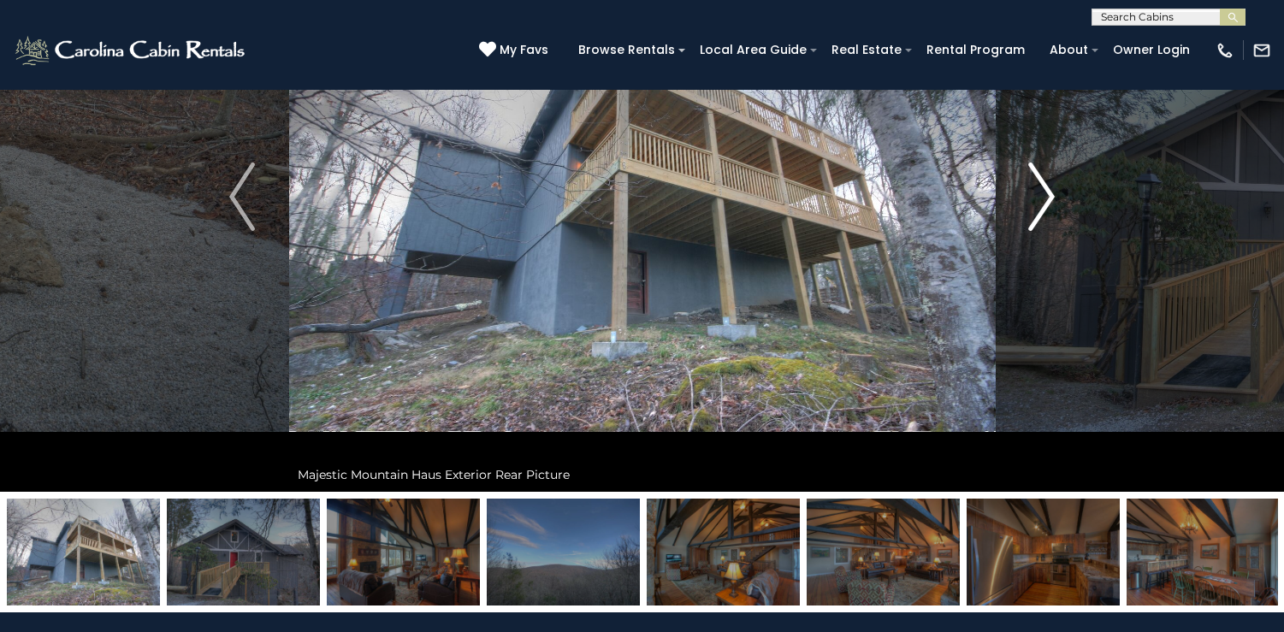
click at [1042, 217] on img "Next" at bounding box center [1042, 196] width 26 height 68
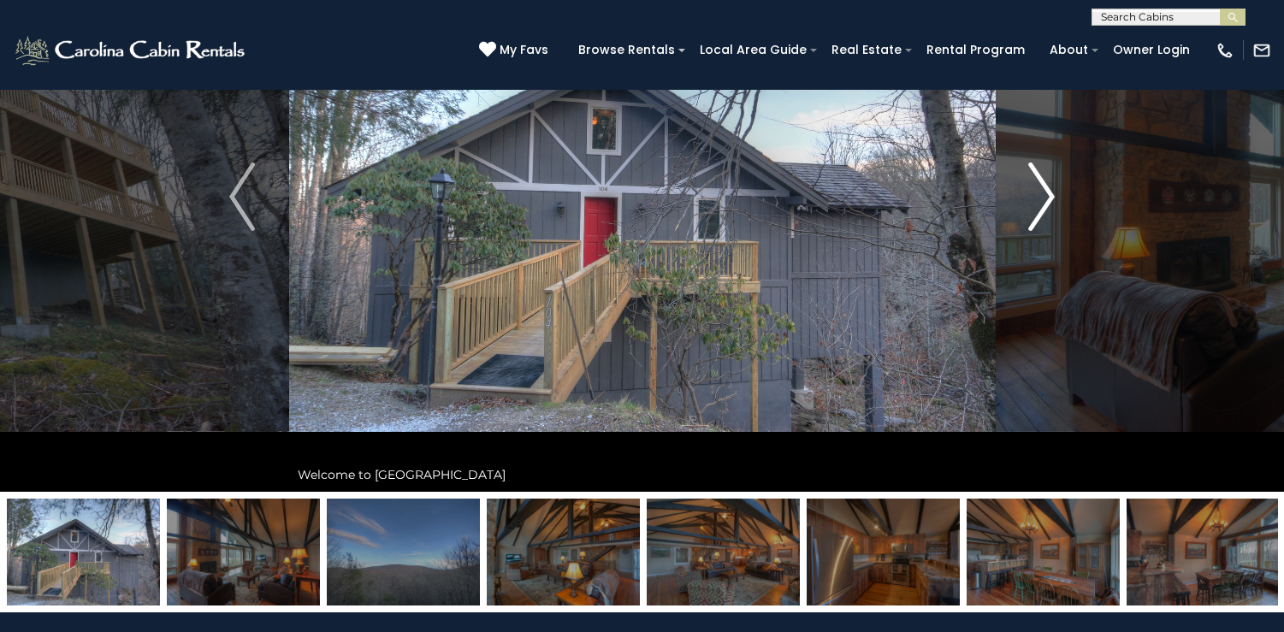
click at [1042, 217] on img "Next" at bounding box center [1042, 196] width 26 height 68
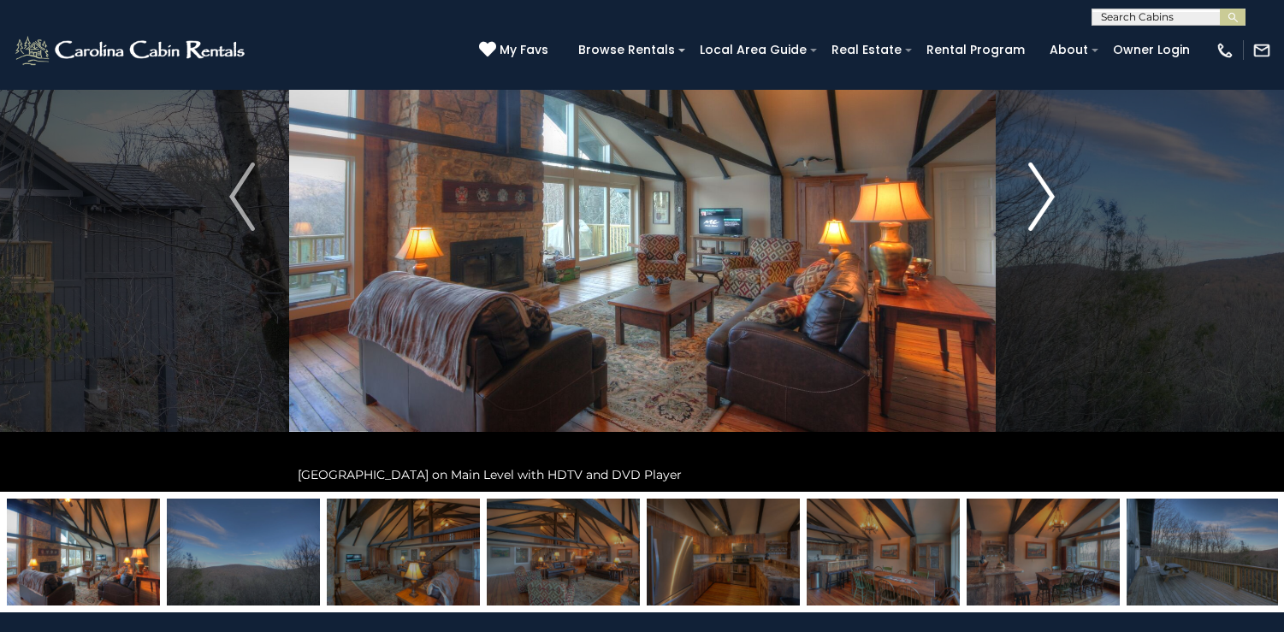
click at [1042, 217] on img "Next" at bounding box center [1042, 196] width 26 height 68
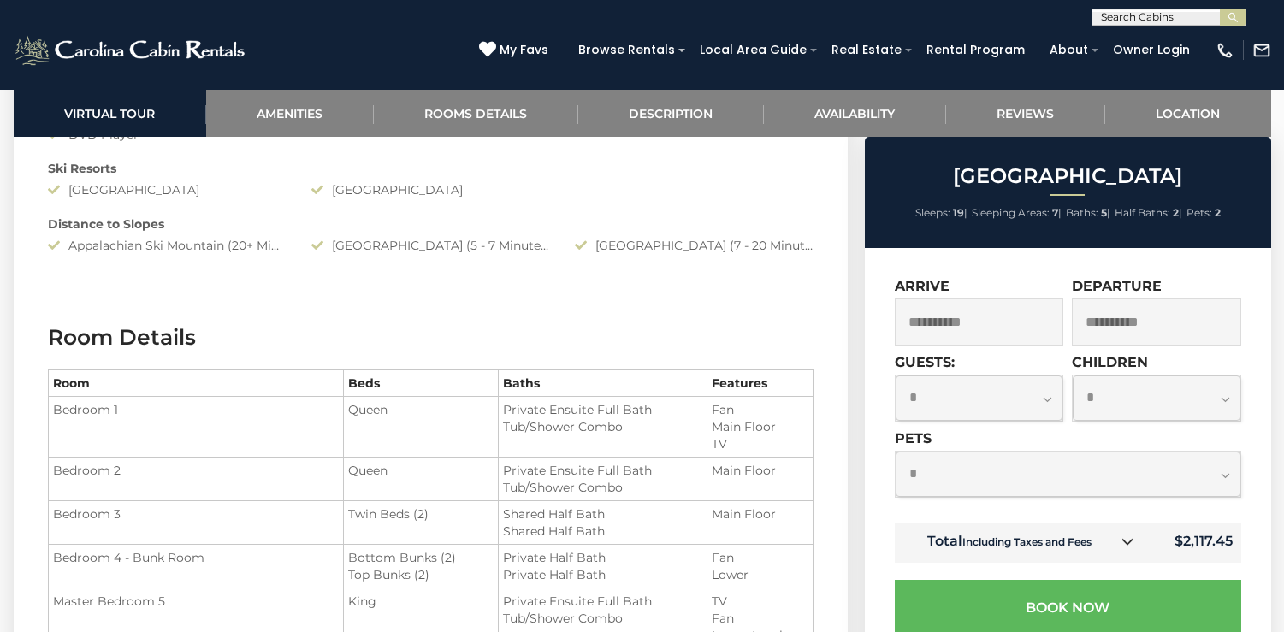
scroll to position [1925, 0]
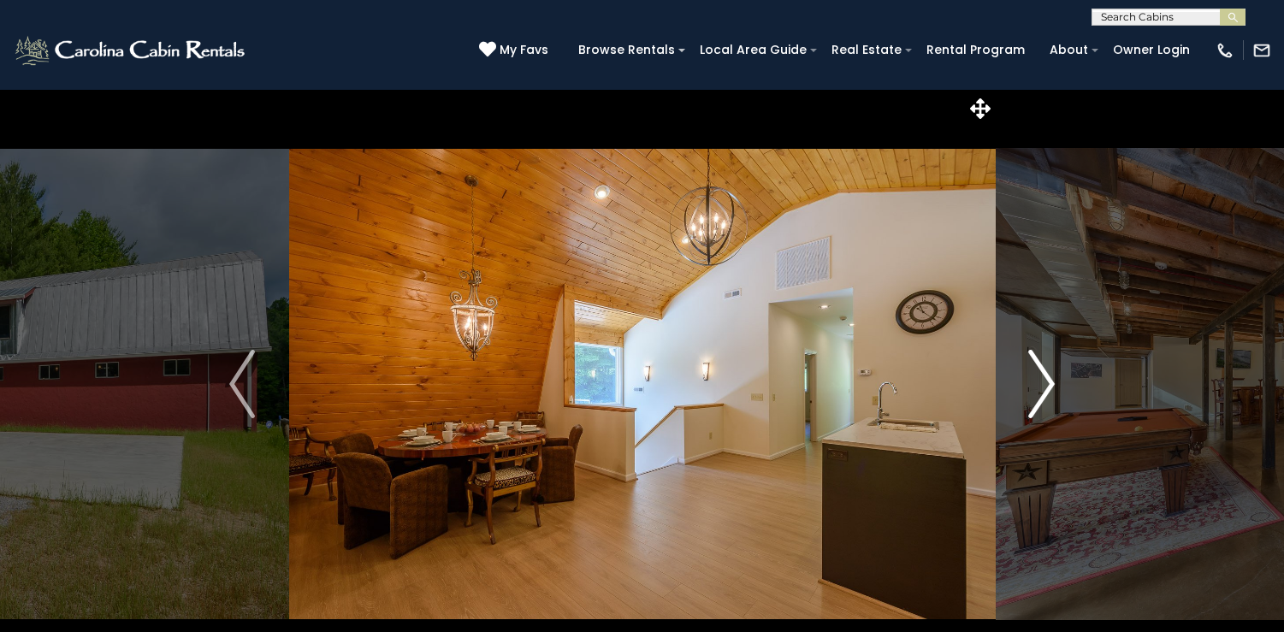
click at [1030, 357] on img "Next" at bounding box center [1042, 384] width 26 height 68
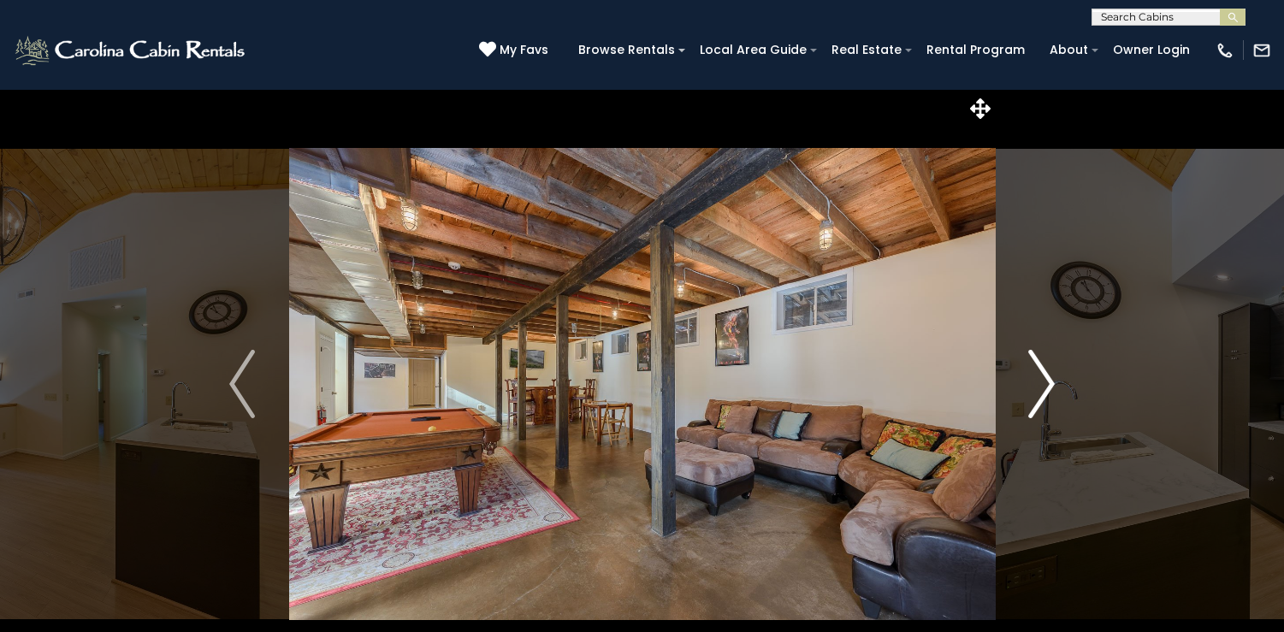
click at [1034, 352] on img "Next" at bounding box center [1042, 384] width 26 height 68
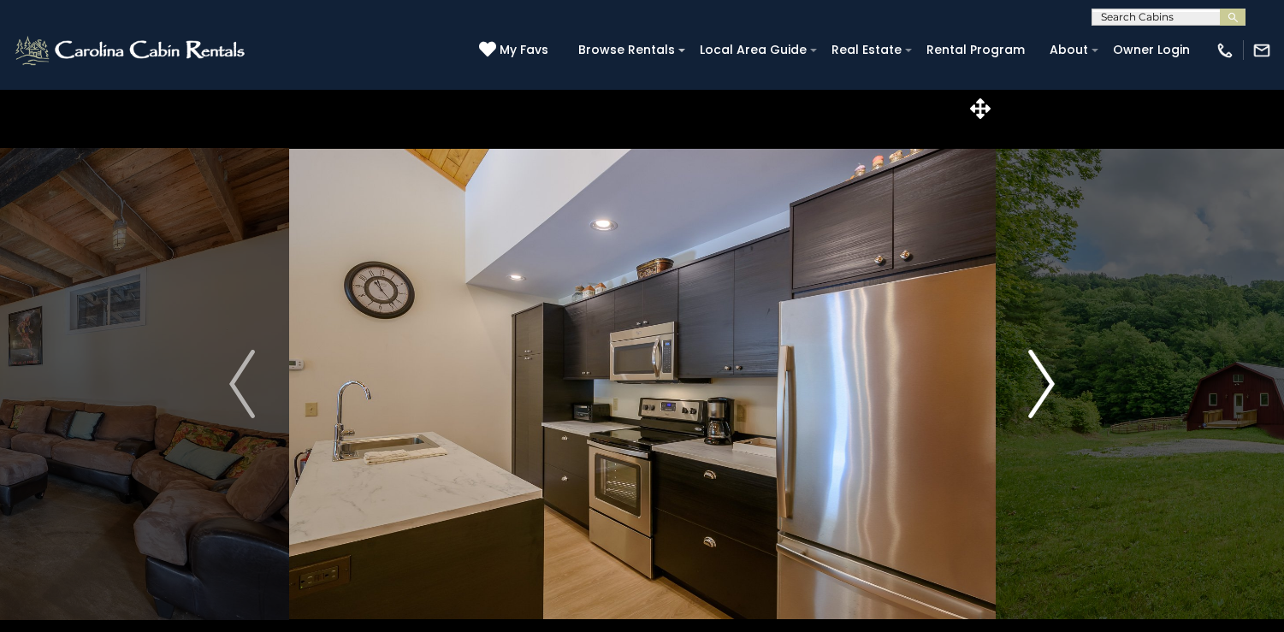
click at [1034, 352] on img "Next" at bounding box center [1042, 384] width 26 height 68
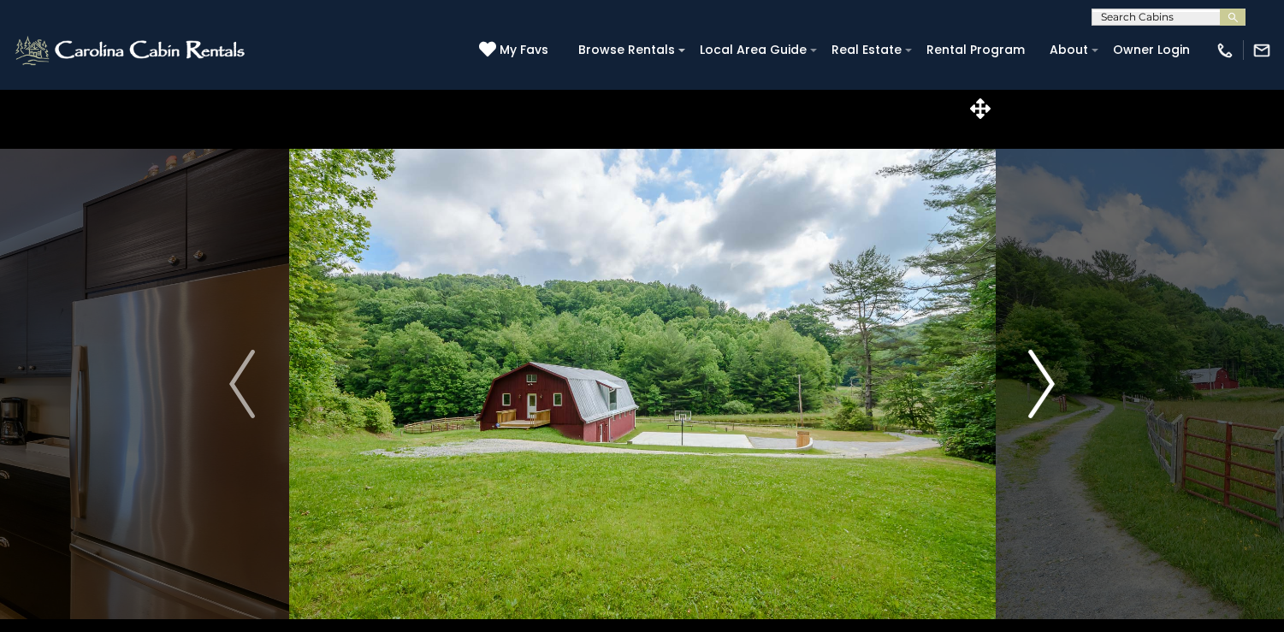
click at [1034, 352] on img "Next" at bounding box center [1042, 384] width 26 height 68
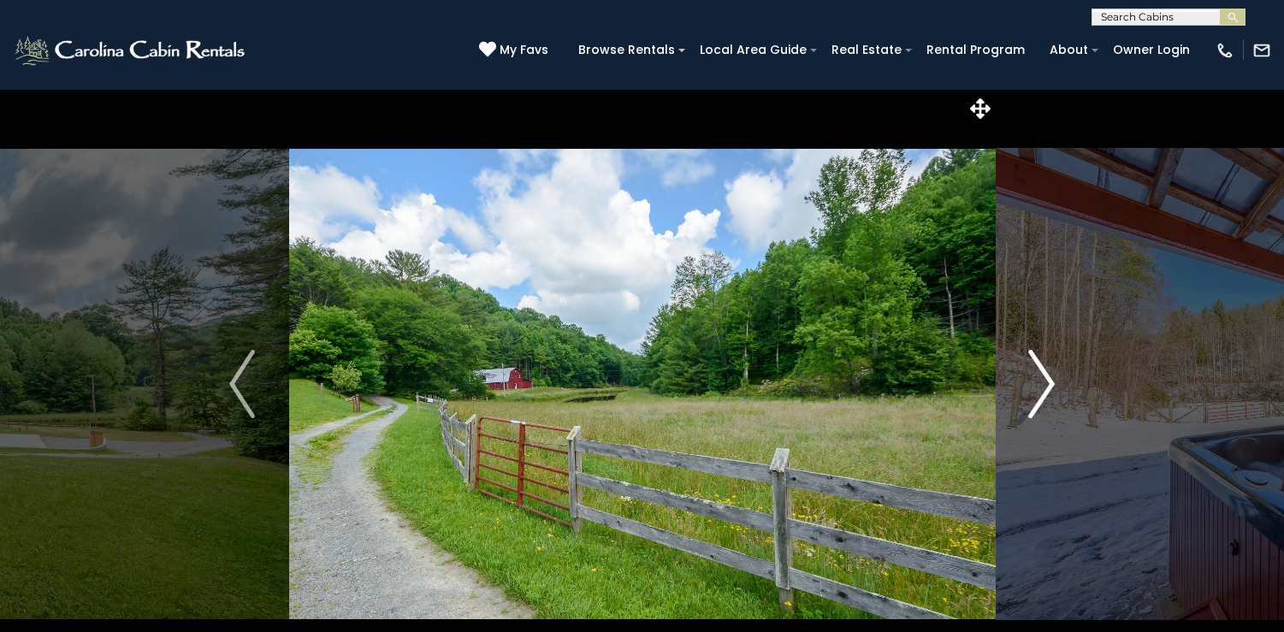
click at [1034, 352] on img "Next" at bounding box center [1042, 384] width 26 height 68
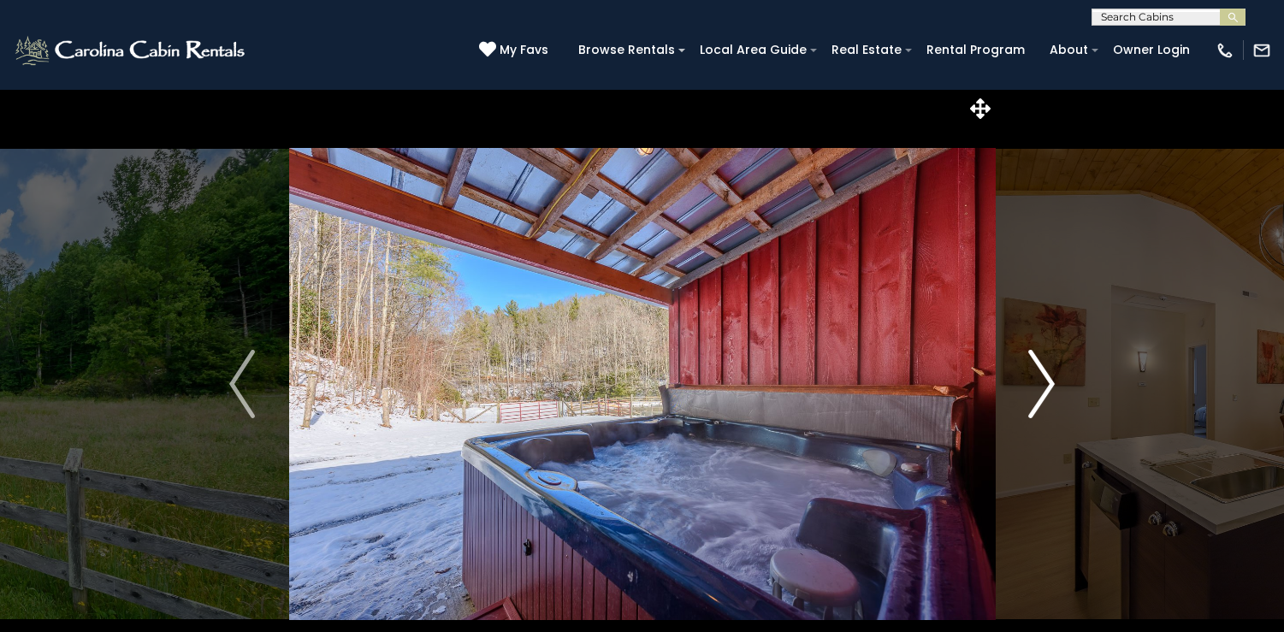
click at [1034, 352] on img "Next" at bounding box center [1042, 384] width 26 height 68
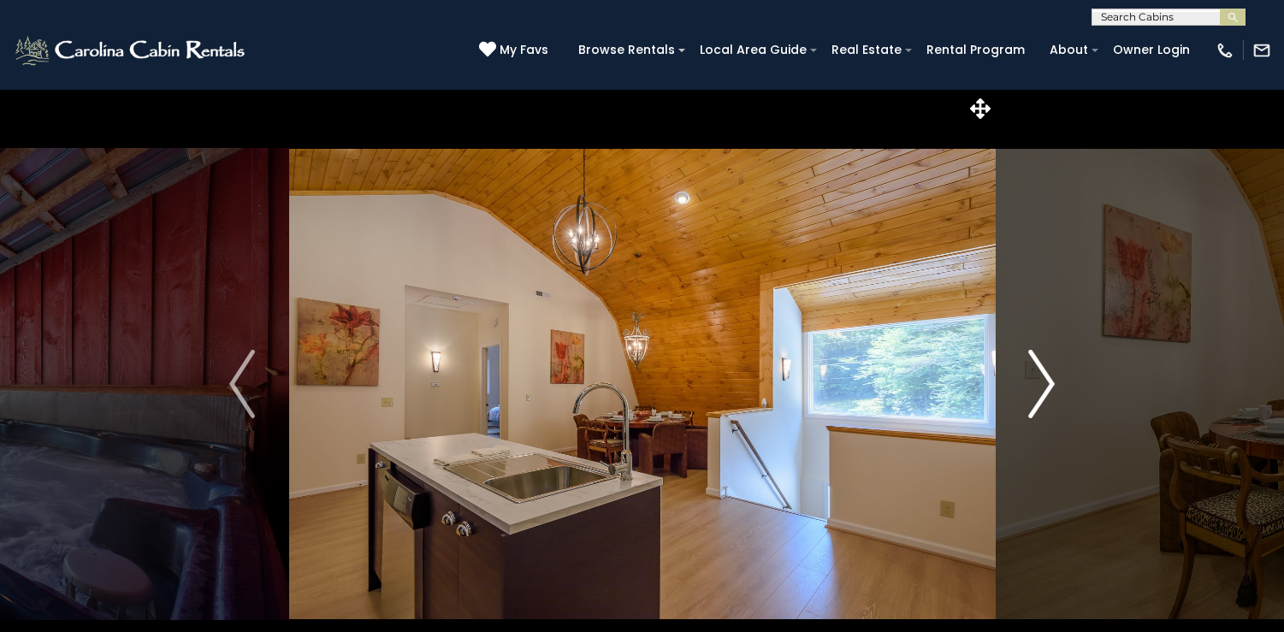
click at [1034, 351] on img "Next" at bounding box center [1042, 384] width 26 height 68
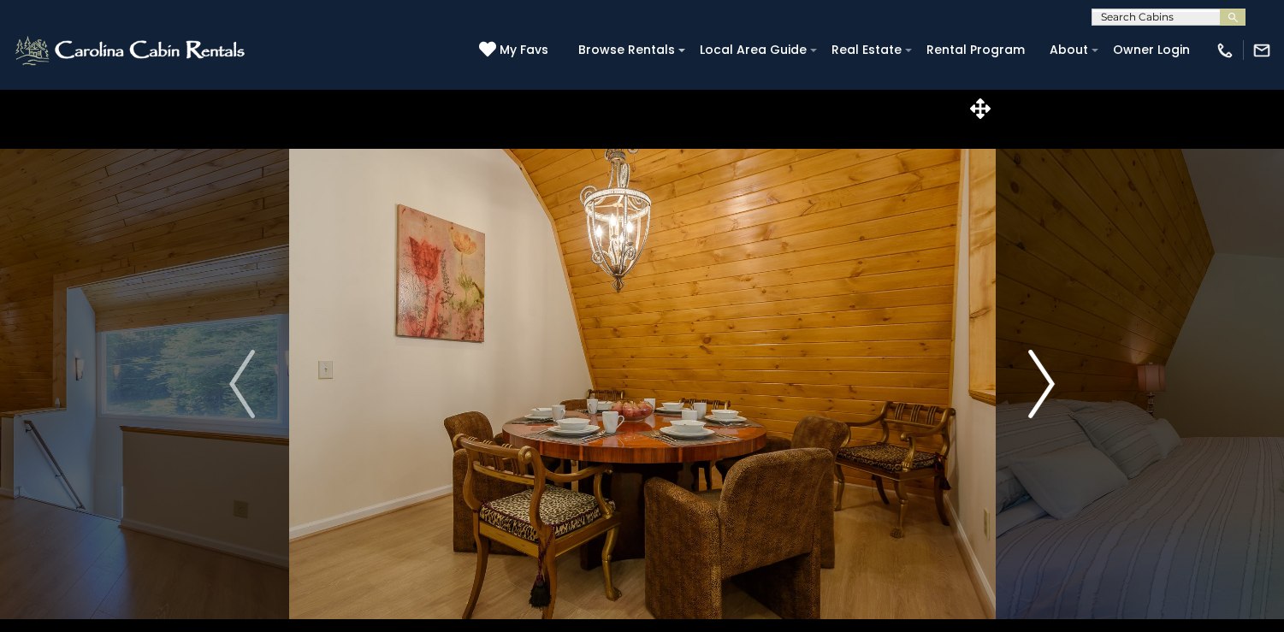
click at [1034, 351] on img "Next" at bounding box center [1042, 384] width 26 height 68
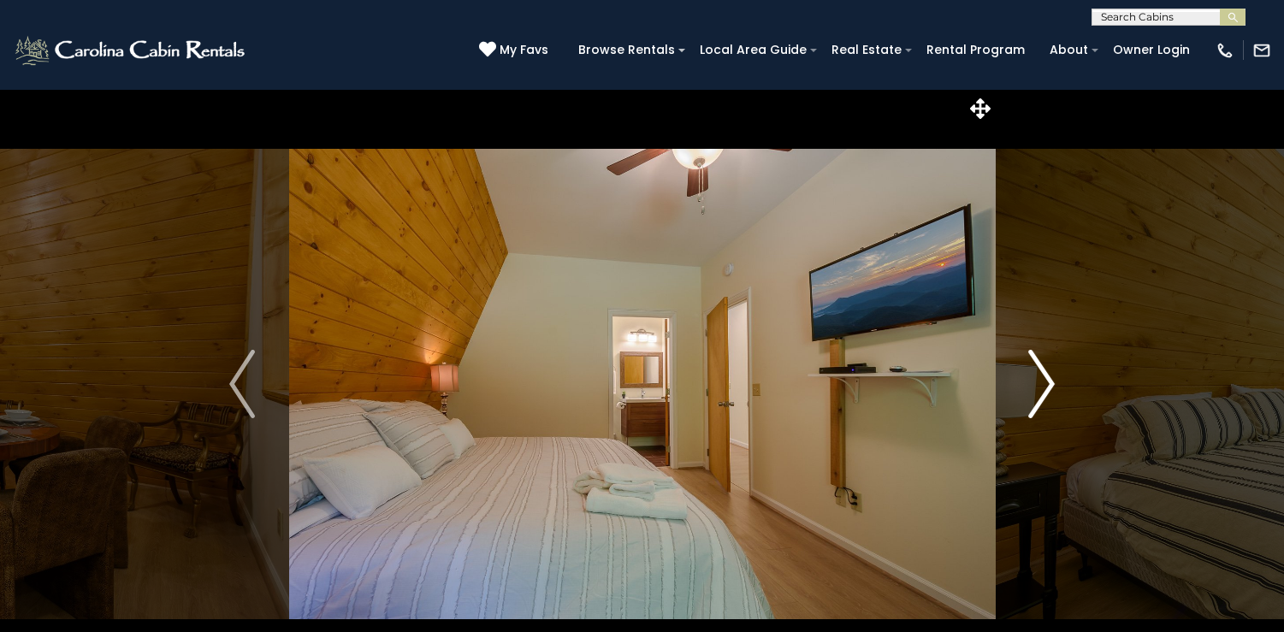
click at [1034, 351] on img "Next" at bounding box center [1042, 384] width 26 height 68
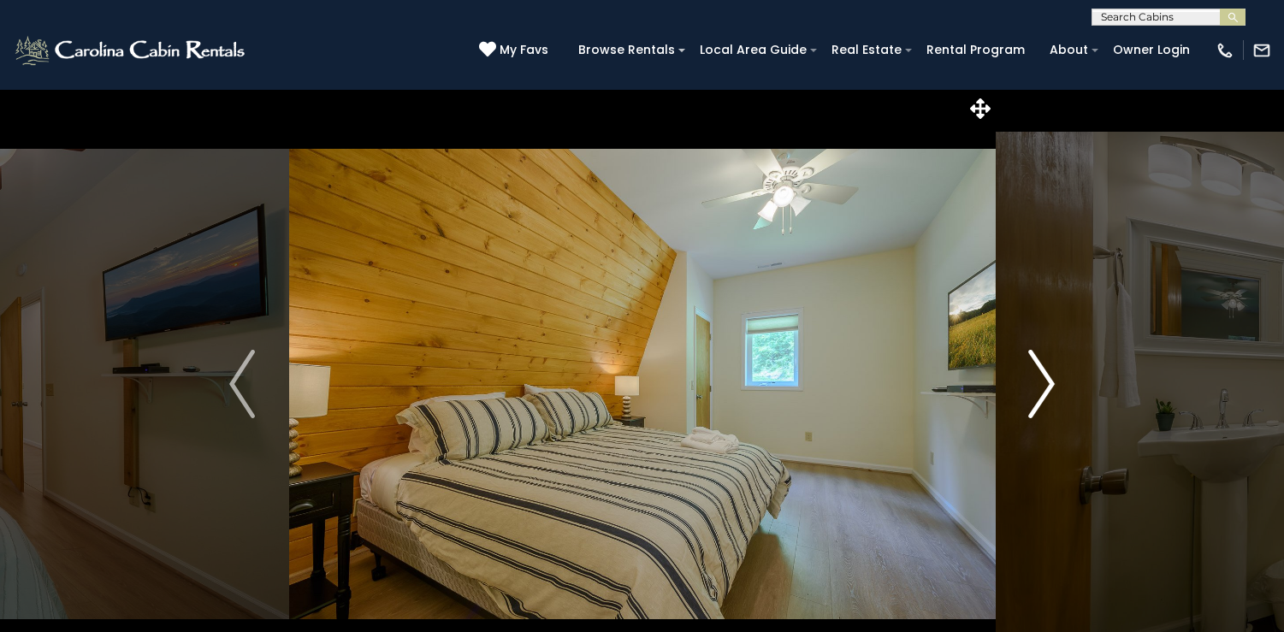
click at [1034, 351] on img "Next" at bounding box center [1042, 384] width 26 height 68
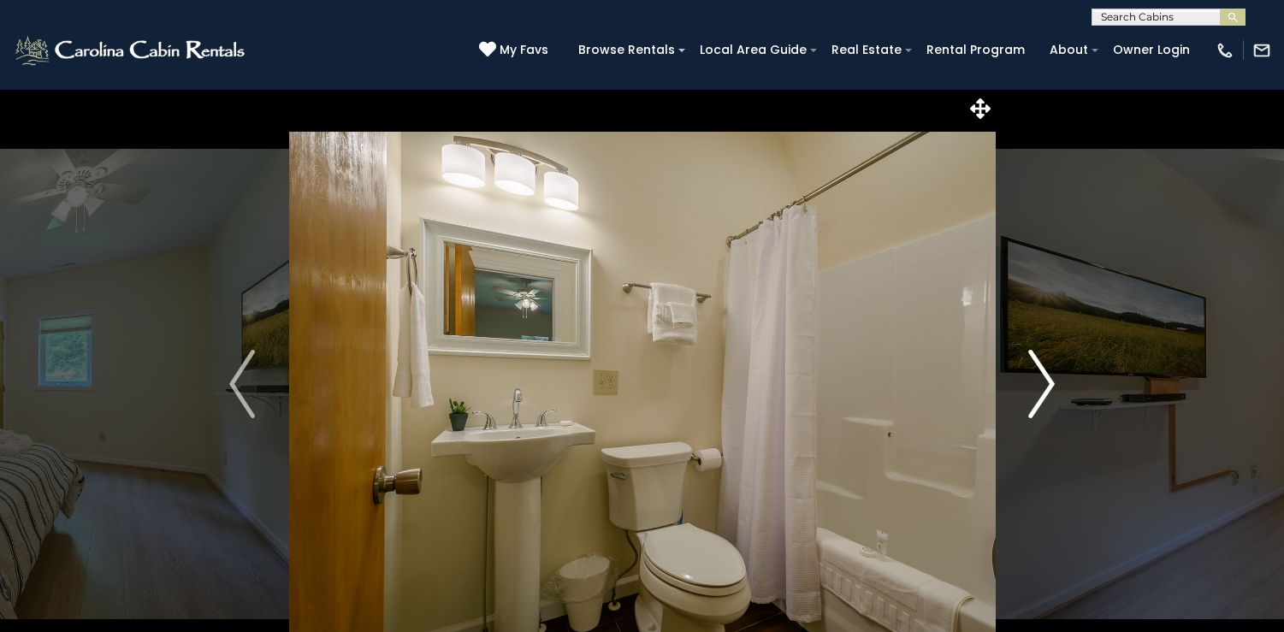
click at [1034, 351] on img "Next" at bounding box center [1042, 384] width 26 height 68
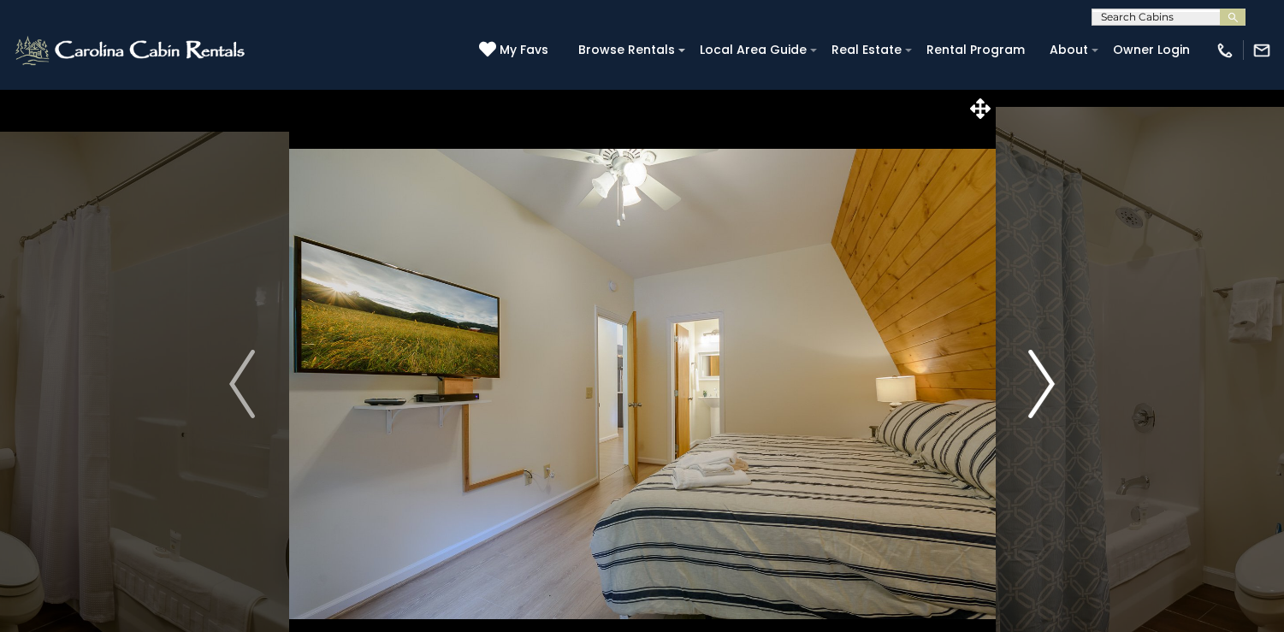
click at [1034, 351] on img "Next" at bounding box center [1042, 384] width 26 height 68
